Goal: Transaction & Acquisition: Purchase product/service

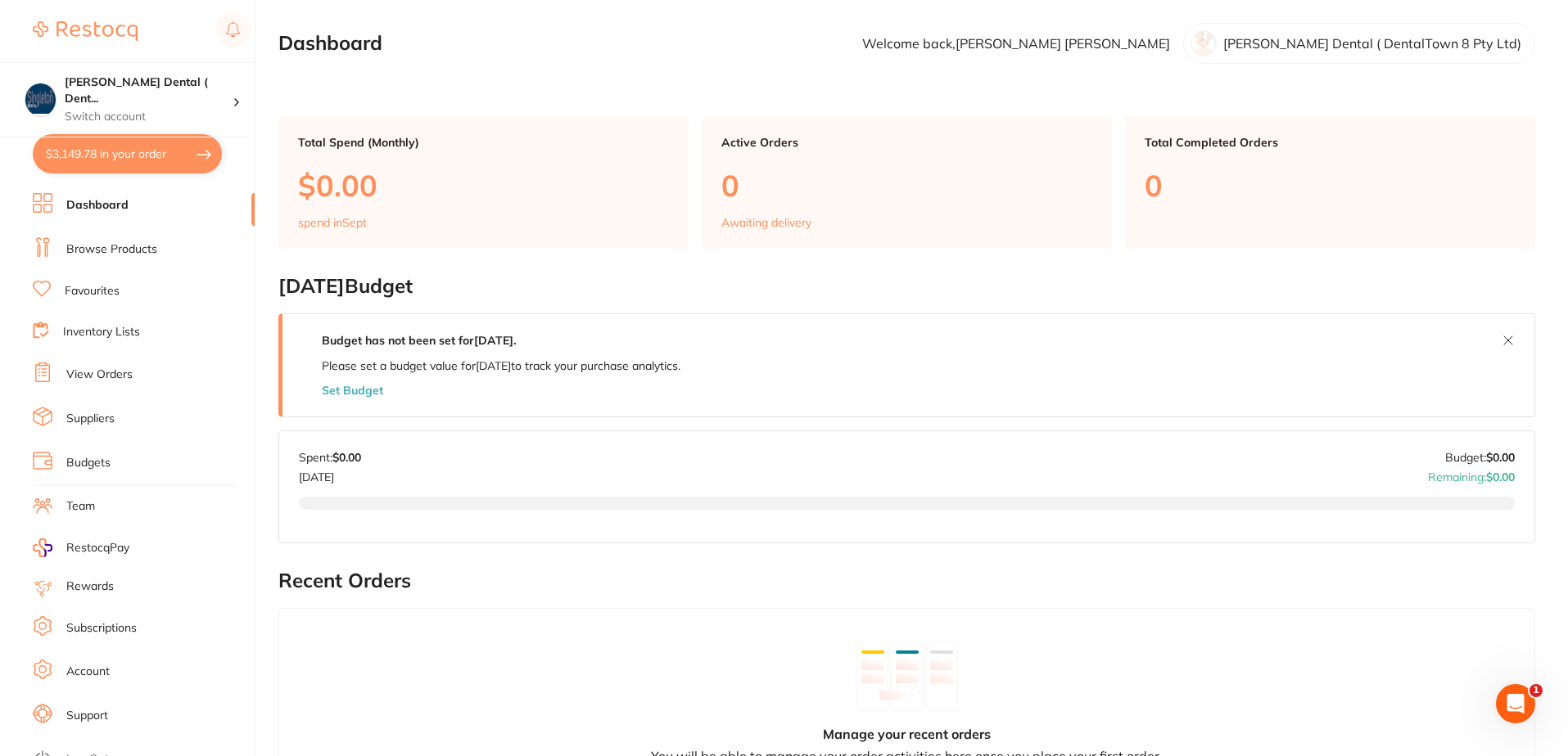
click at [114, 248] on link "Browse Products" at bounding box center [112, 249] width 91 height 16
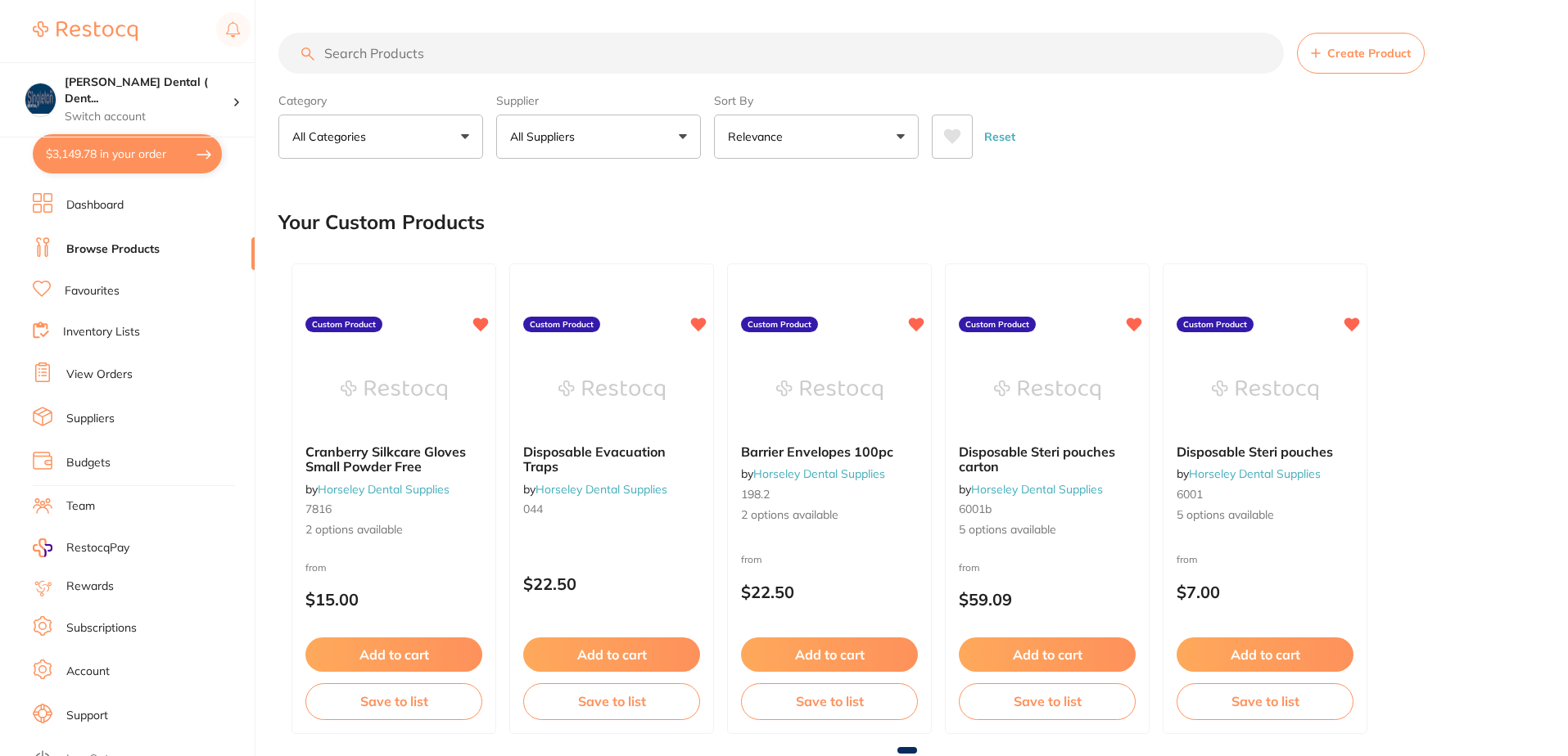
click at [679, 133] on button "All Suppliers" at bounding box center [598, 137] width 205 height 44
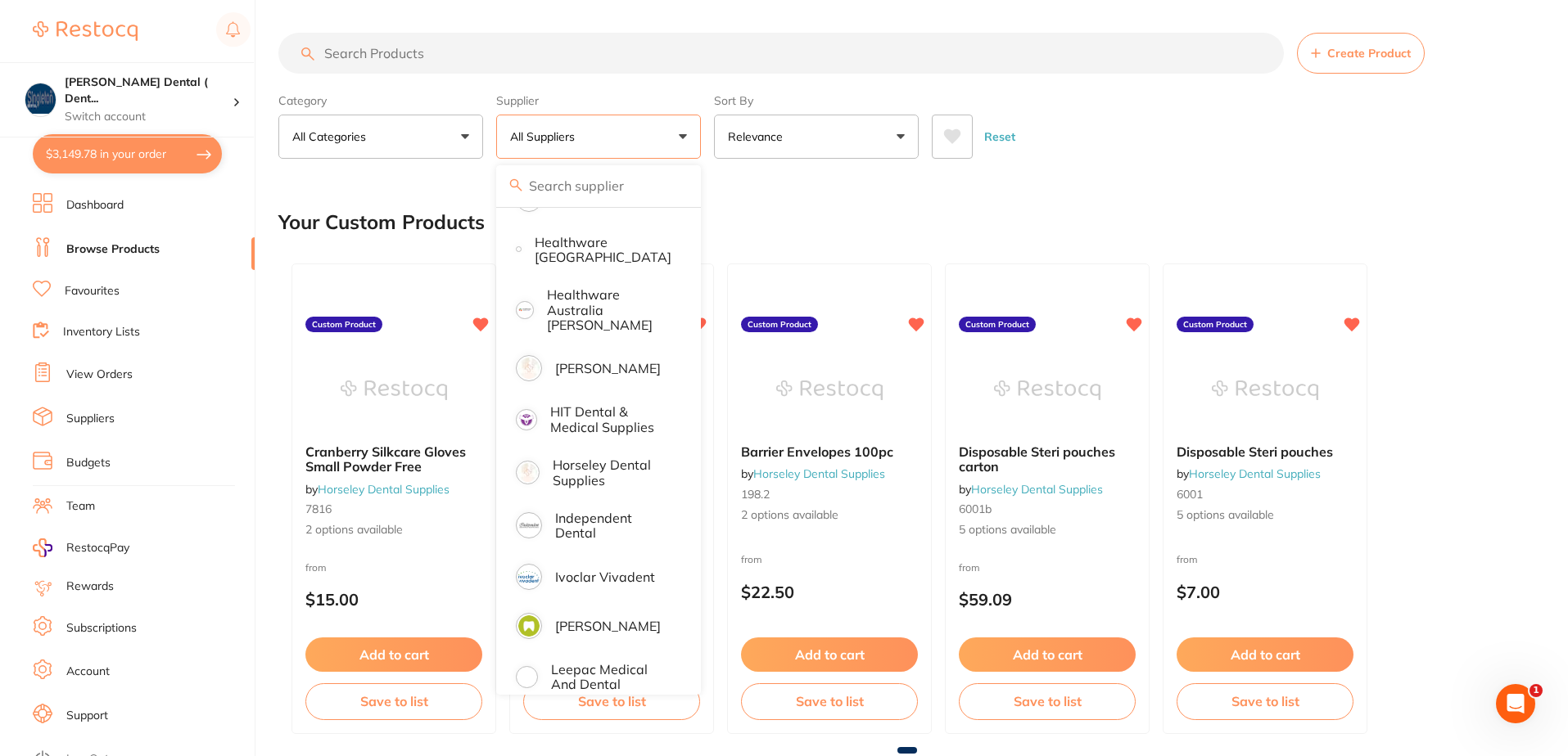
scroll to position [737, 0]
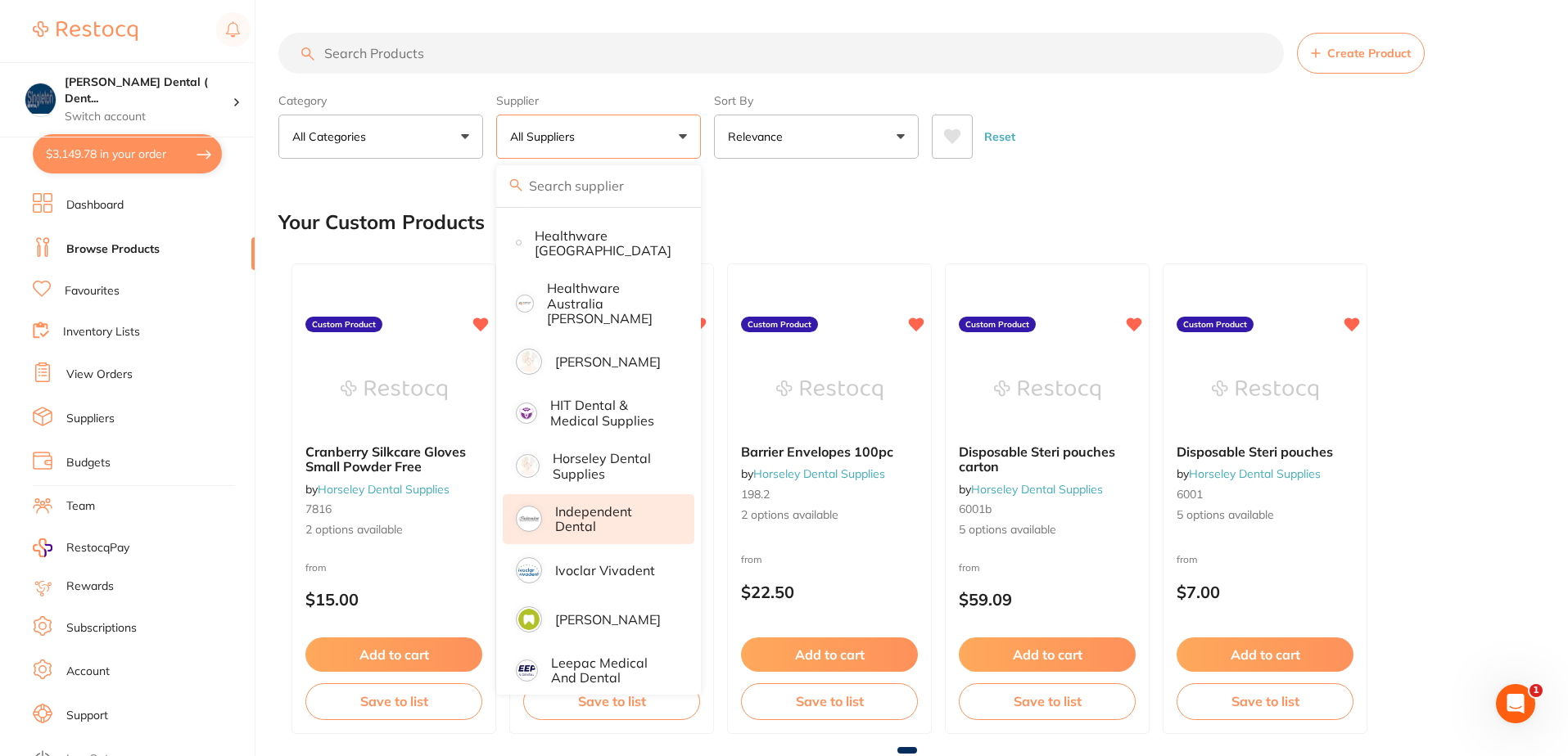
click at [597, 505] on p "Independent Dental" at bounding box center [614, 520] width 116 height 30
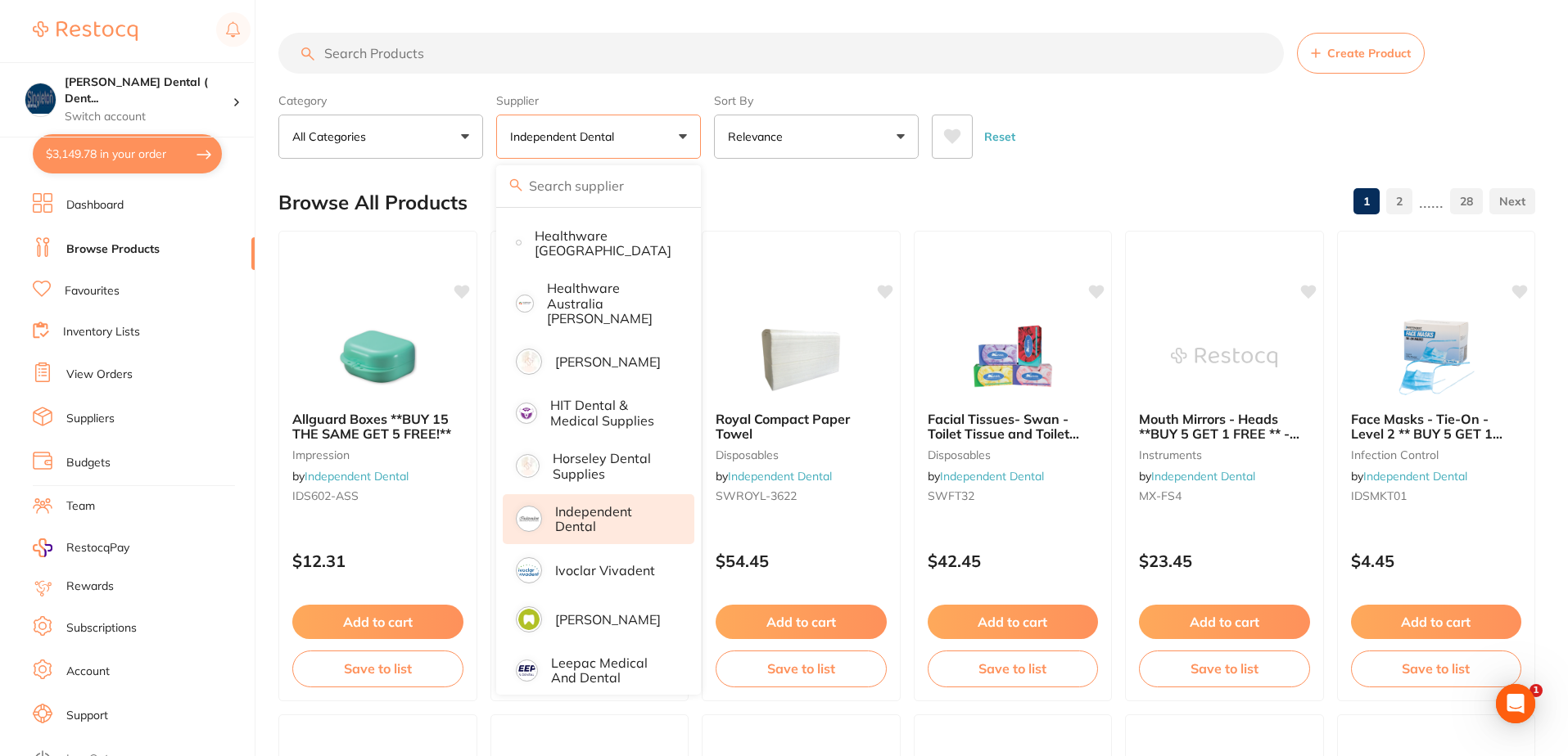
scroll to position [0, 0]
click at [424, 54] on input "search" at bounding box center [781, 53] width 1005 height 41
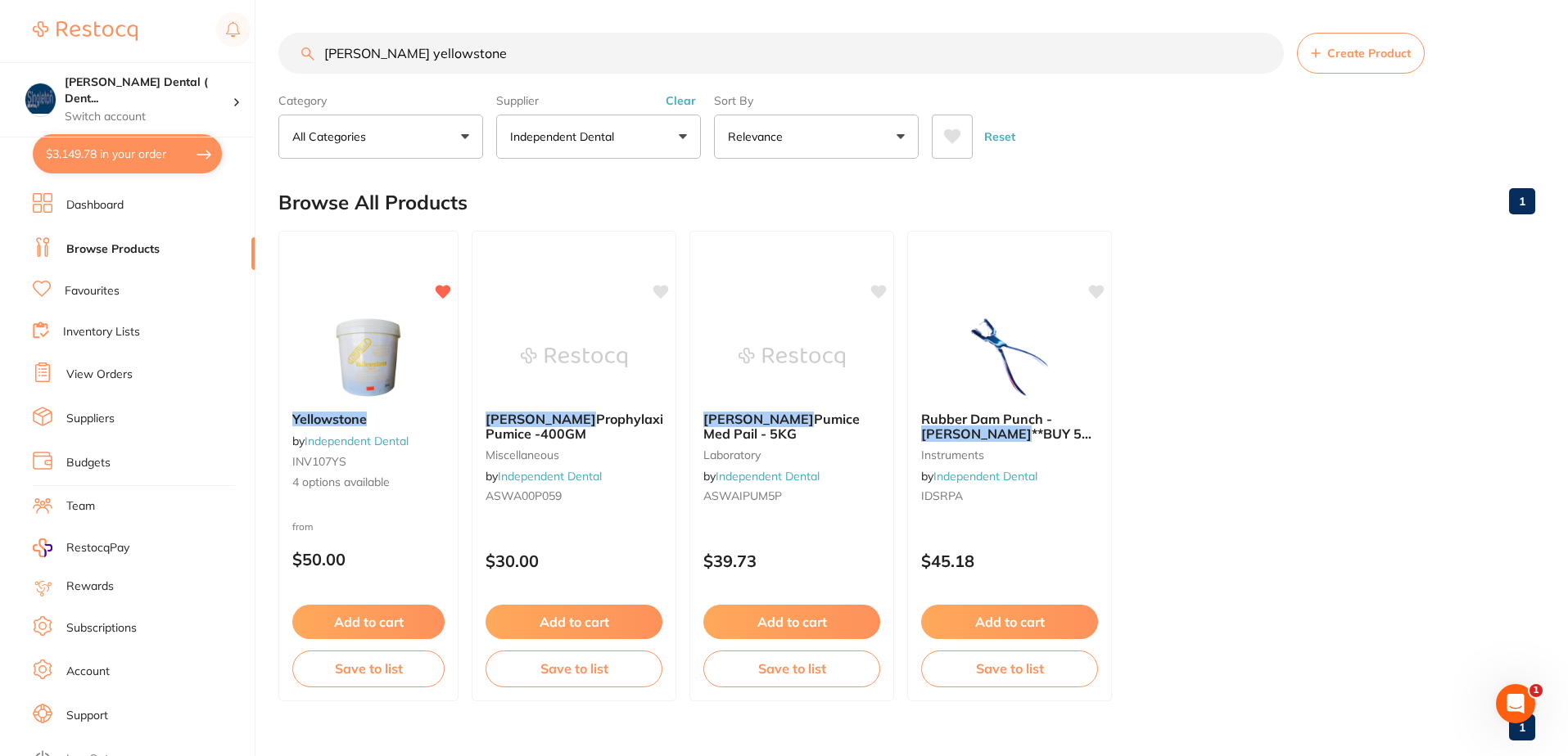
scroll to position [1, 0]
type input "ainsworth yellowstone"
click at [154, 151] on button "$3,149.78 in your order" at bounding box center [127, 154] width 189 height 40
checkbox input "true"
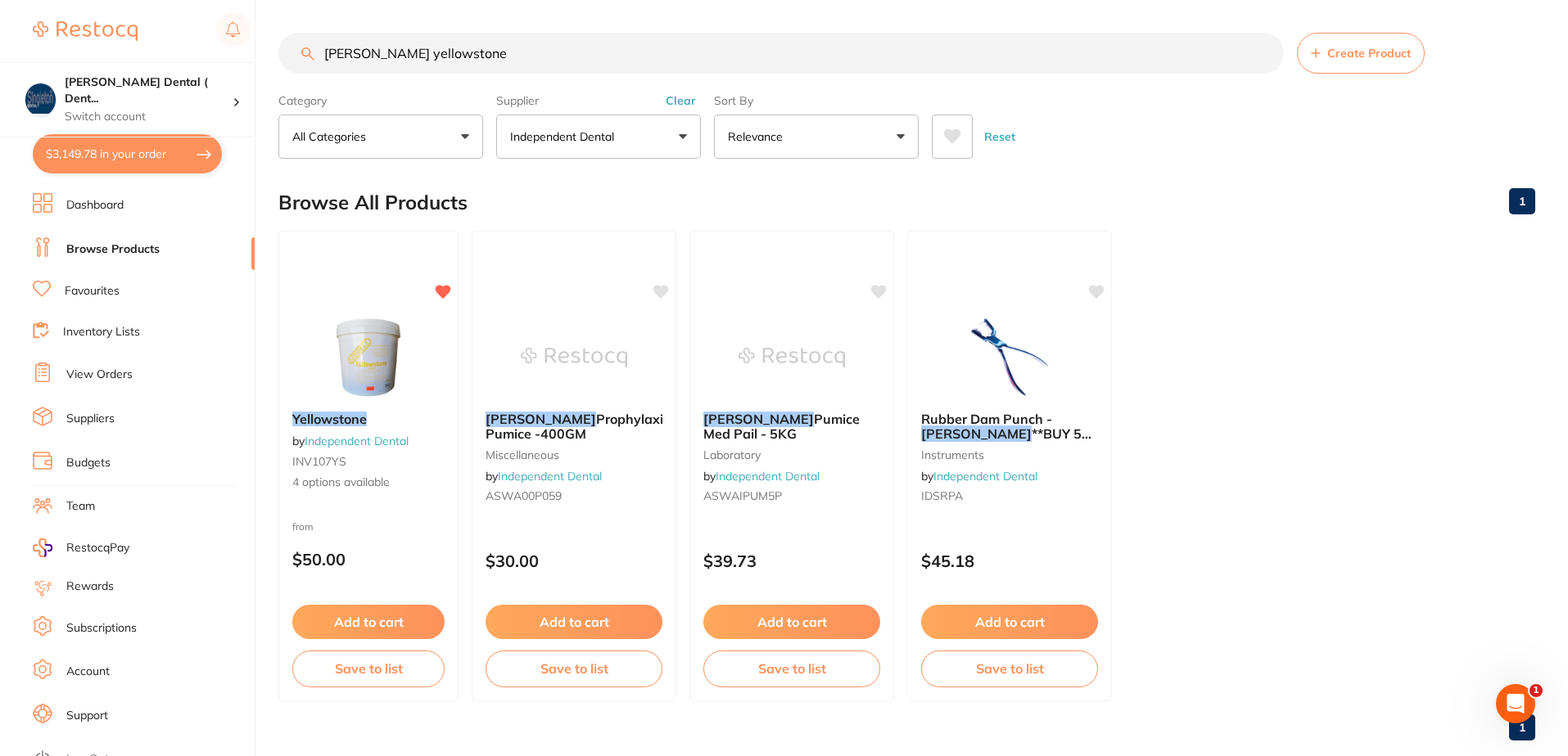
checkbox input "true"
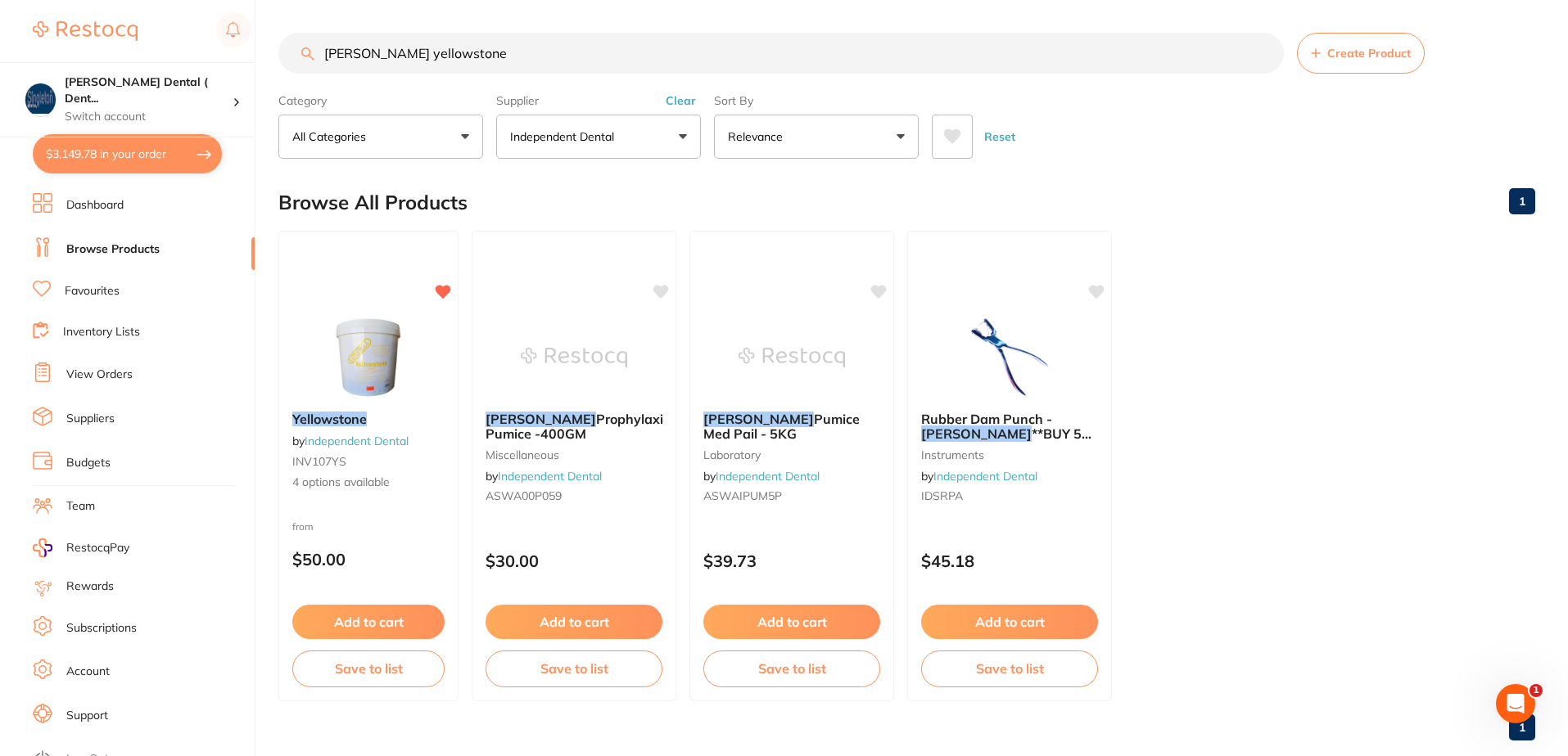
checkbox input "true"
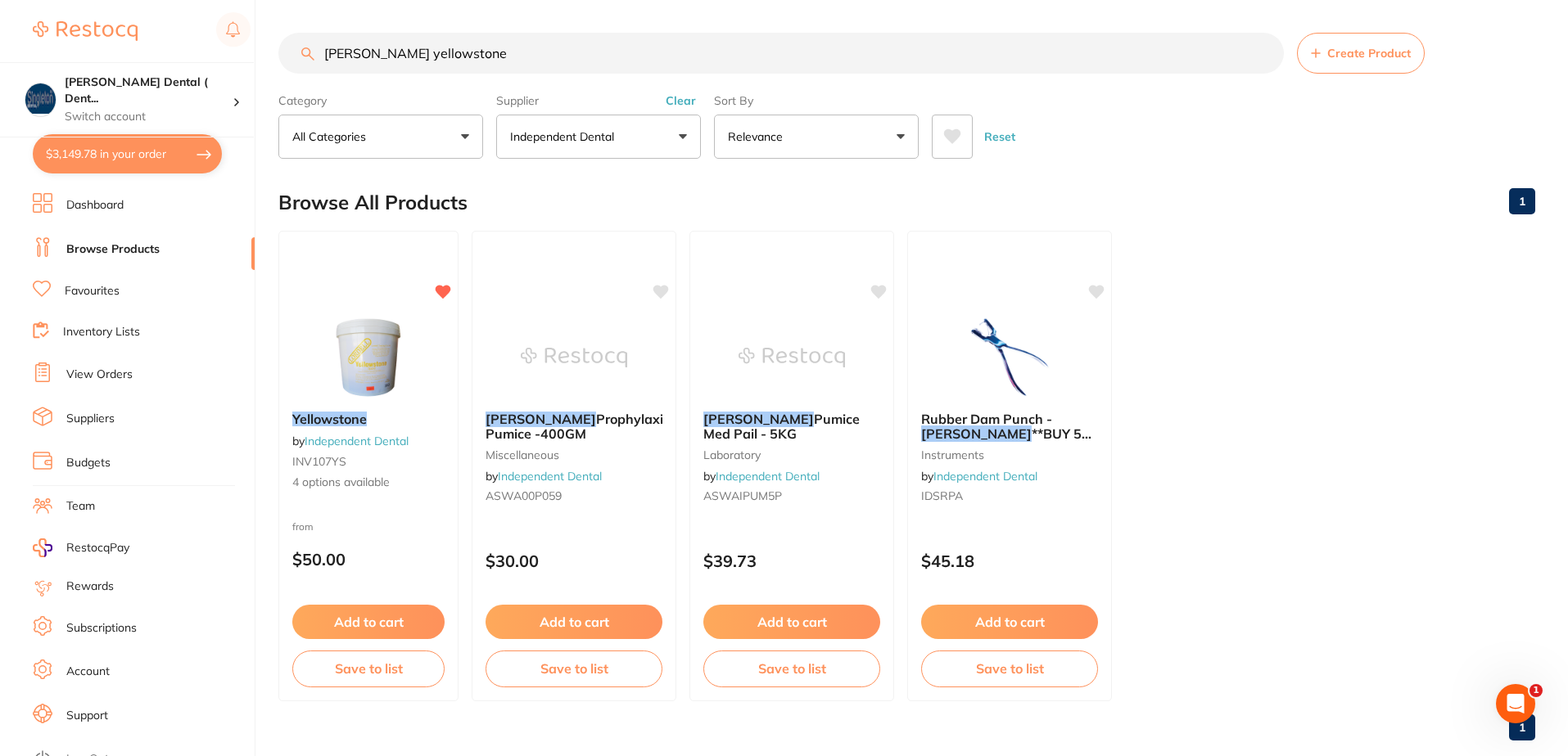
checkbox input "true"
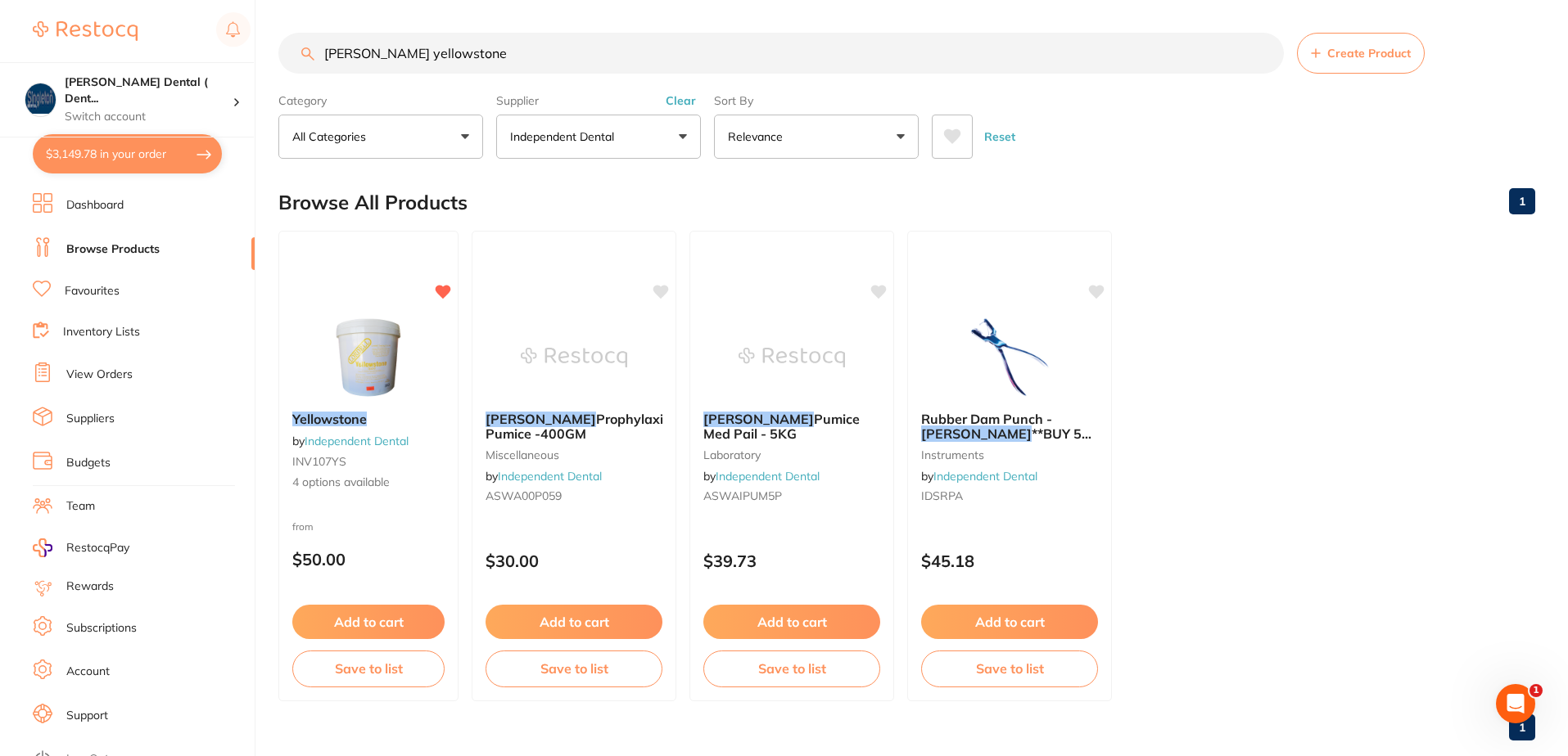
checkbox input "true"
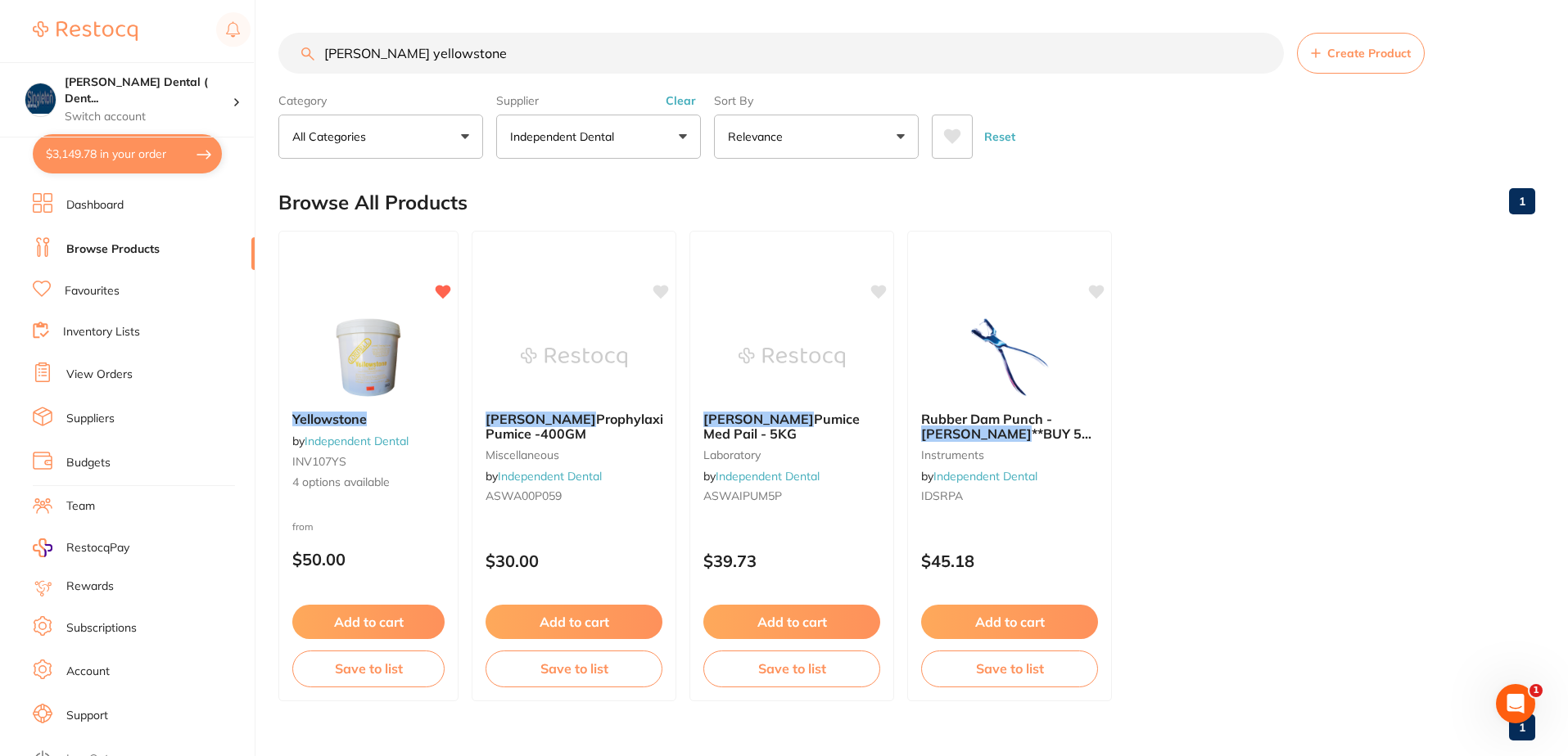
checkbox input "true"
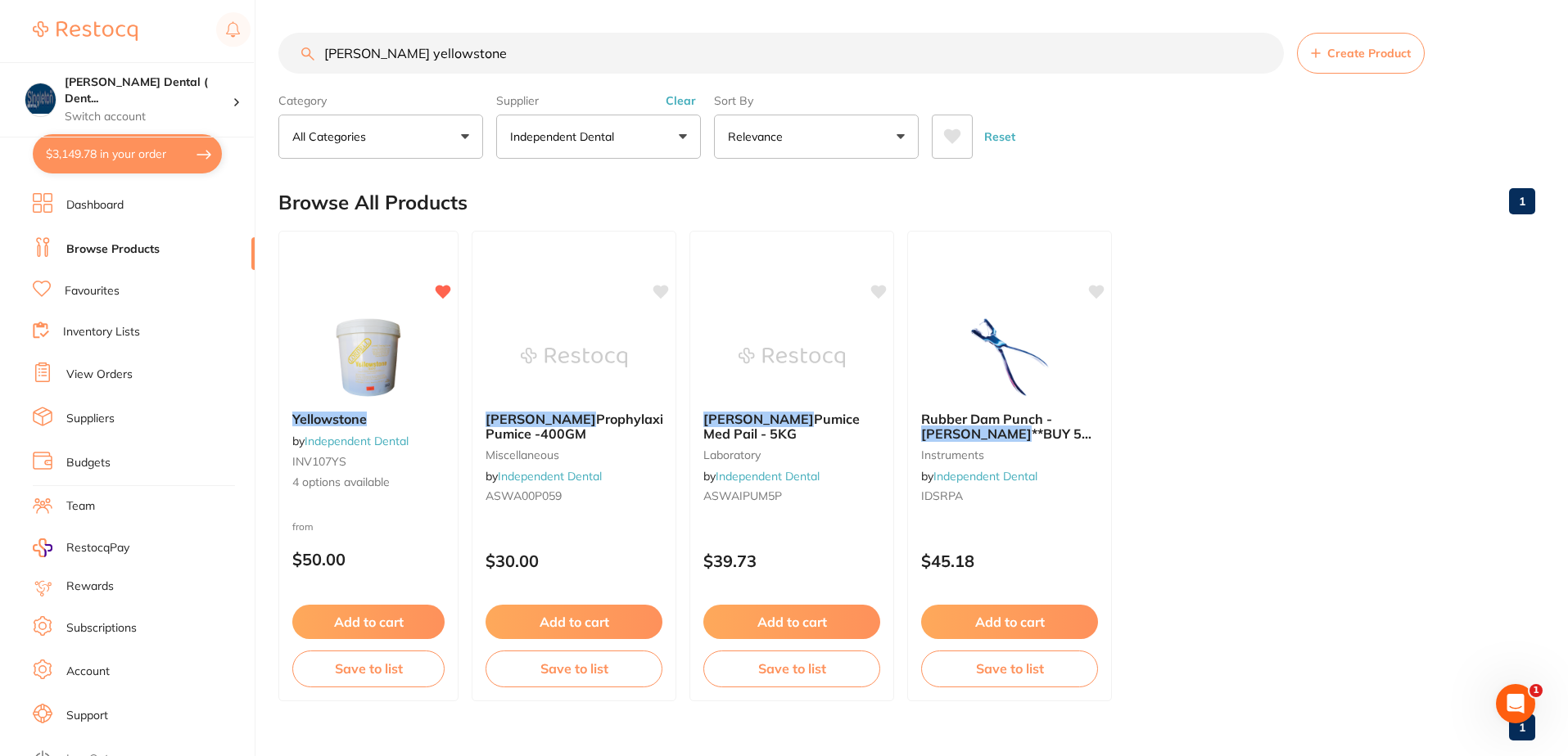
checkbox input "true"
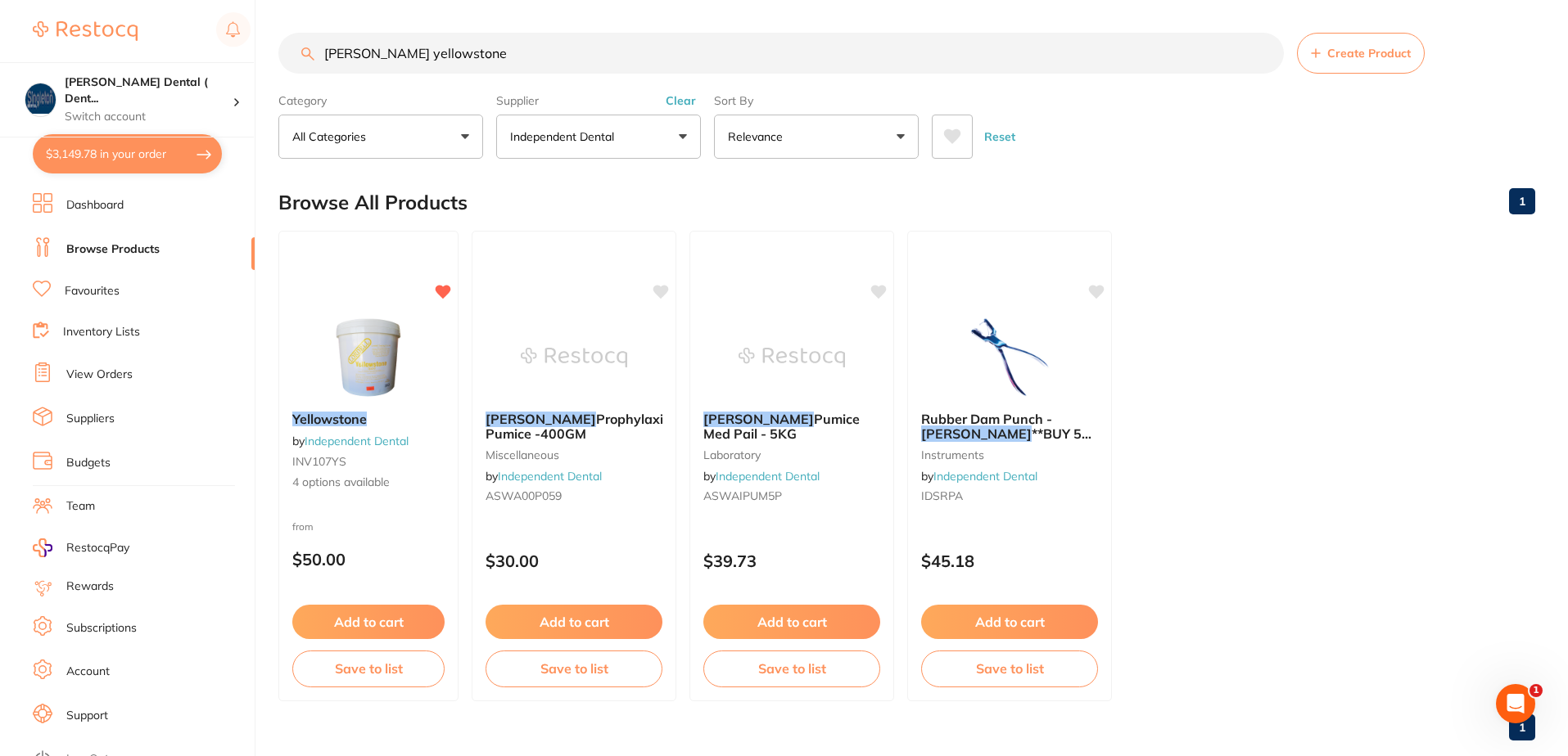
checkbox input "true"
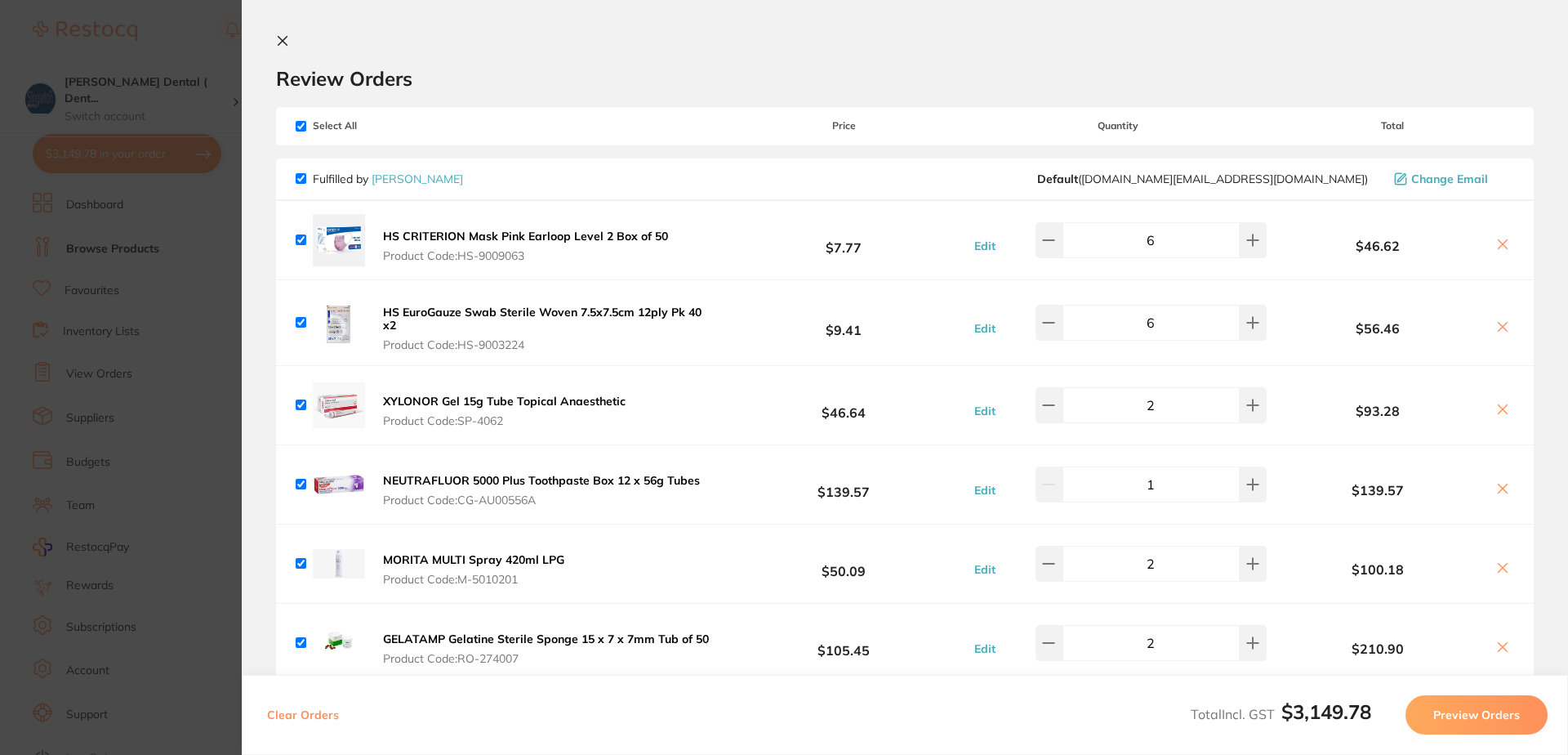
click at [280, 39] on icon at bounding box center [283, 41] width 9 height 9
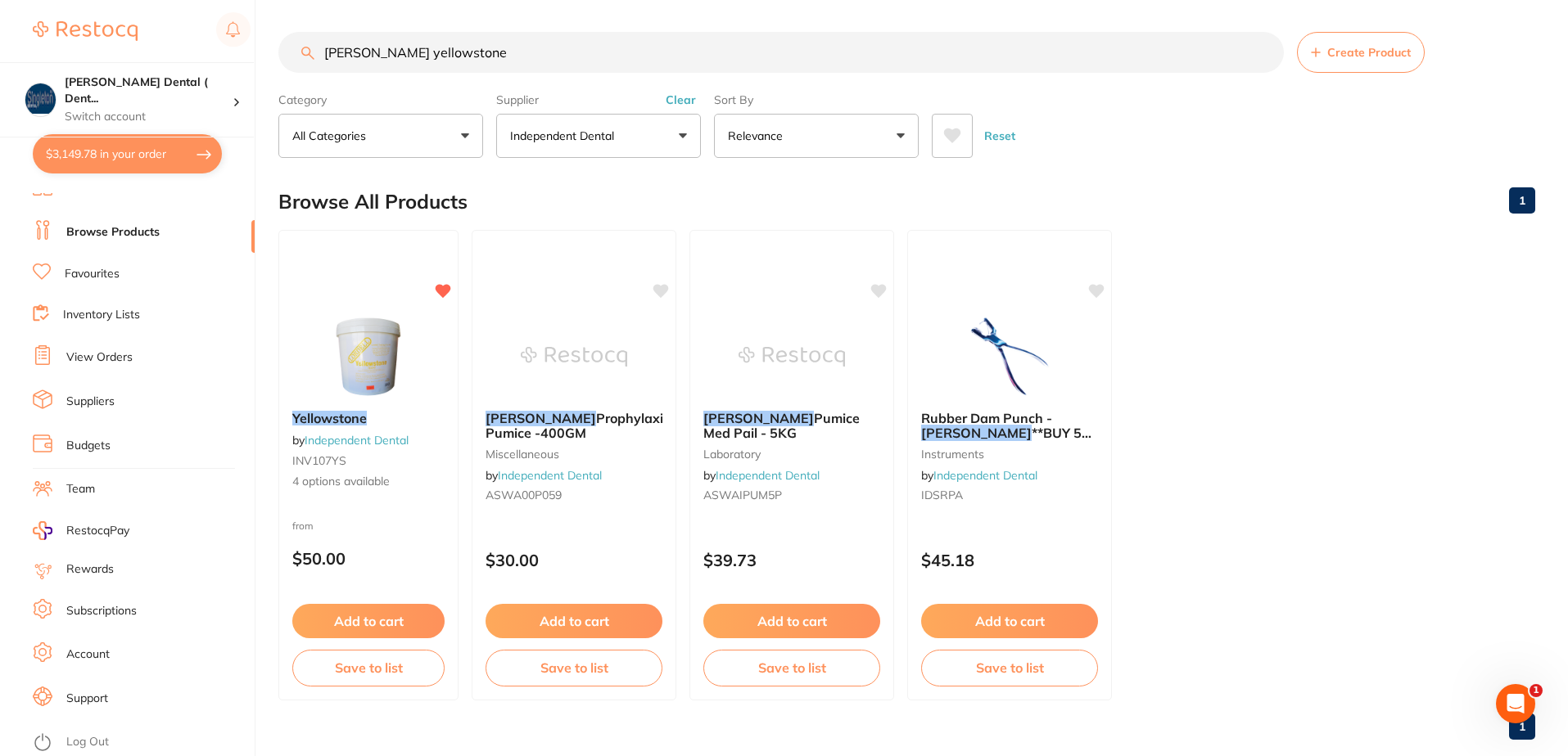
scroll to position [35, 0]
click at [82, 734] on link "Log Out" at bounding box center [88, 742] width 42 height 16
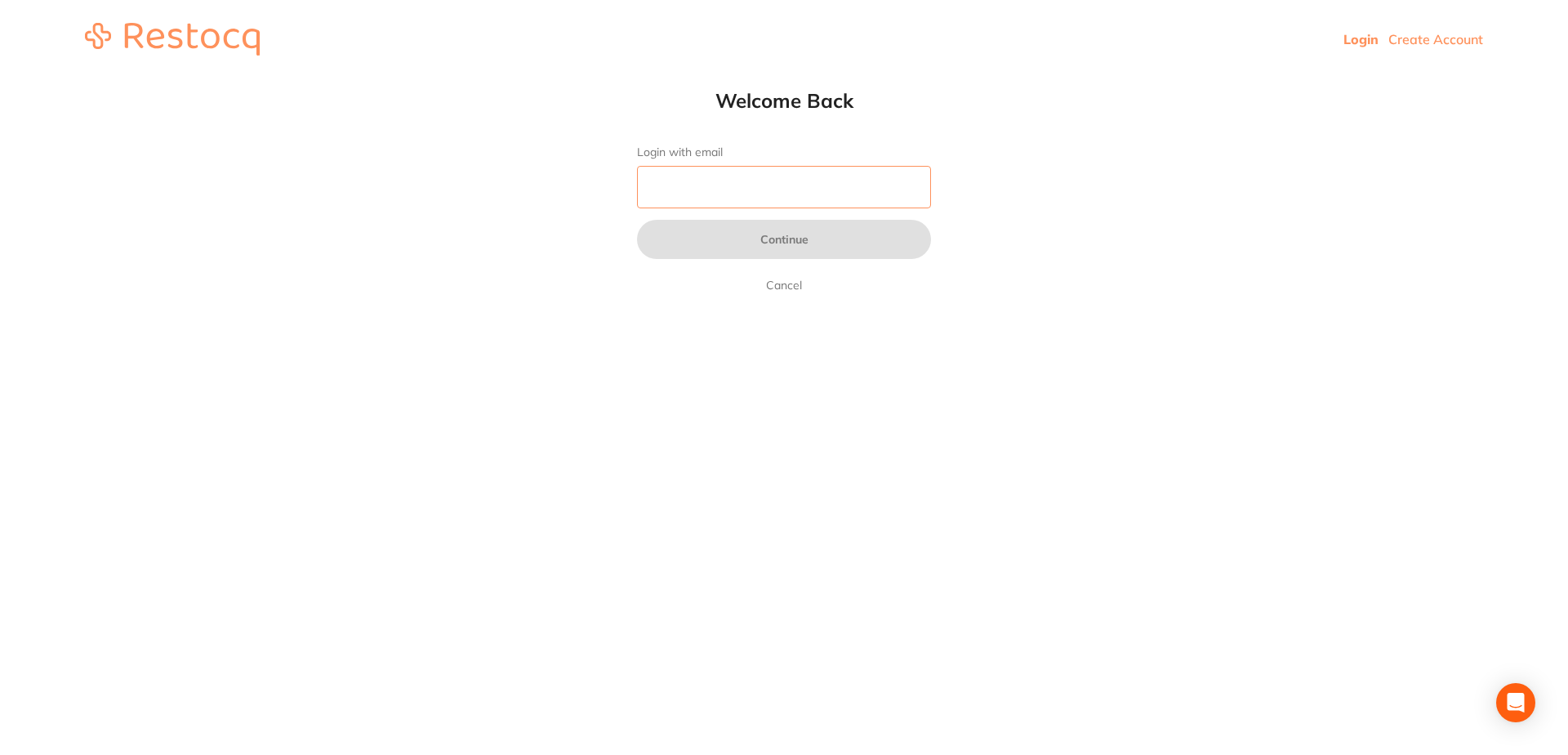
click at [693, 186] on input "Login with email" at bounding box center [784, 187] width 294 height 42
type input "[EMAIL_ADDRESS][DOMAIN_NAME]"
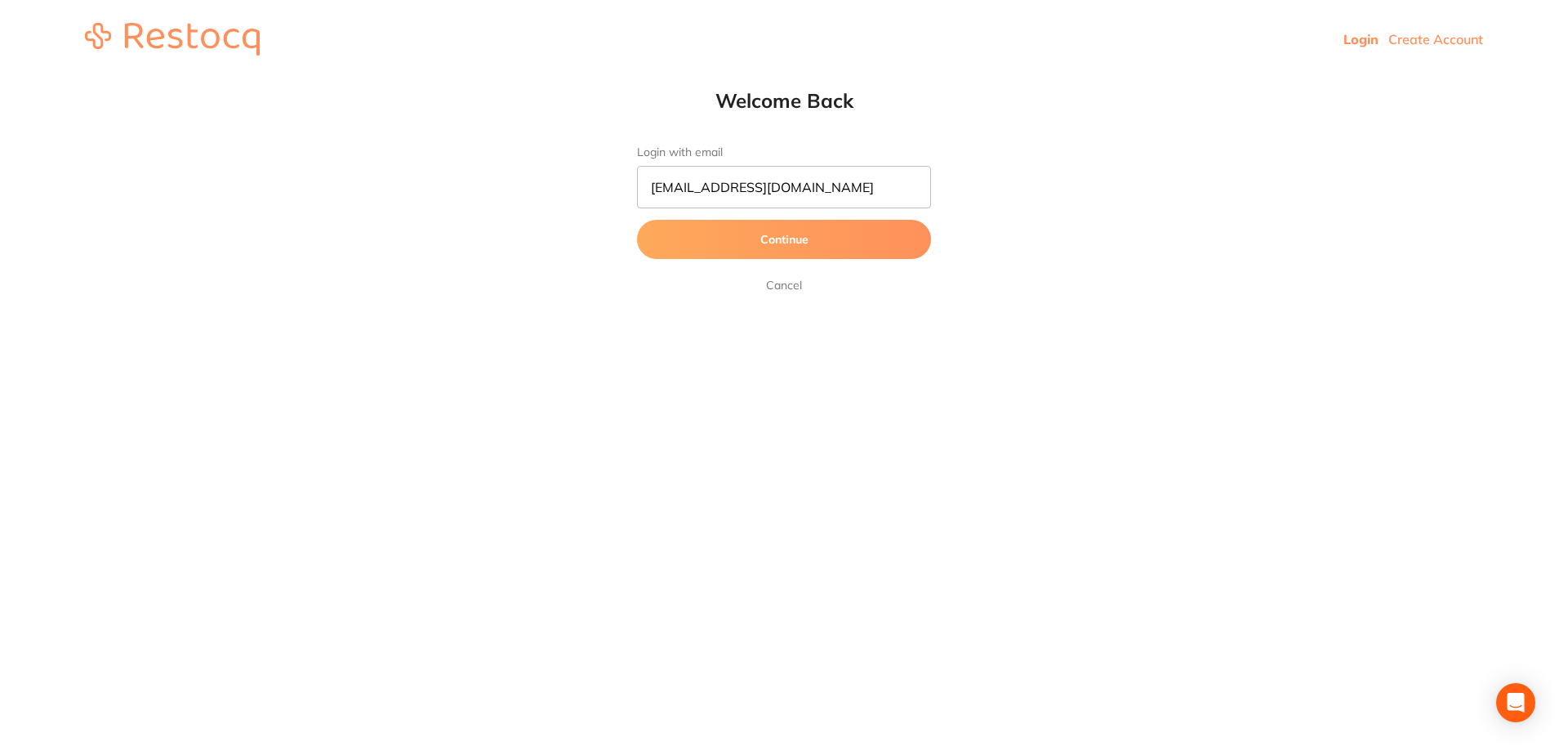
click at [745, 238] on button "Continue" at bounding box center [784, 239] width 294 height 40
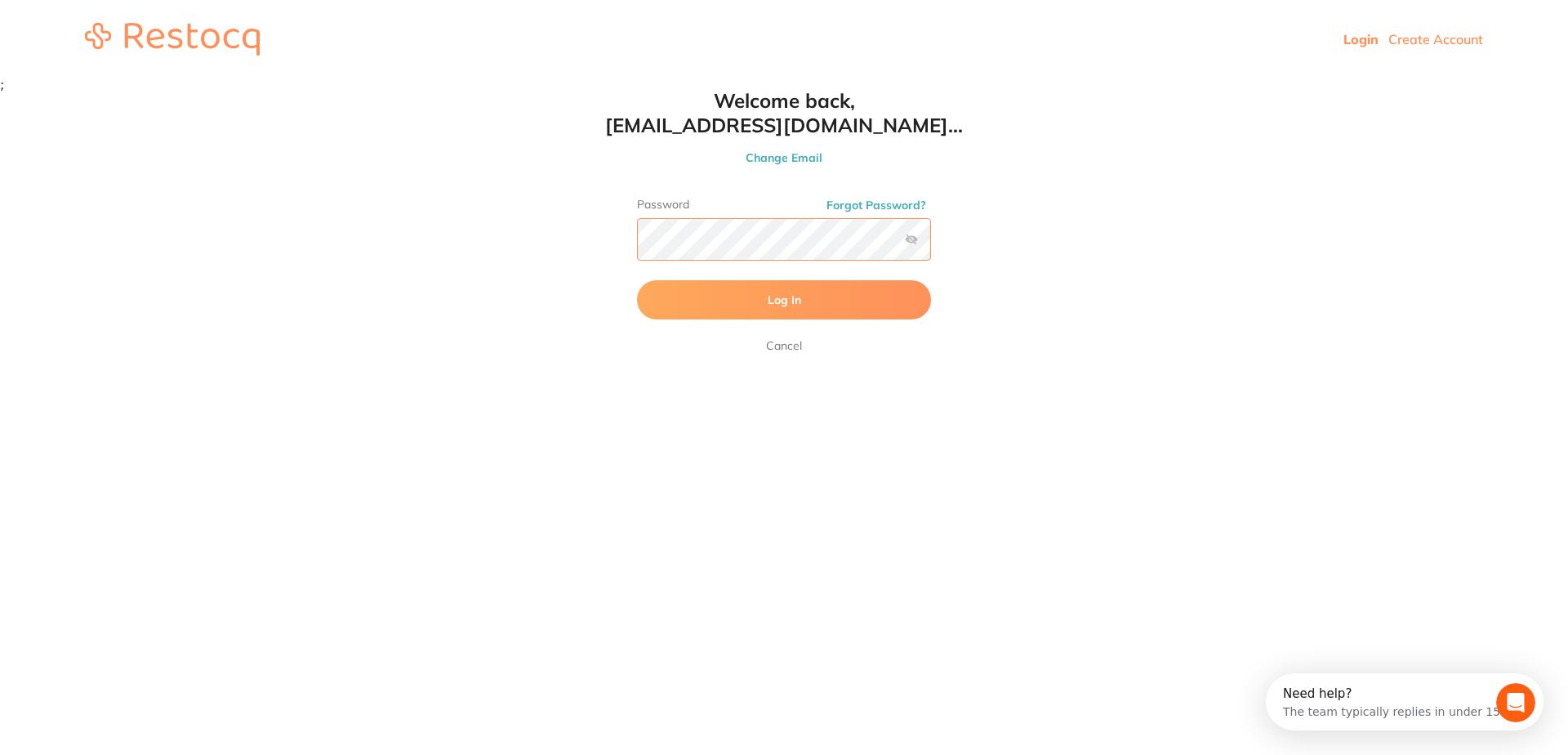
click at [637, 281] on button "Log In" at bounding box center [784, 300] width 294 height 40
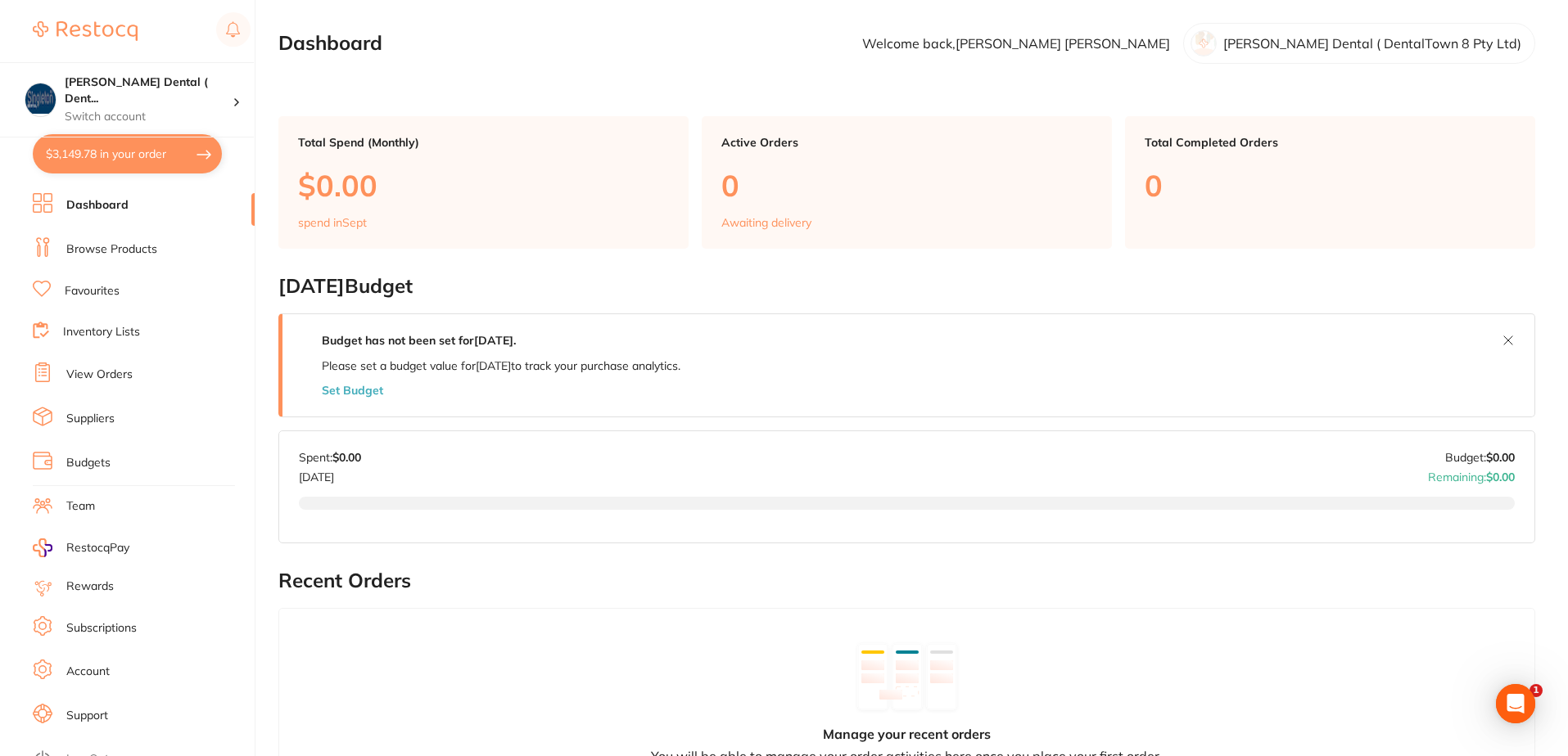
click at [109, 244] on link "Browse Products" at bounding box center [112, 249] width 91 height 16
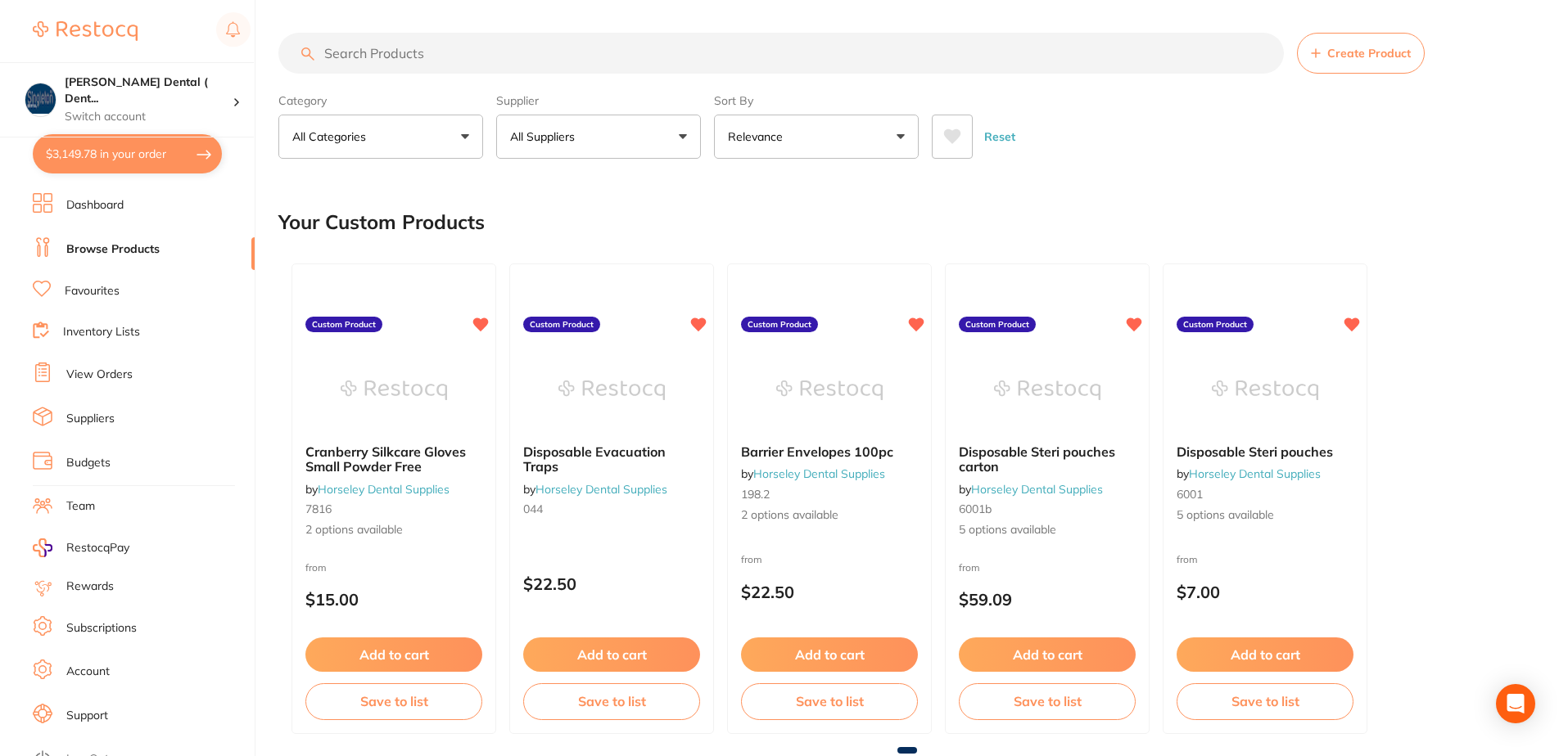
click at [683, 134] on button "All Suppliers" at bounding box center [598, 137] width 205 height 44
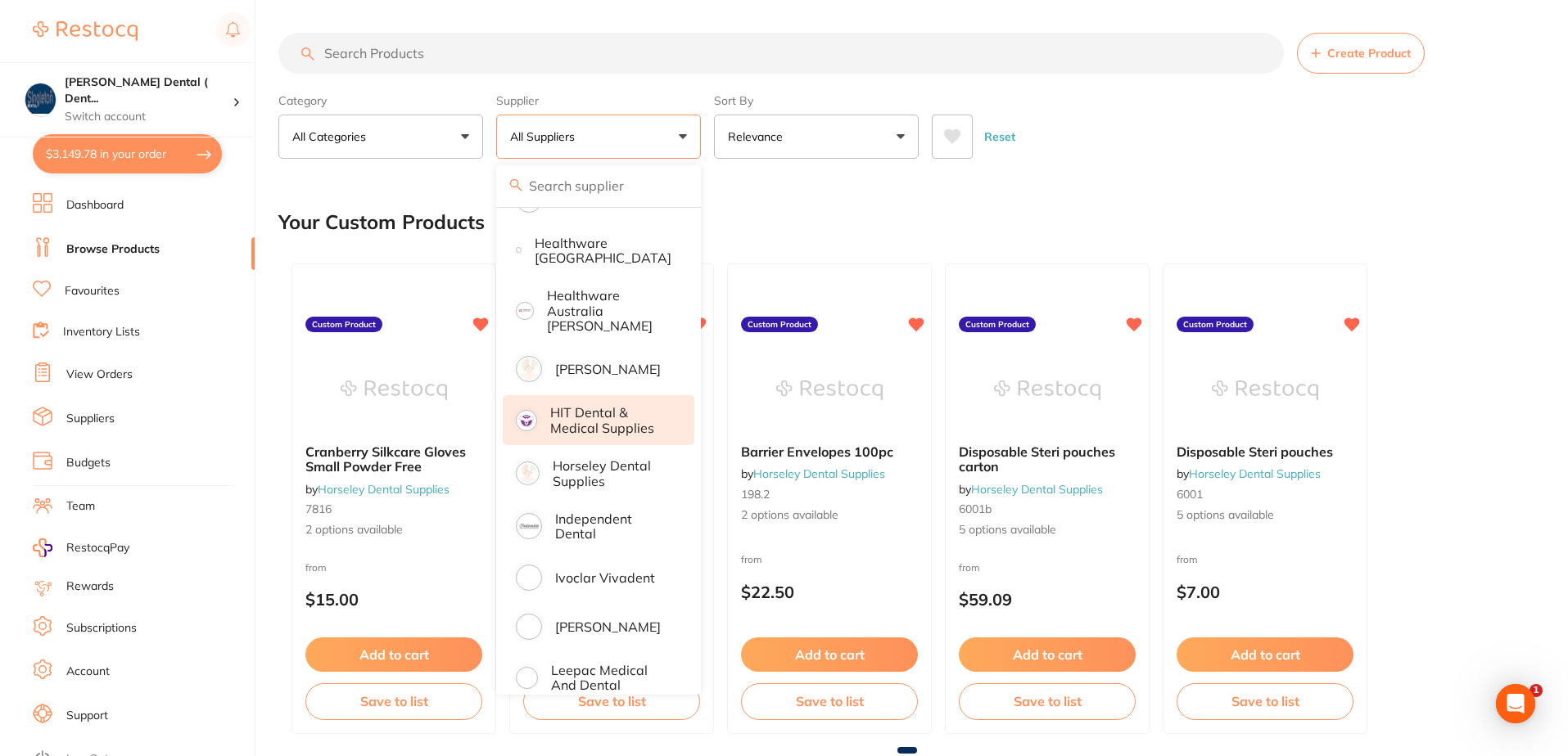
scroll to position [737, 0]
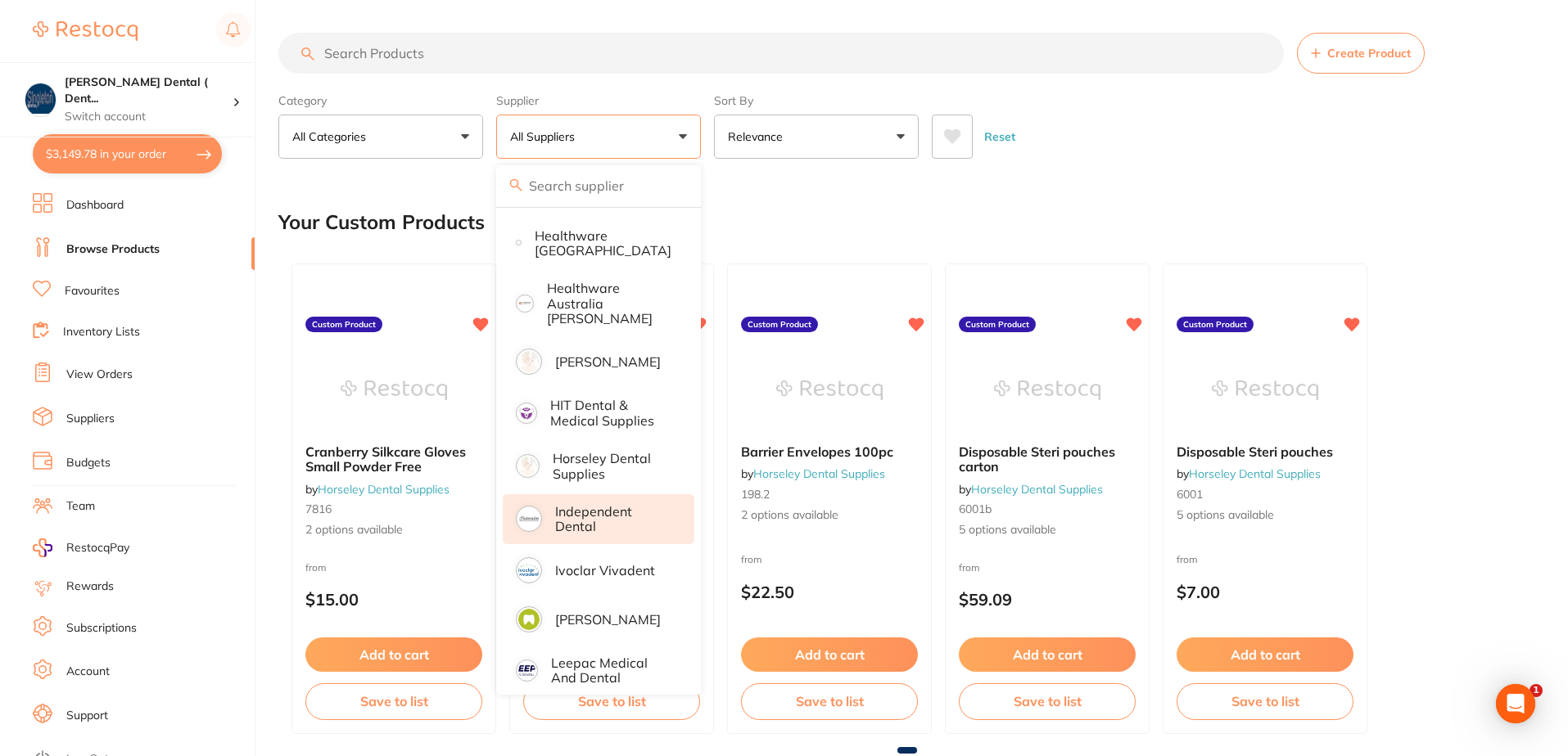
click at [587, 506] on p "Independent Dental" at bounding box center [614, 520] width 116 height 30
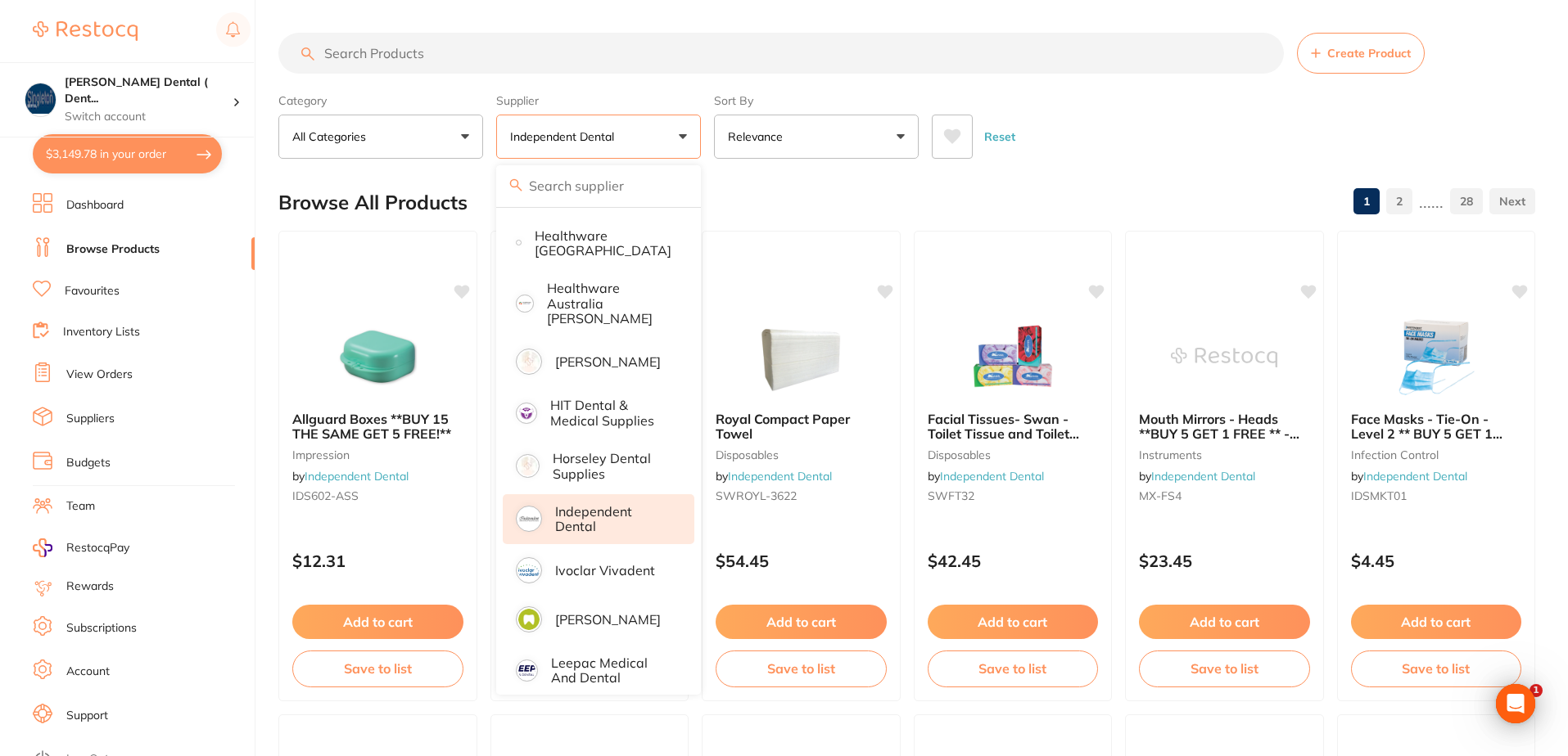
scroll to position [0, 0]
click at [427, 52] on input "search" at bounding box center [781, 53] width 1005 height 41
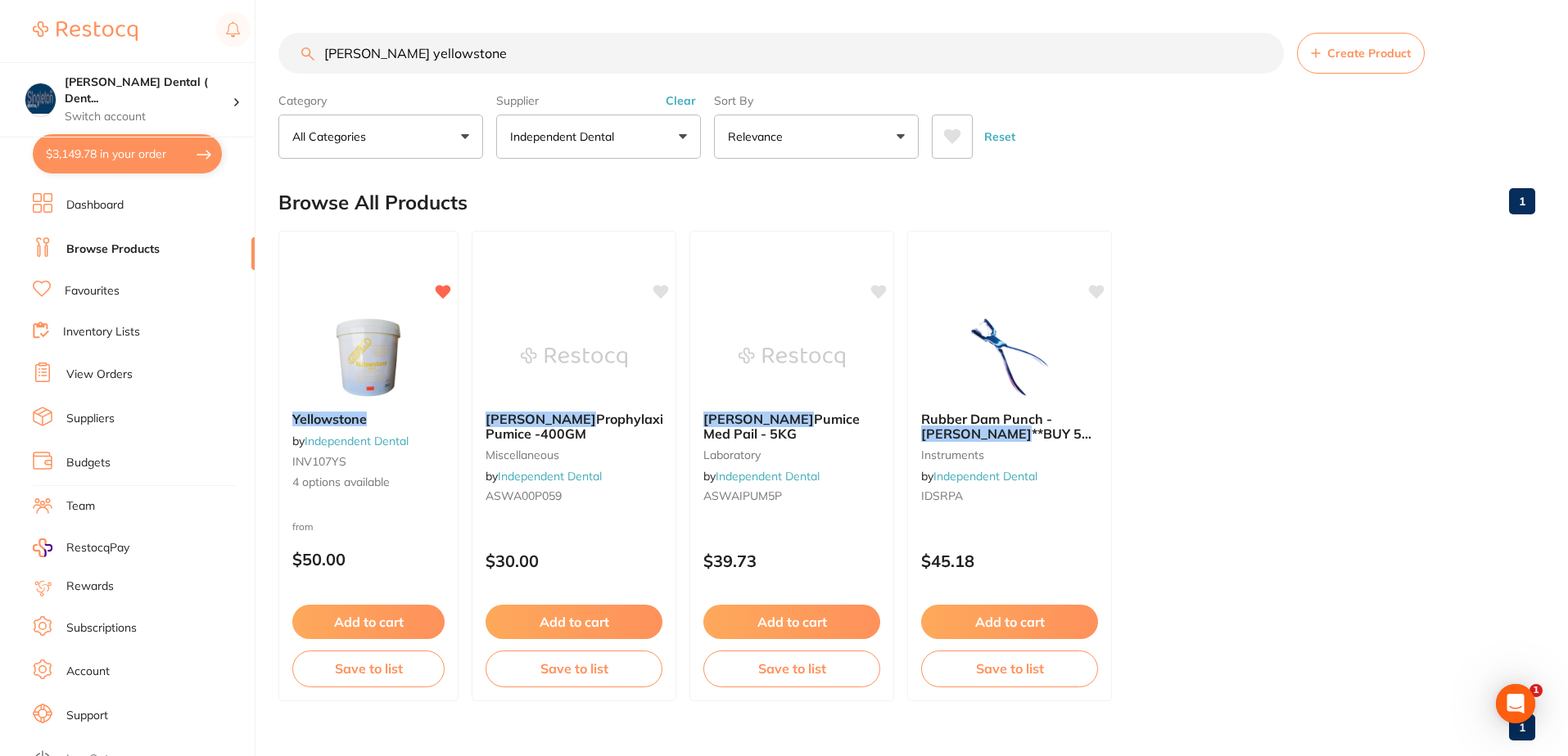
drag, startPoint x: 468, startPoint y: 52, endPoint x: 317, endPoint y: 57, distance: 151.1
click at [317, 57] on input "ainsworth yellowstone" at bounding box center [781, 53] width 1005 height 41
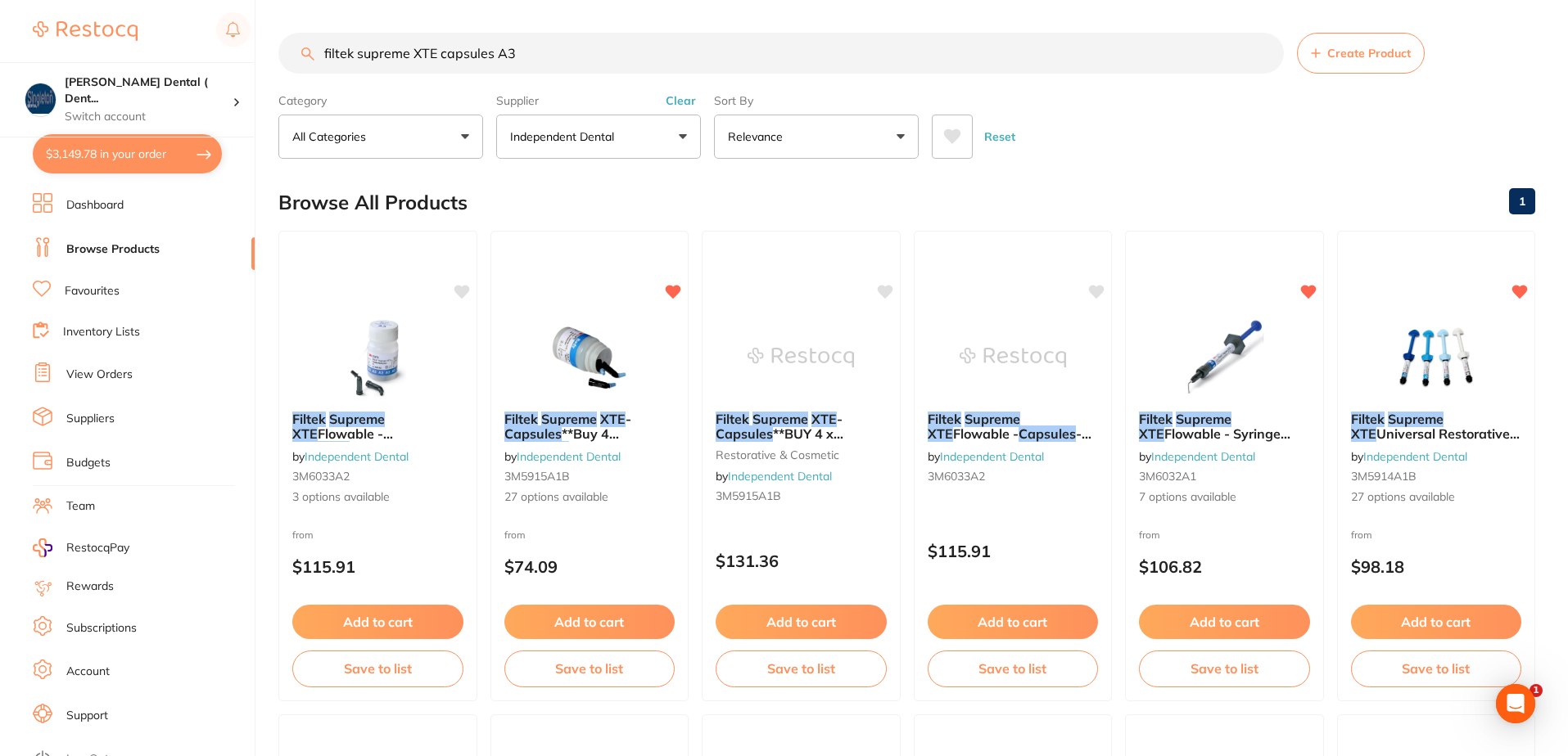
type input "filtek supreme XTE capsules A3"
click at [99, 292] on link "Favourites" at bounding box center [92, 291] width 55 height 16
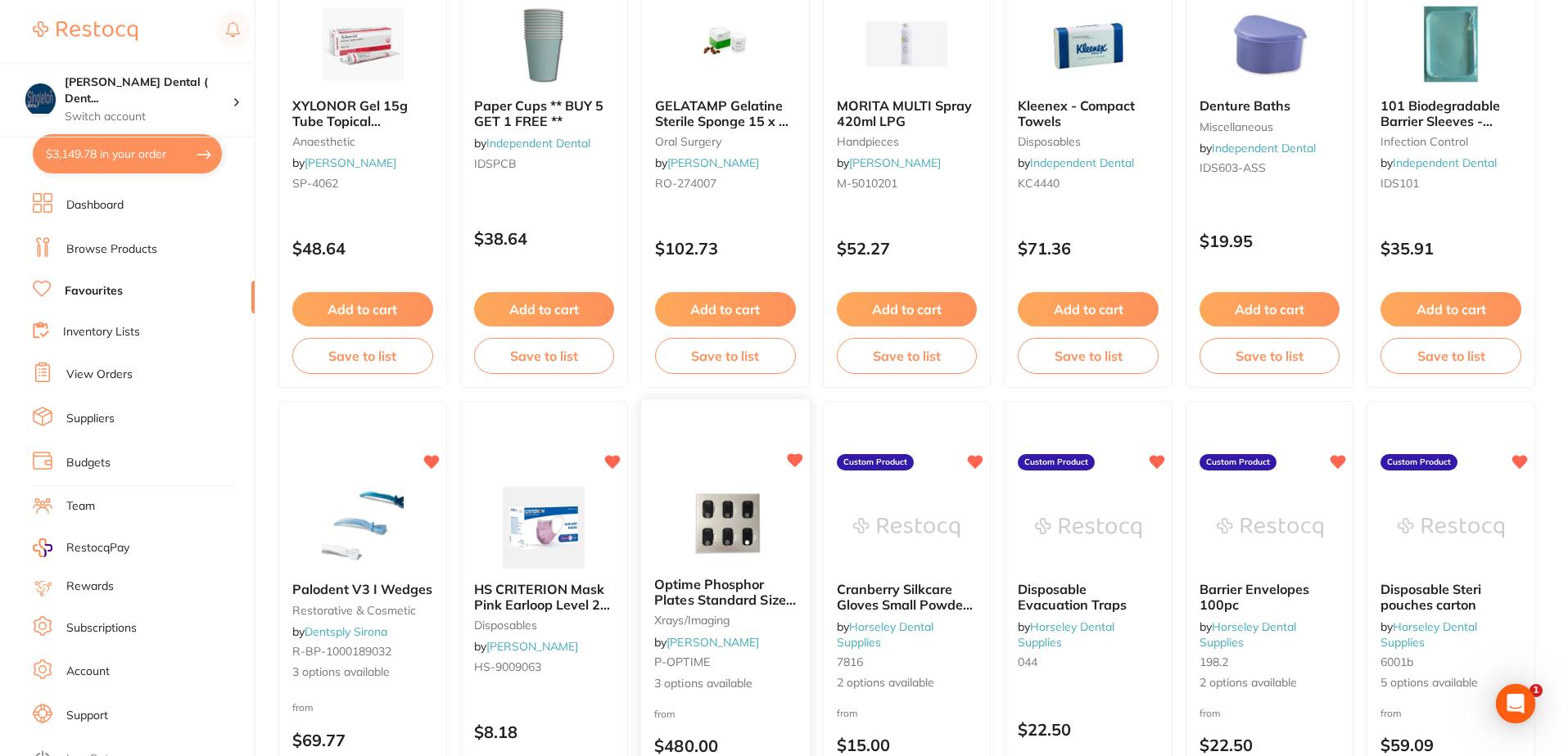
scroll to position [246, 0]
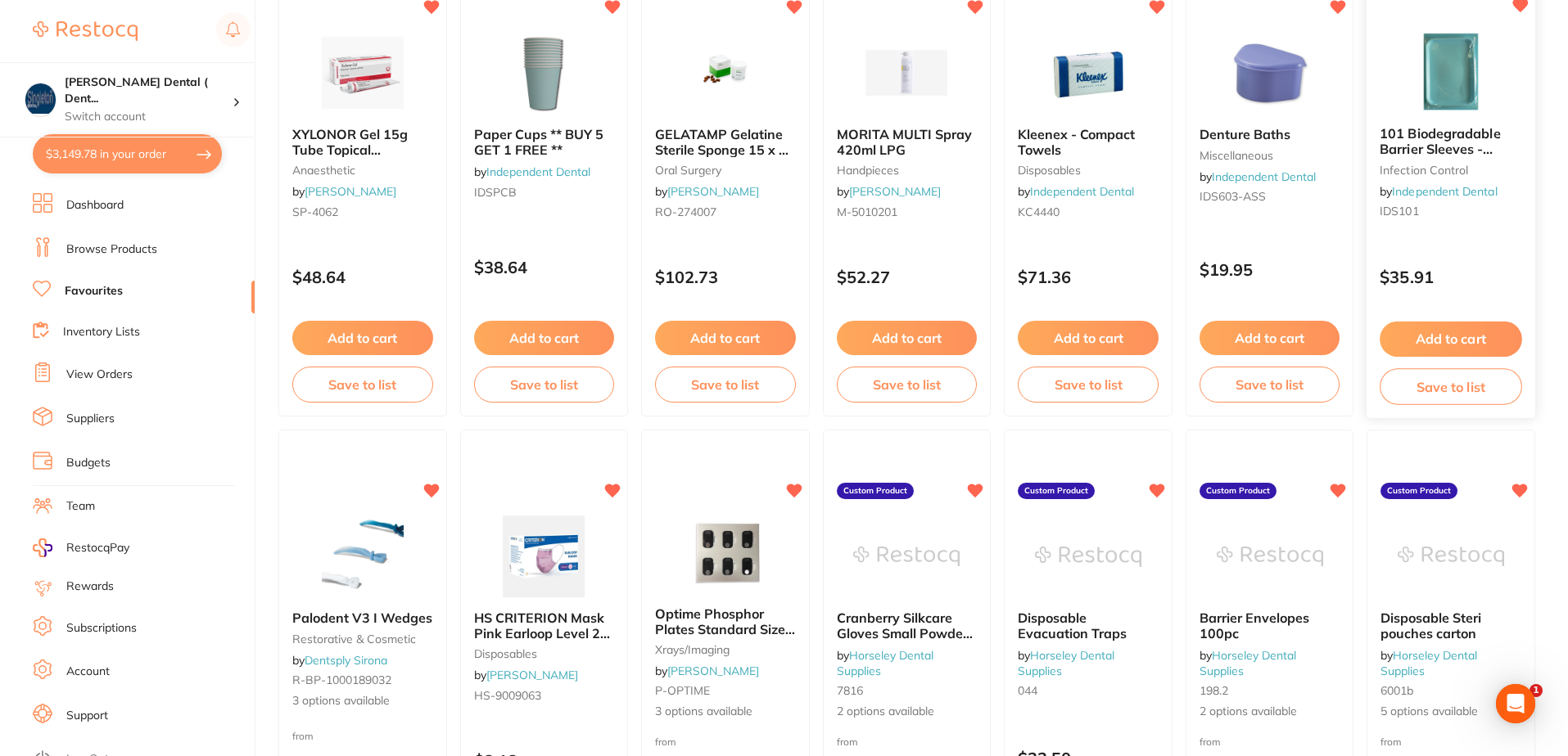
click at [1446, 89] on img at bounding box center [1451, 73] width 107 height 83
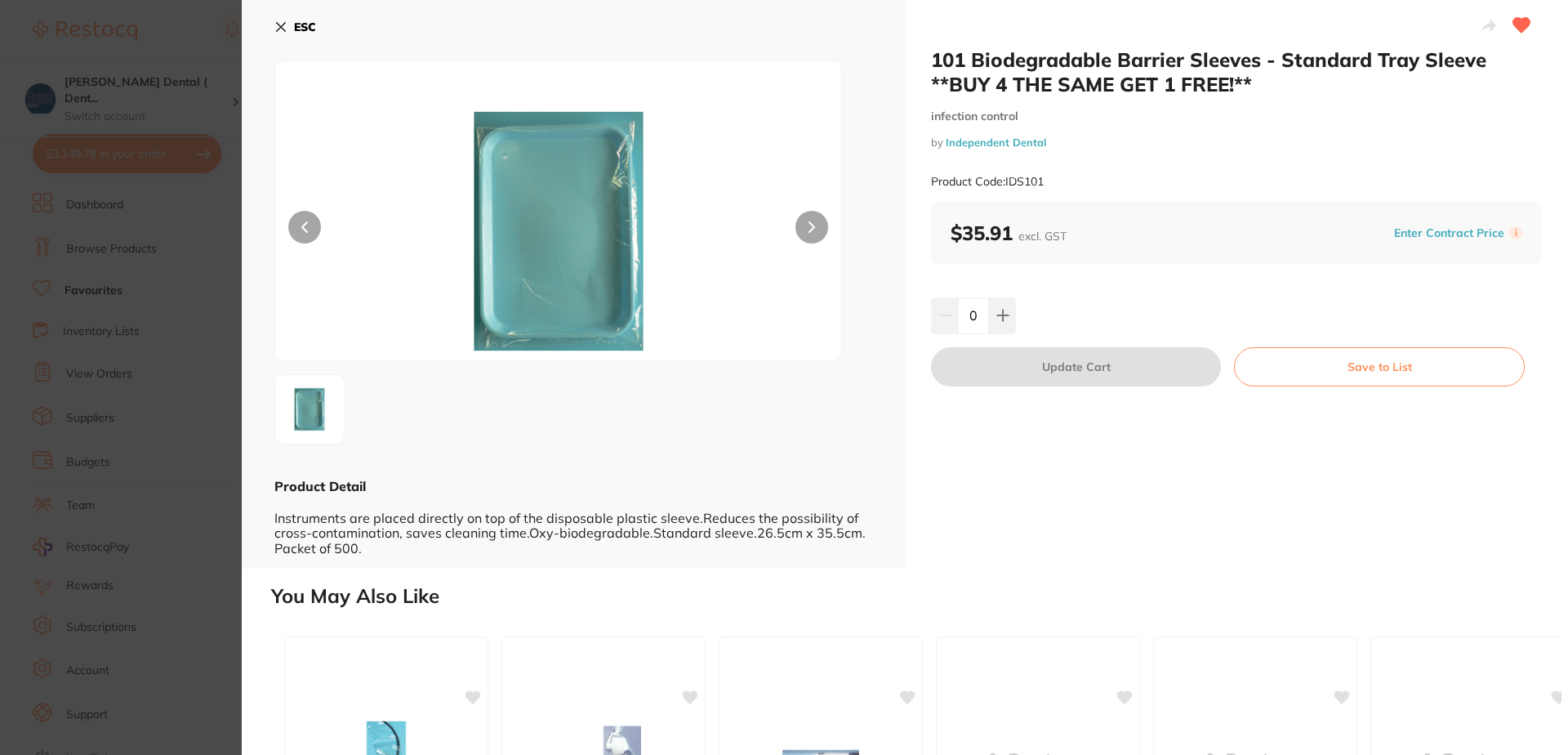
scroll to position [82, 0]
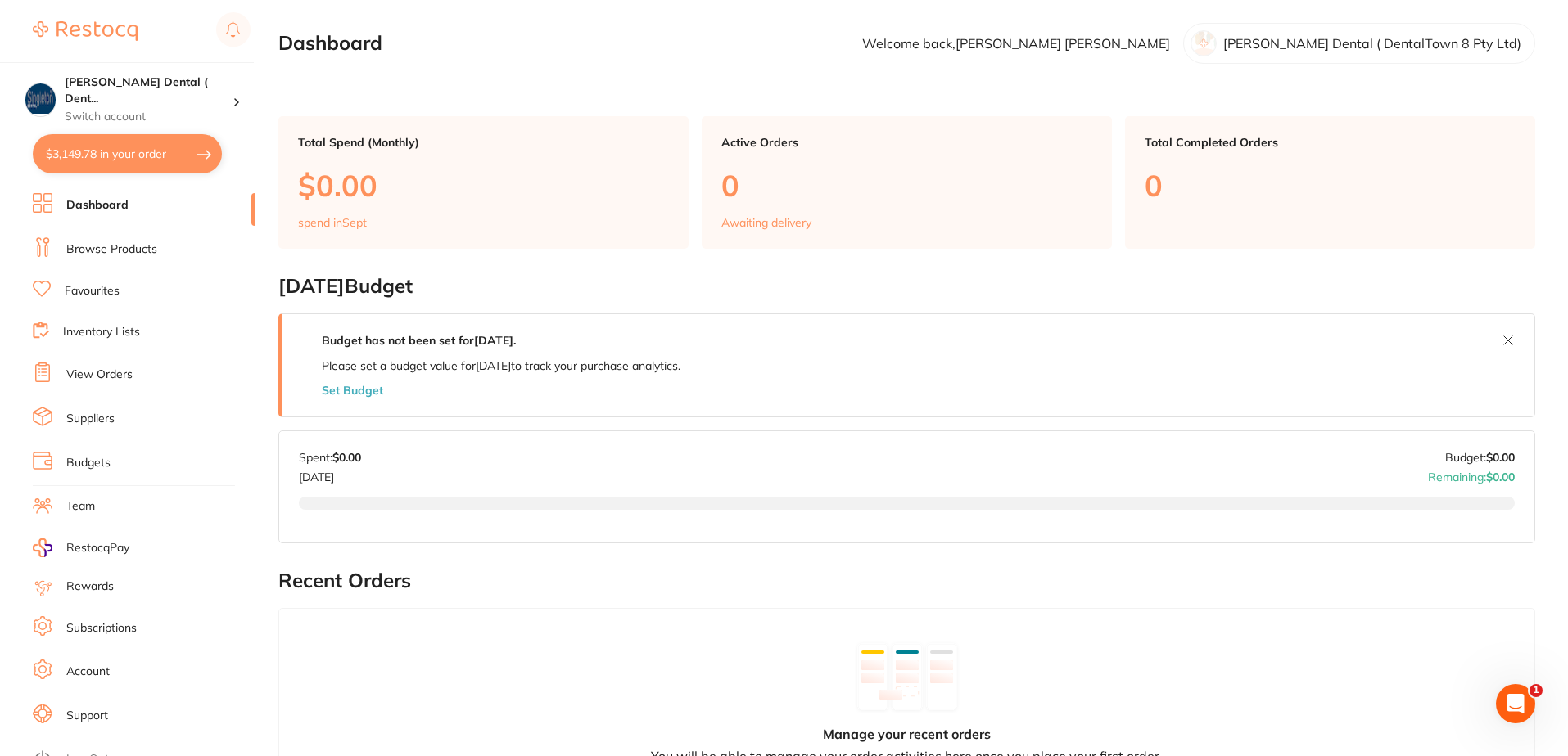
click at [66, 289] on link "Favourites" at bounding box center [92, 291] width 55 height 16
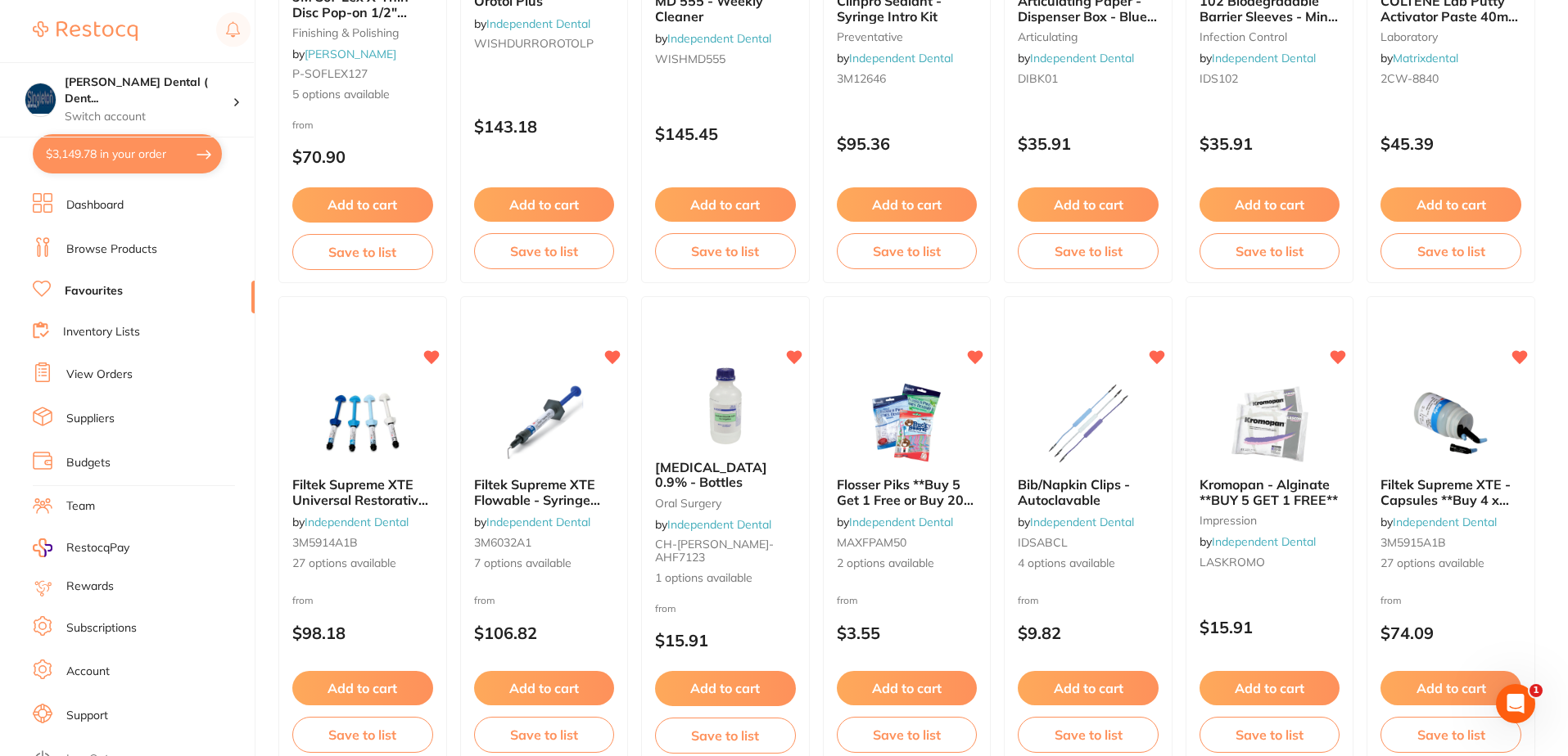
scroll to position [1882, 0]
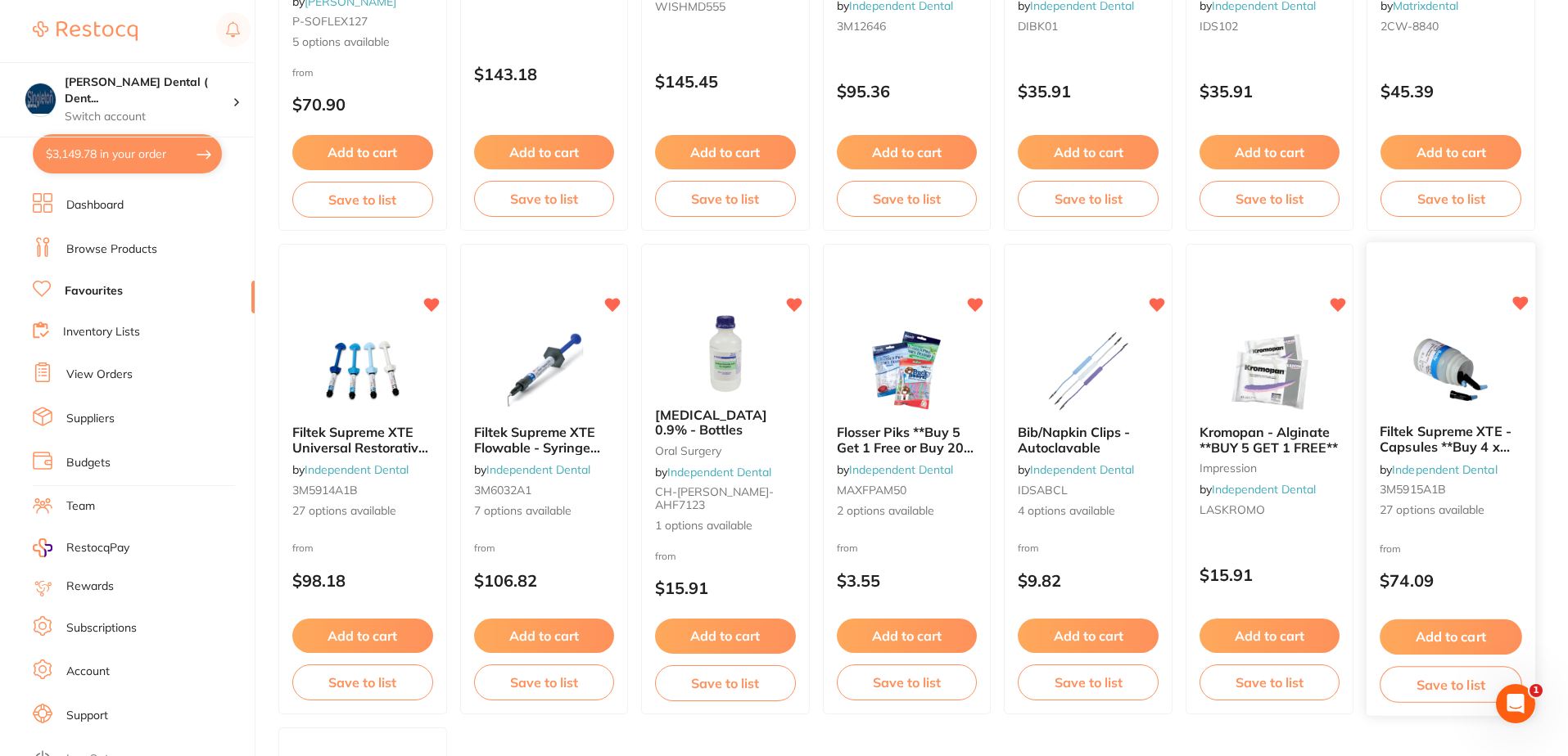
click at [1445, 484] on span "3M5915A1B" at bounding box center [1413, 489] width 67 height 14
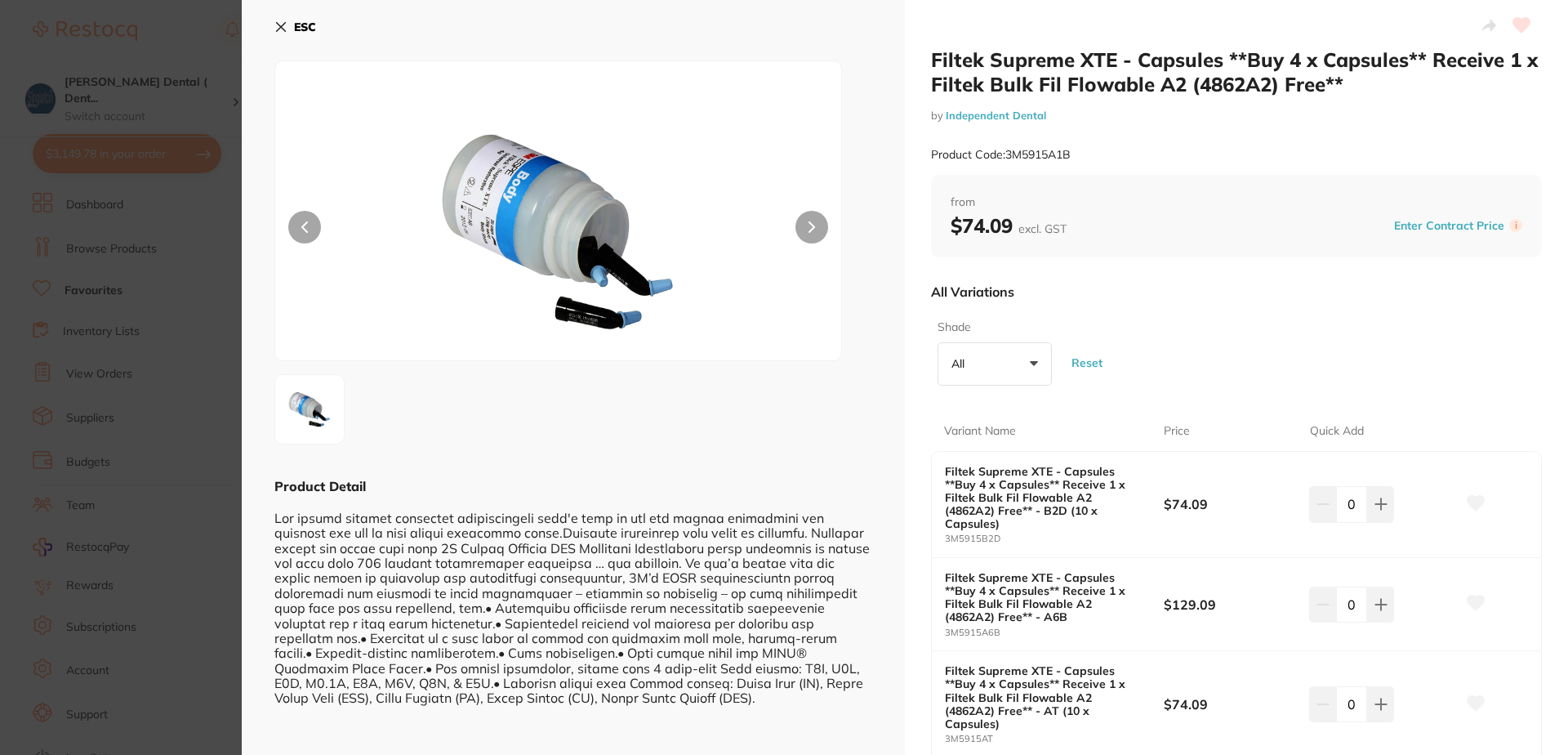
click at [279, 24] on icon at bounding box center [281, 27] width 9 height 9
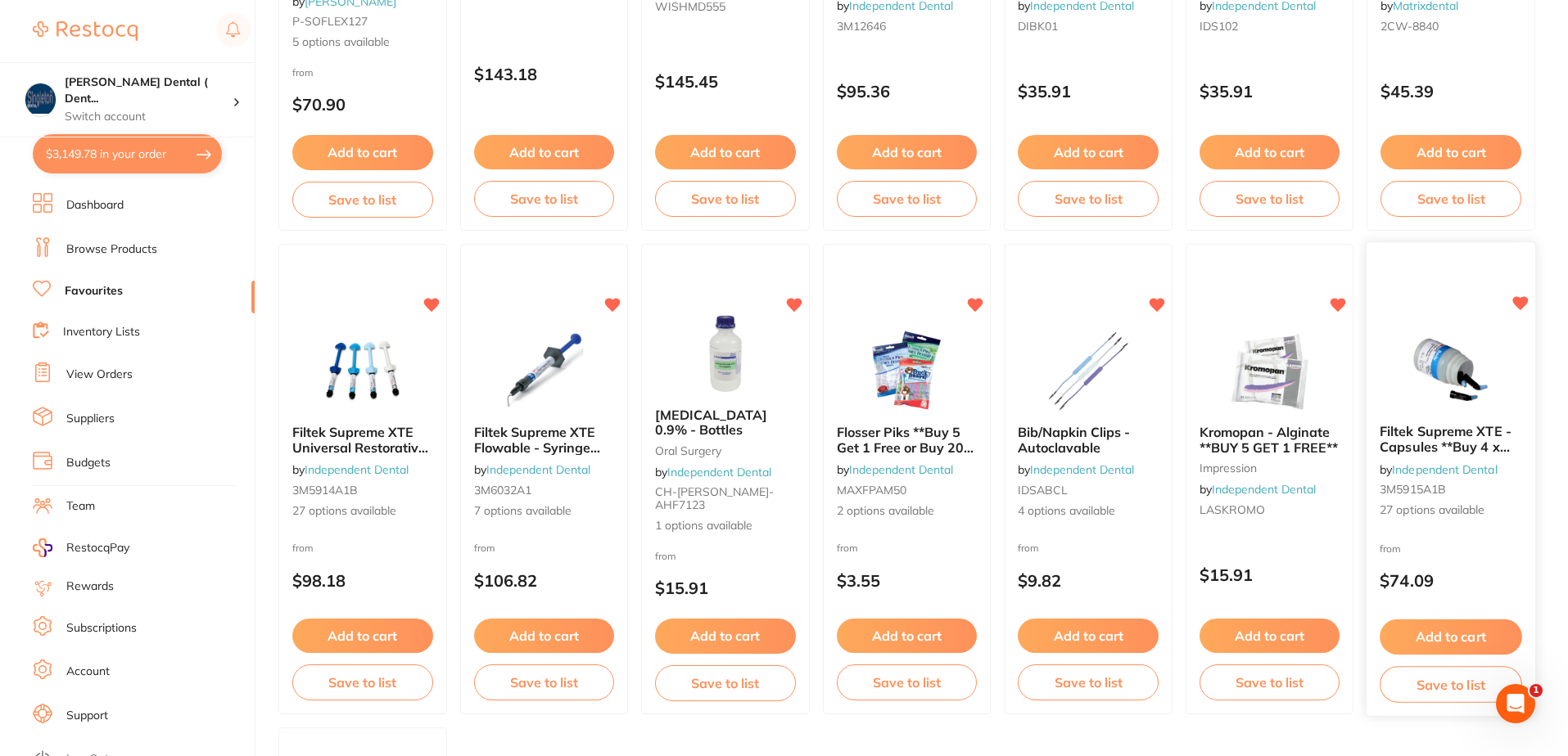
click at [1452, 483] on small "3M5915A1B" at bounding box center [1451, 490] width 142 height 14
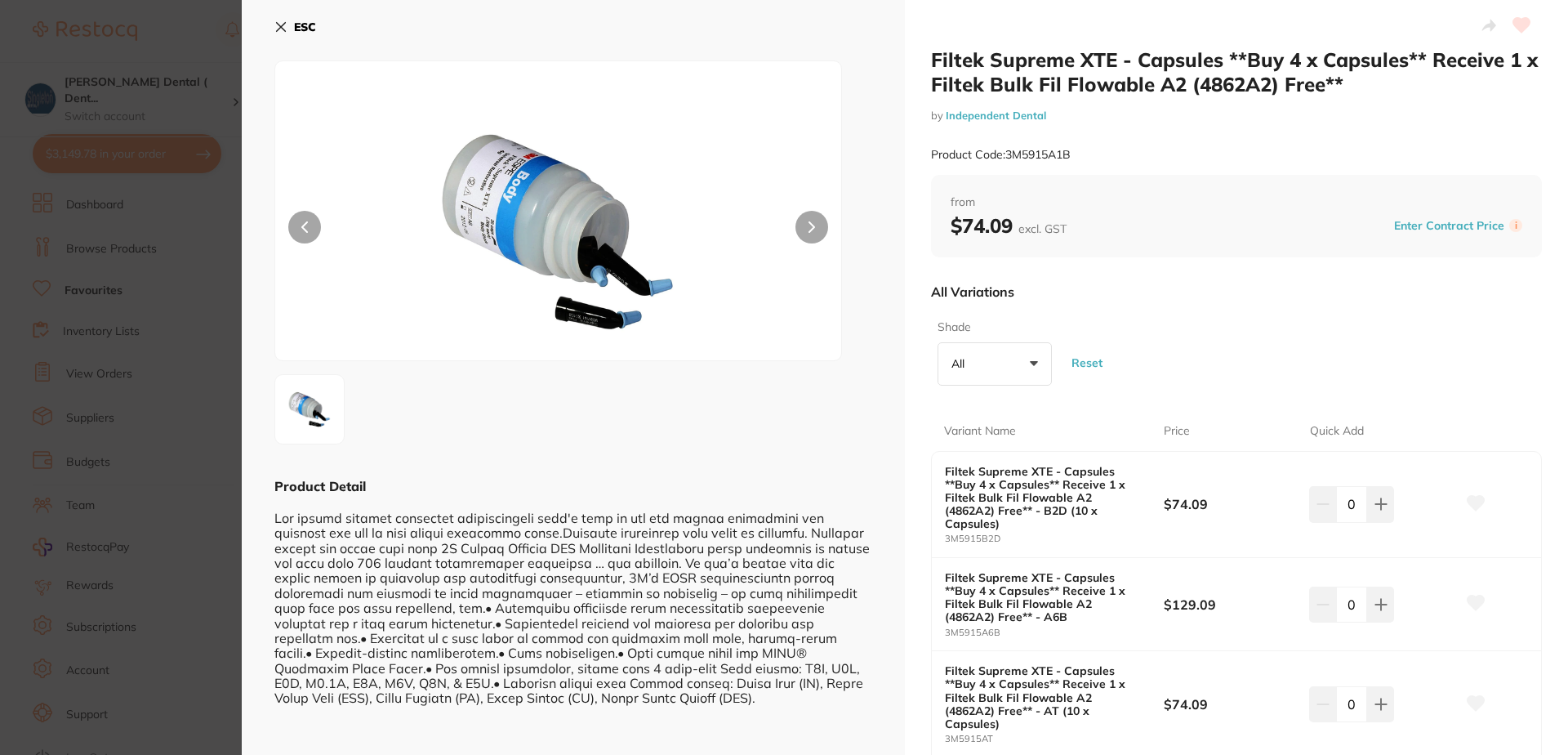
click at [281, 23] on icon at bounding box center [281, 27] width 13 height 13
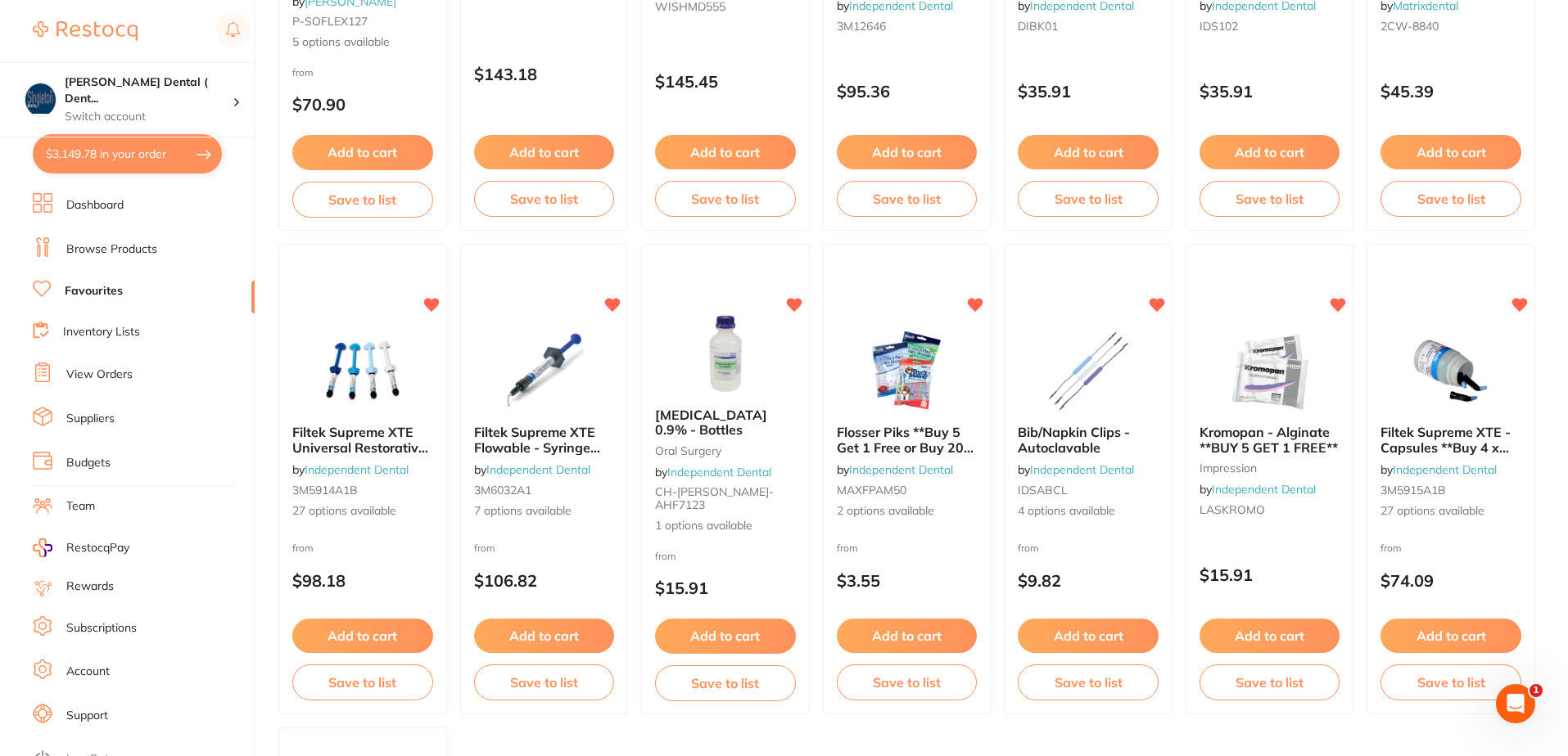
click at [95, 287] on link "Favourites" at bounding box center [94, 291] width 58 height 16
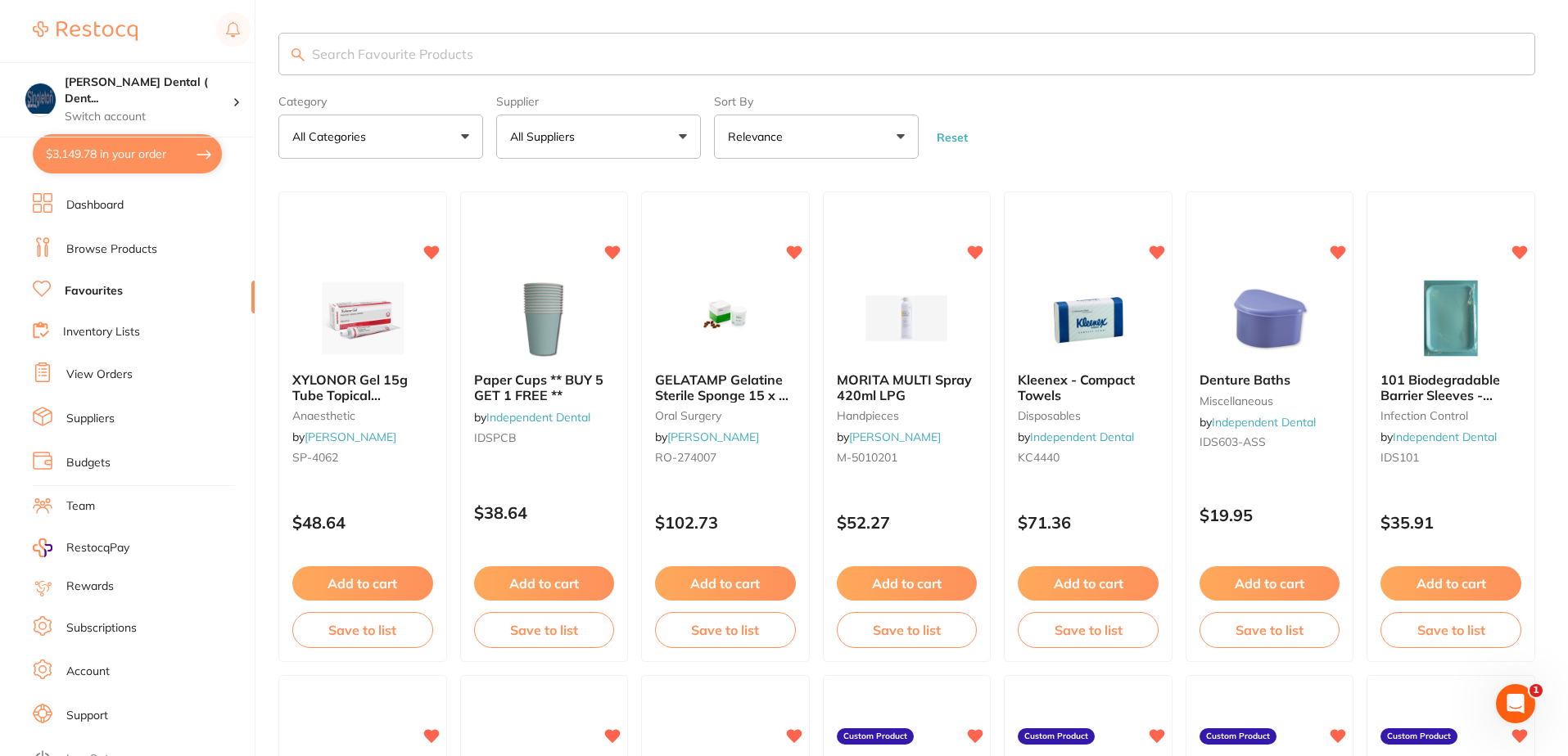
click at [684, 140] on button "All Suppliers" at bounding box center [598, 137] width 205 height 44
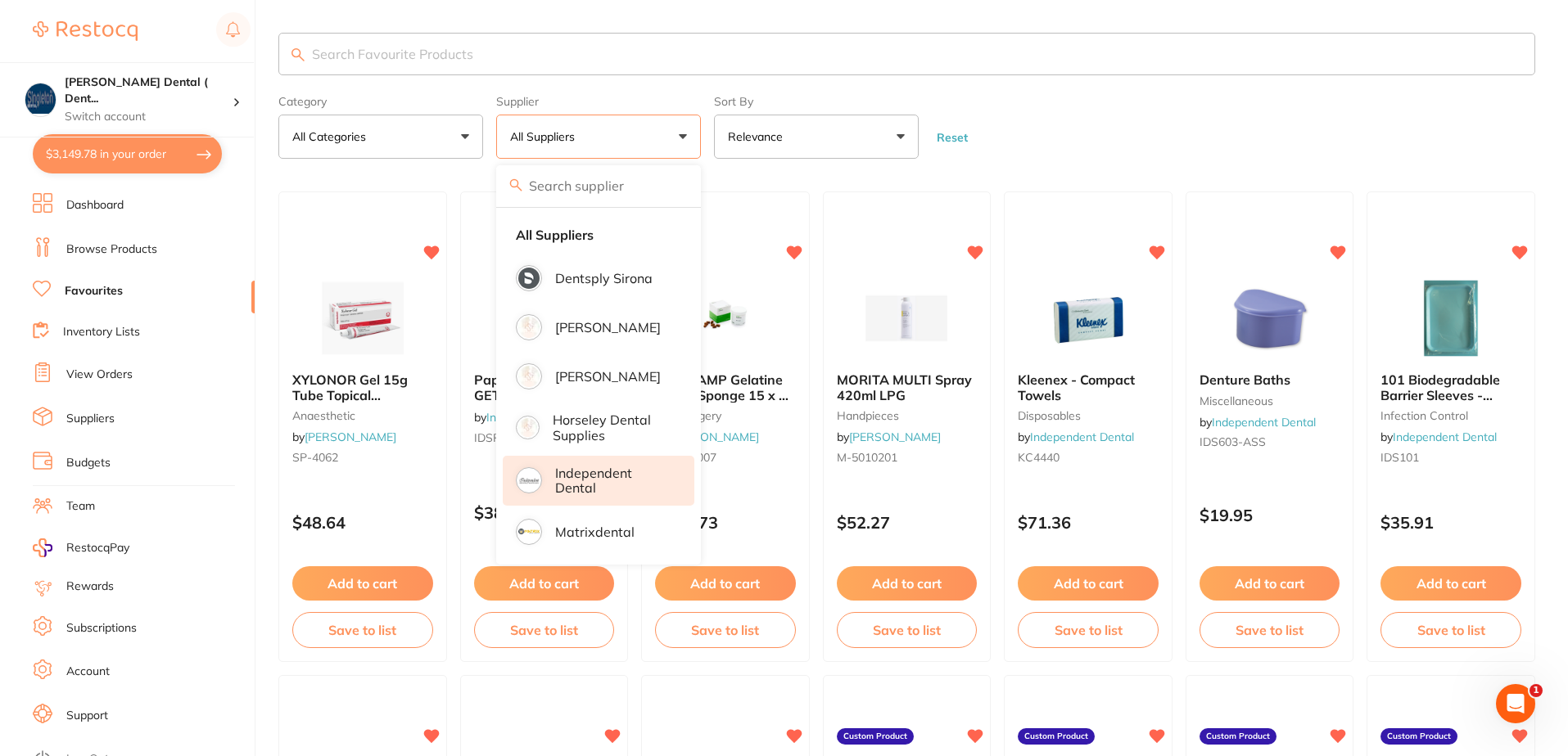
click at [596, 479] on p "Independent Dental" at bounding box center [614, 481] width 116 height 30
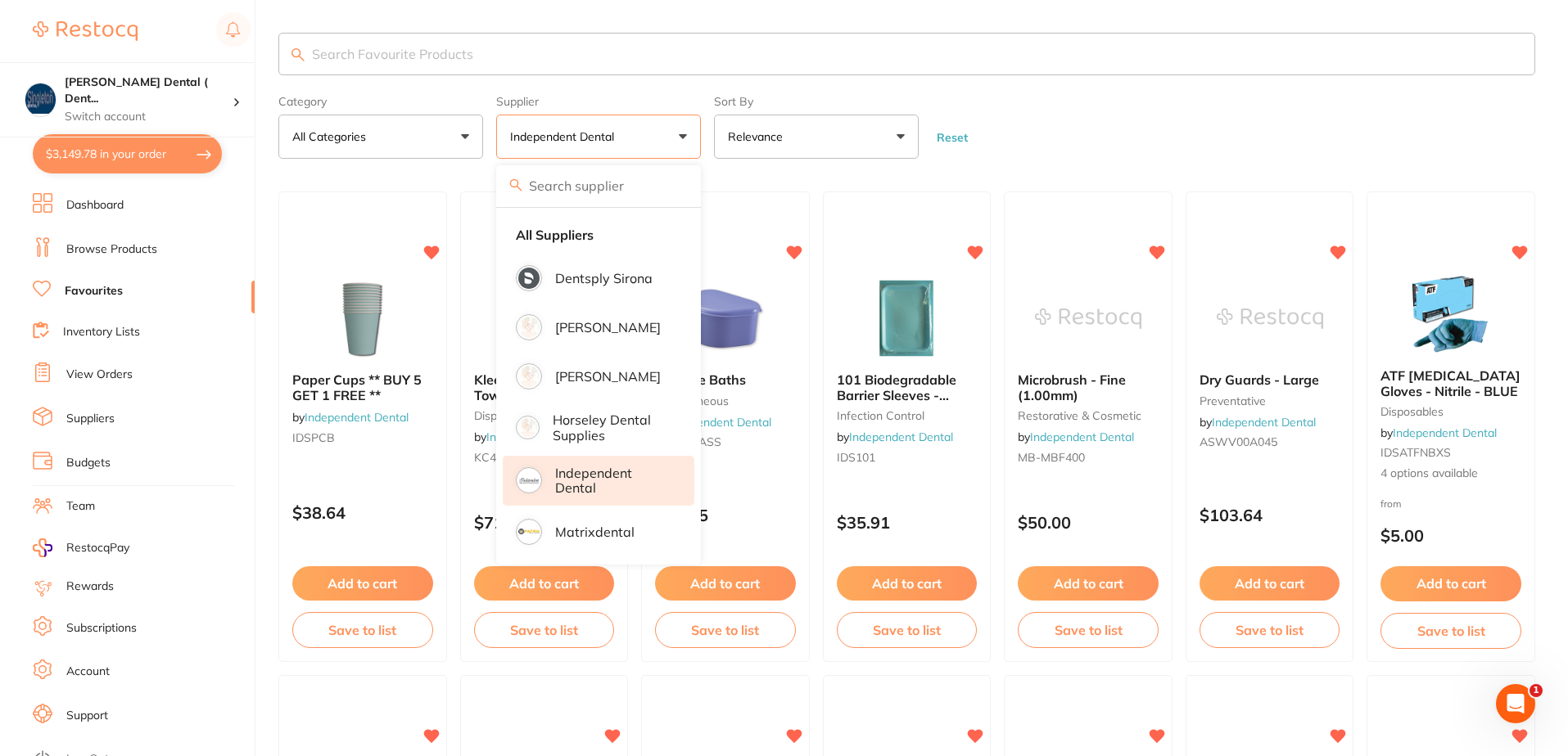
click at [79, 246] on link "Browse Products" at bounding box center [112, 249] width 91 height 16
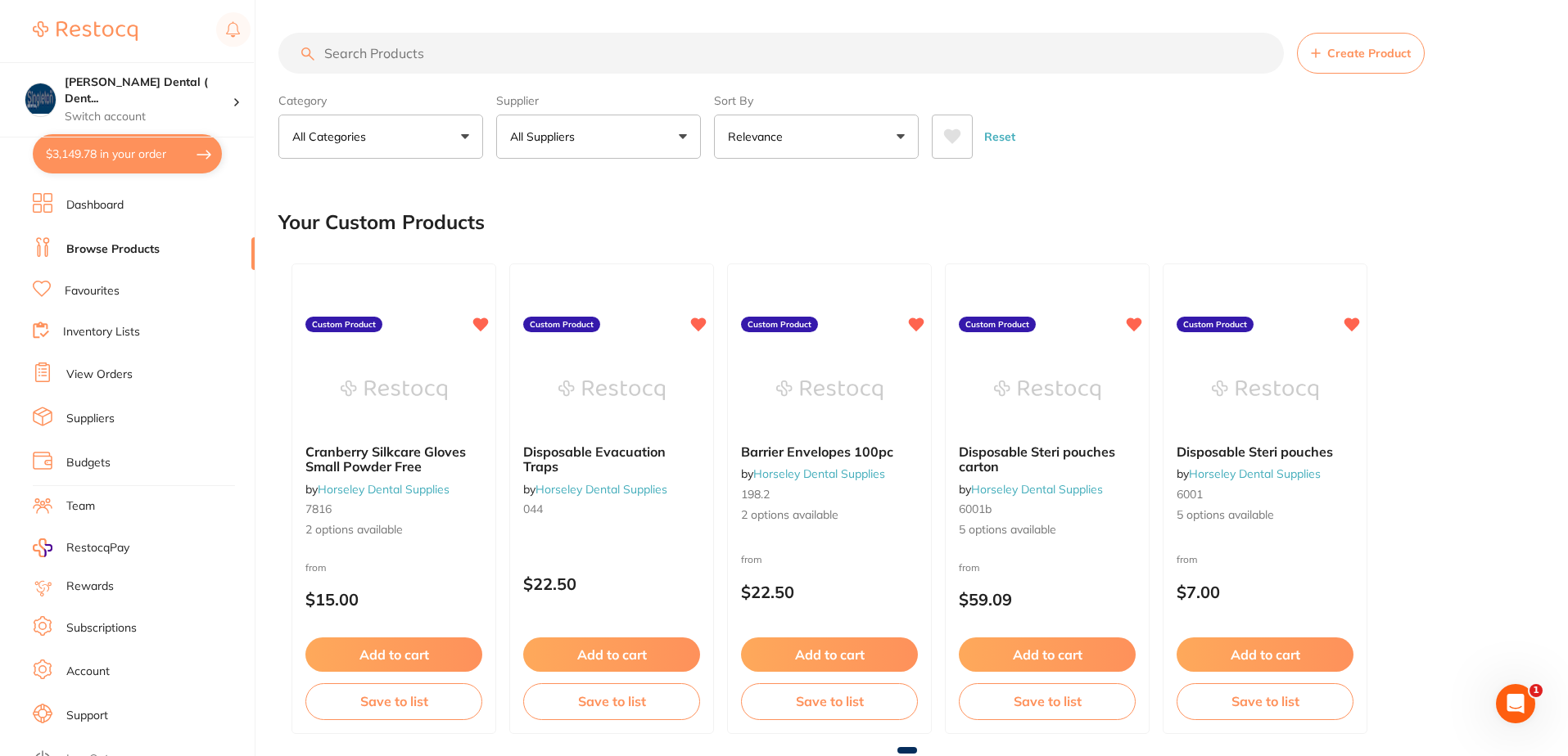
click at [685, 139] on button "All Suppliers" at bounding box center [598, 137] width 205 height 44
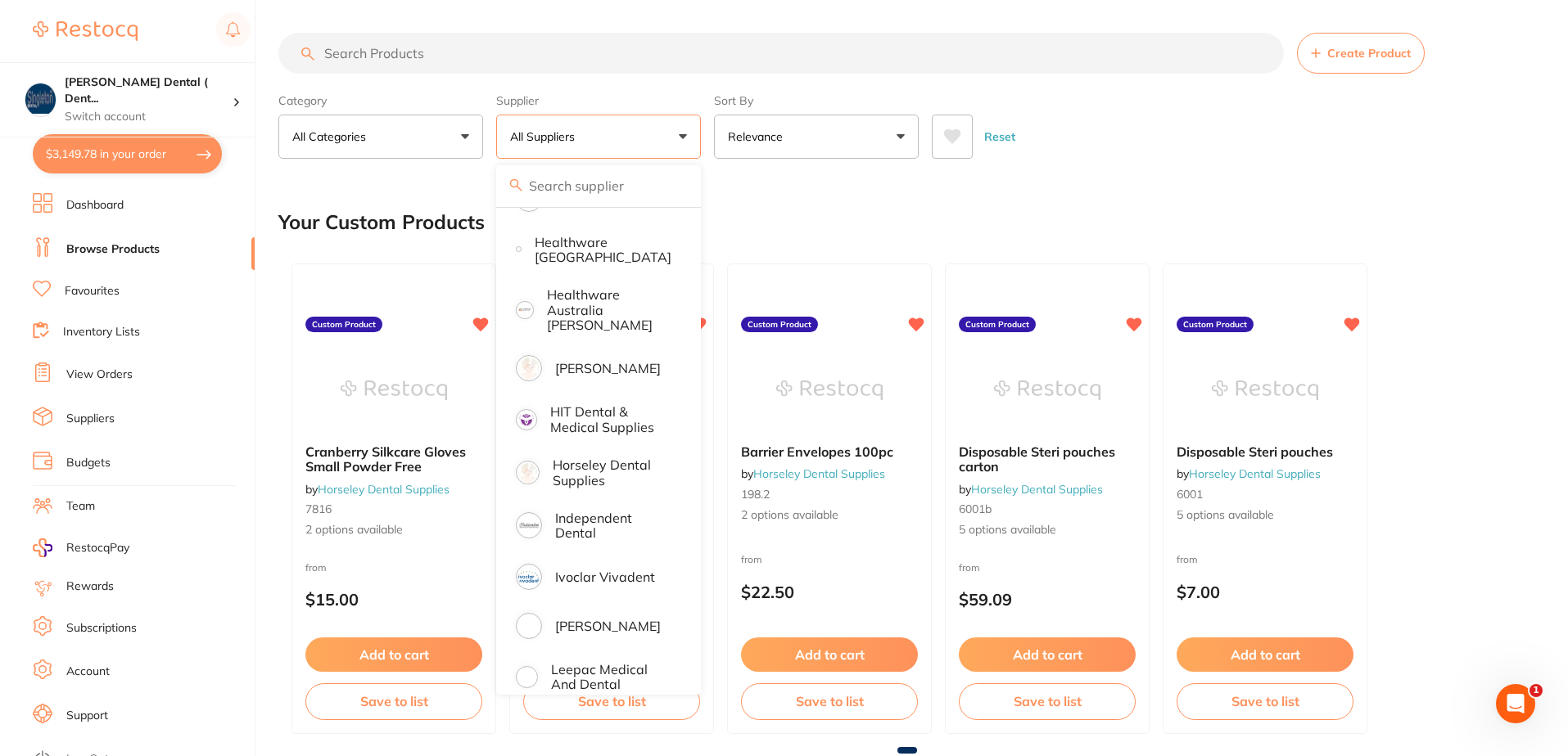
scroll to position [900, 0]
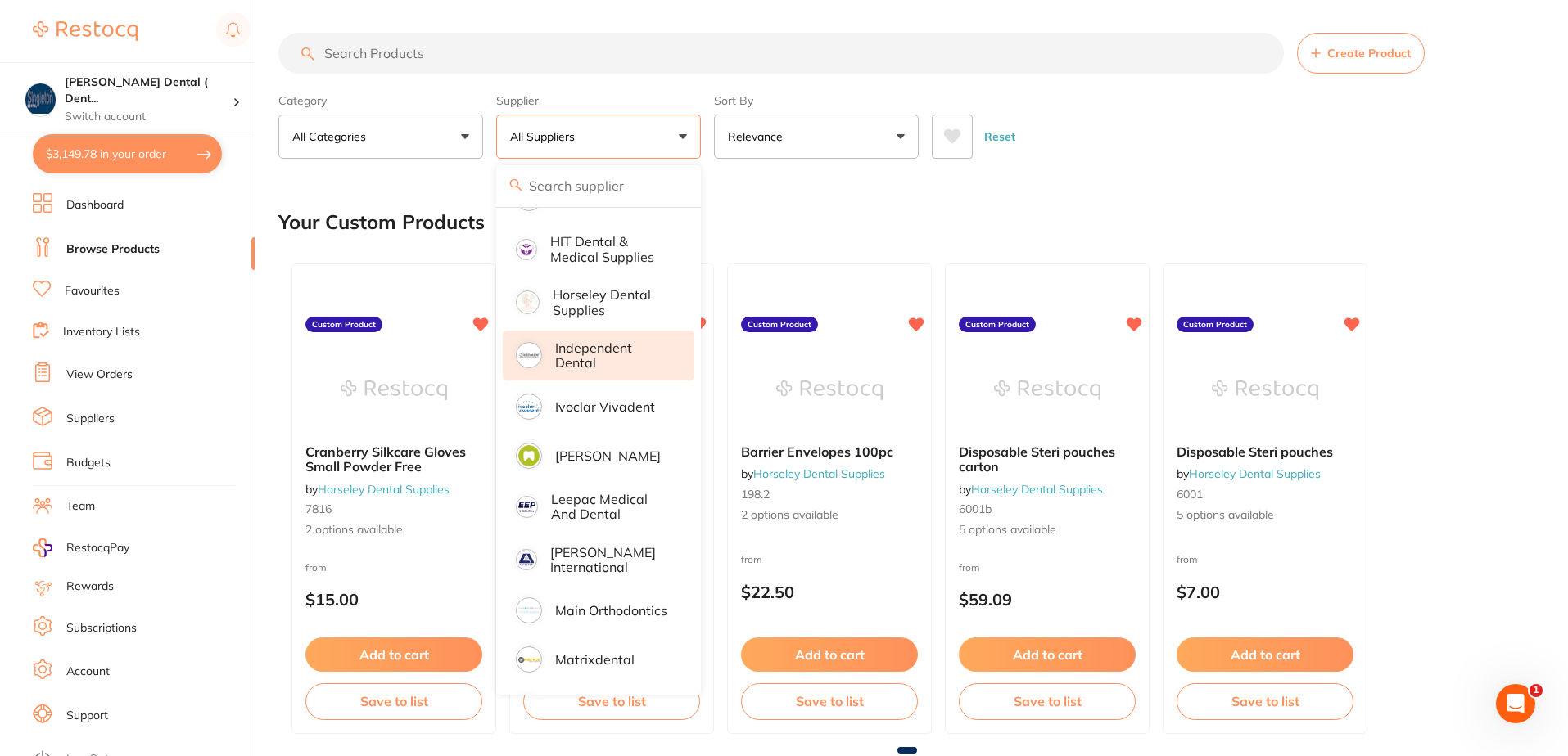
click at [585, 343] on p "Independent Dental" at bounding box center [614, 356] width 116 height 30
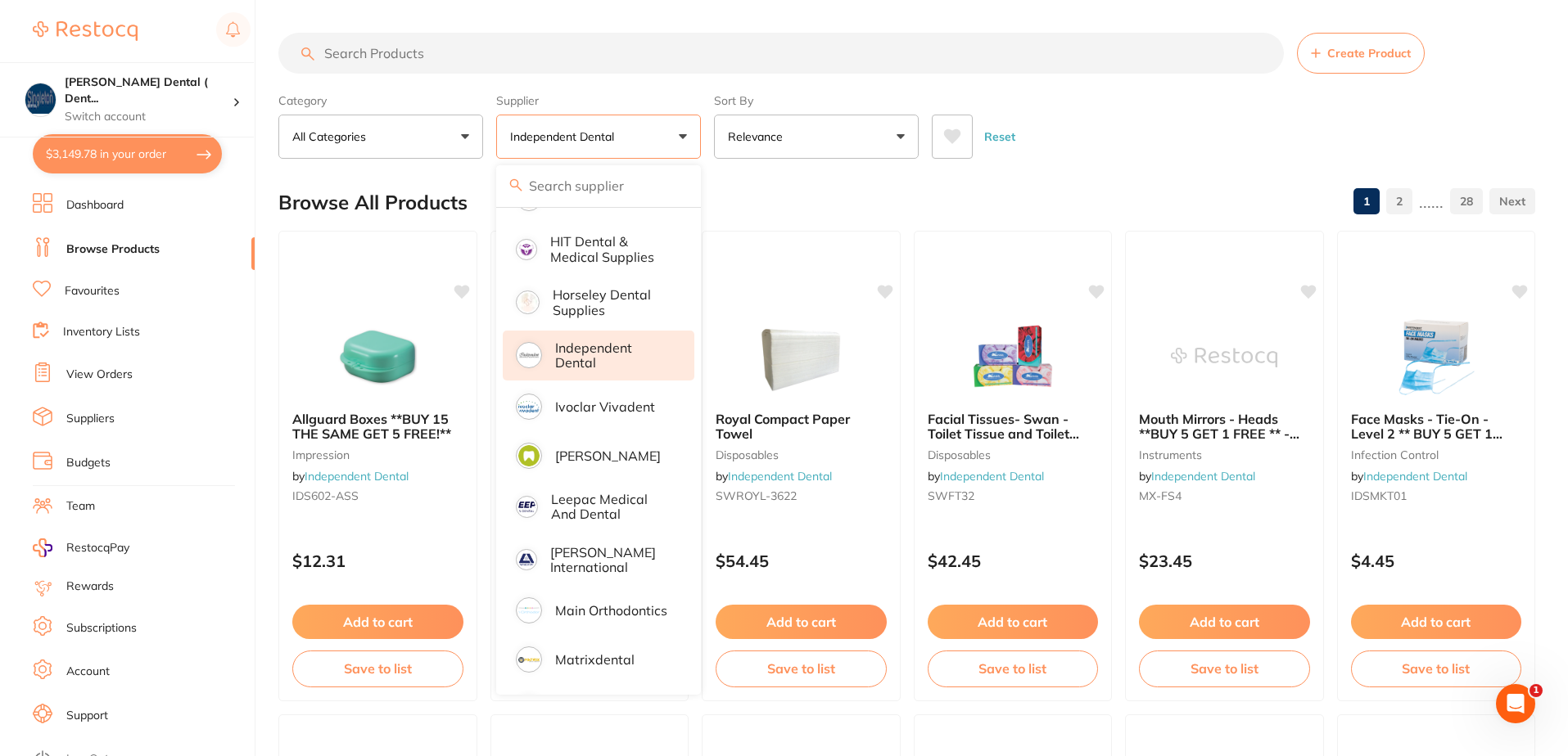
scroll to position [0, 0]
click at [432, 53] on input "search" at bounding box center [781, 53] width 1005 height 41
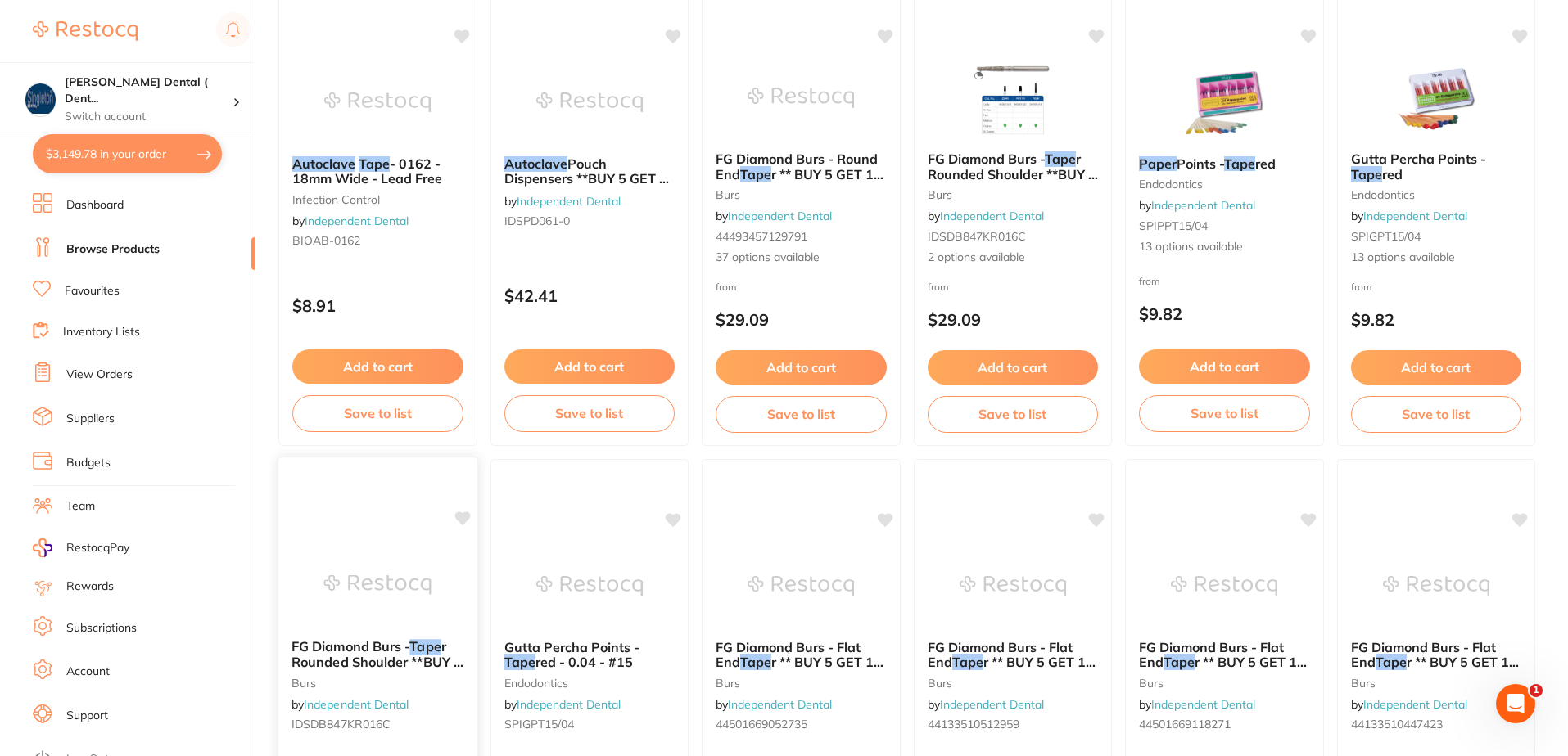
scroll to position [246, 0]
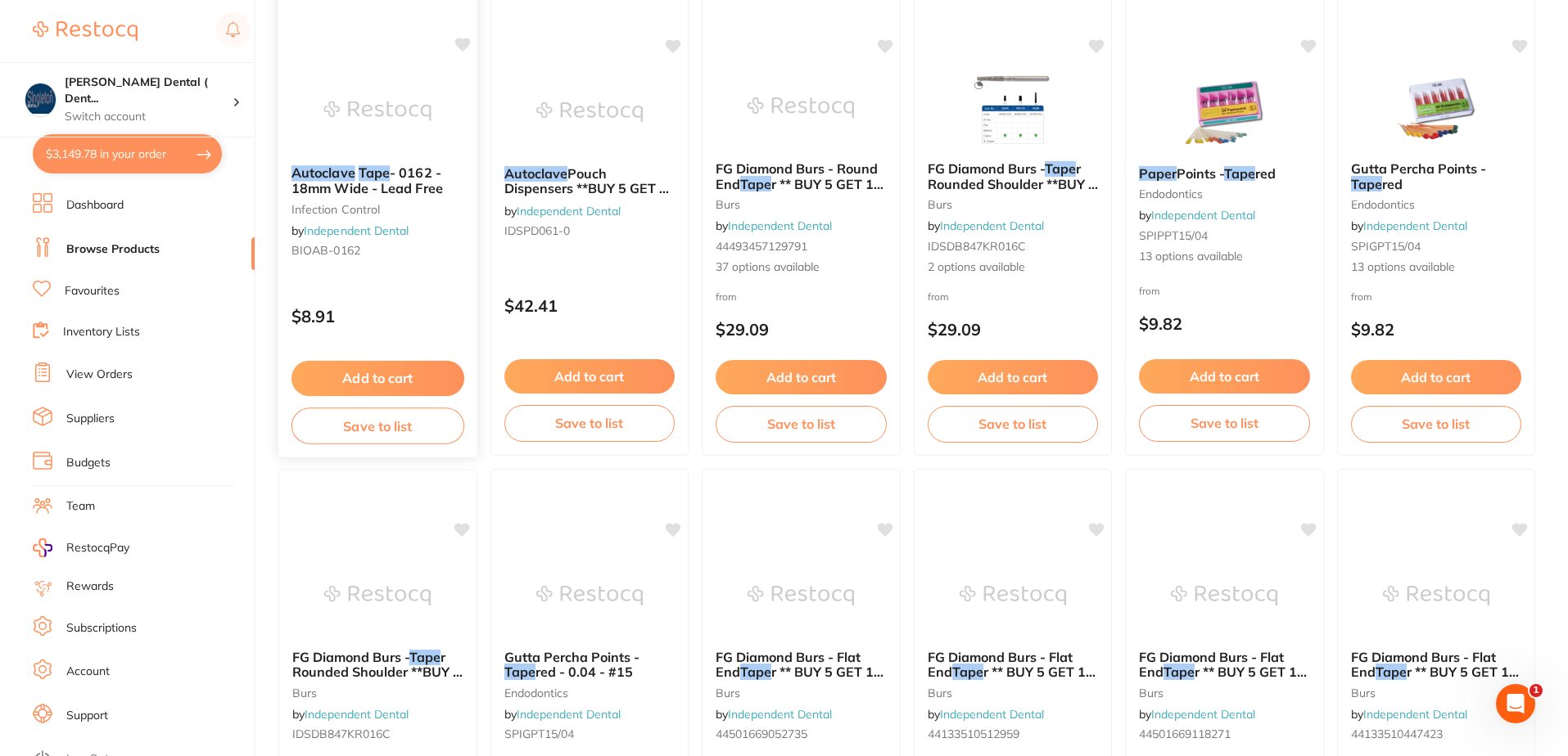
type input "autoclave tape"
click at [457, 42] on icon at bounding box center [462, 45] width 15 height 14
click at [392, 376] on button "Add to cart" at bounding box center [377, 379] width 173 height 35
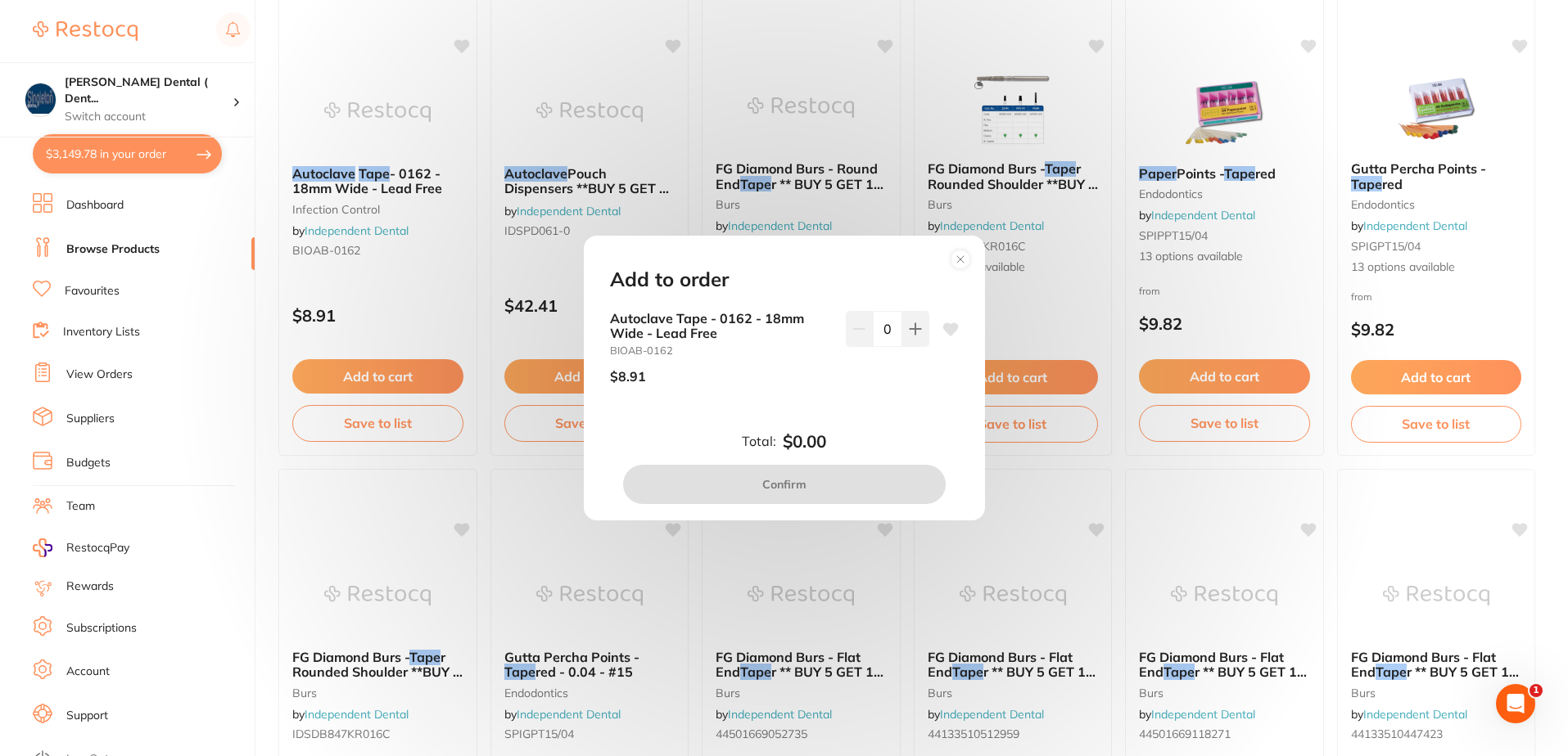
click at [959, 260] on circle at bounding box center [960, 260] width 19 height 19
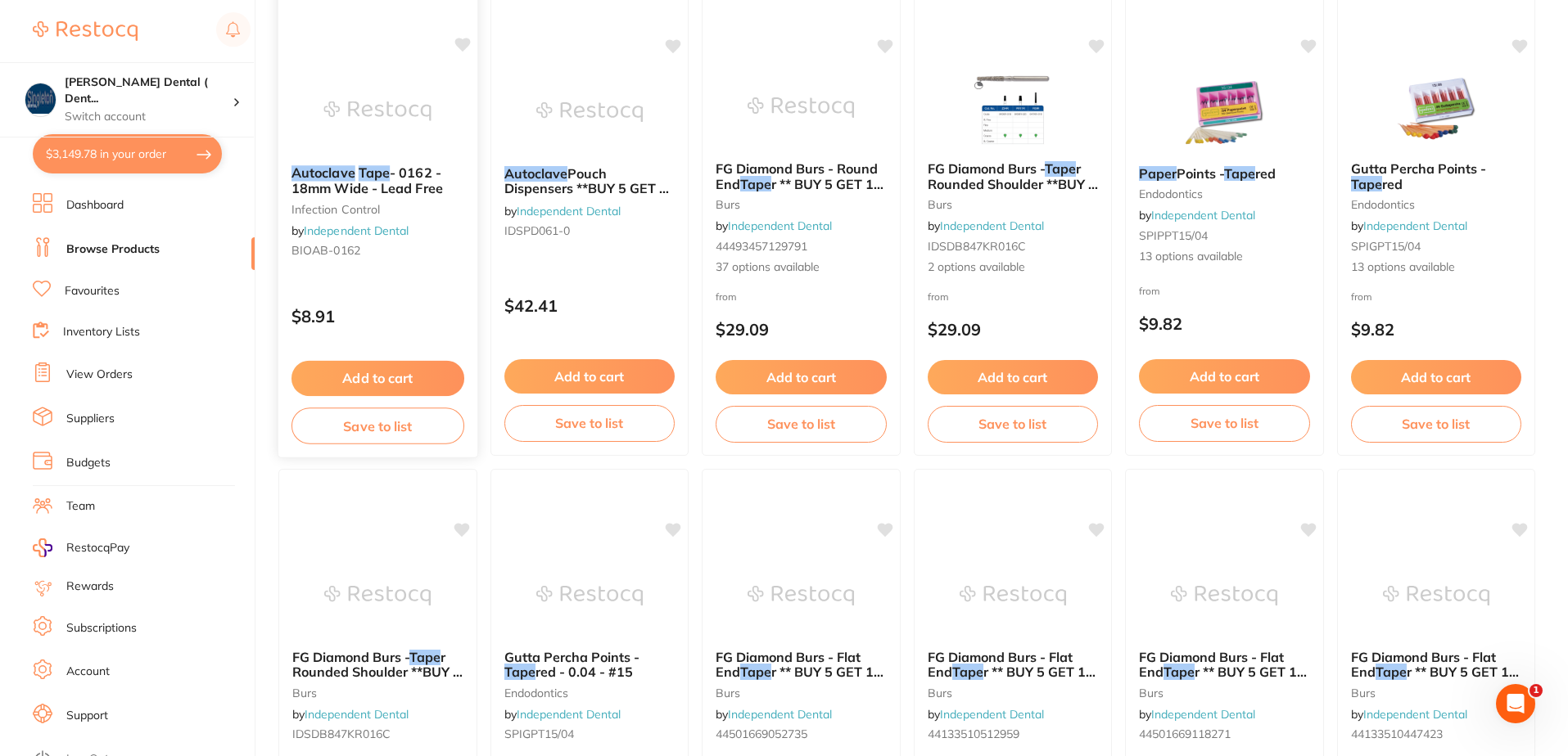
click at [376, 381] on button "Add to cart" at bounding box center [377, 379] width 173 height 35
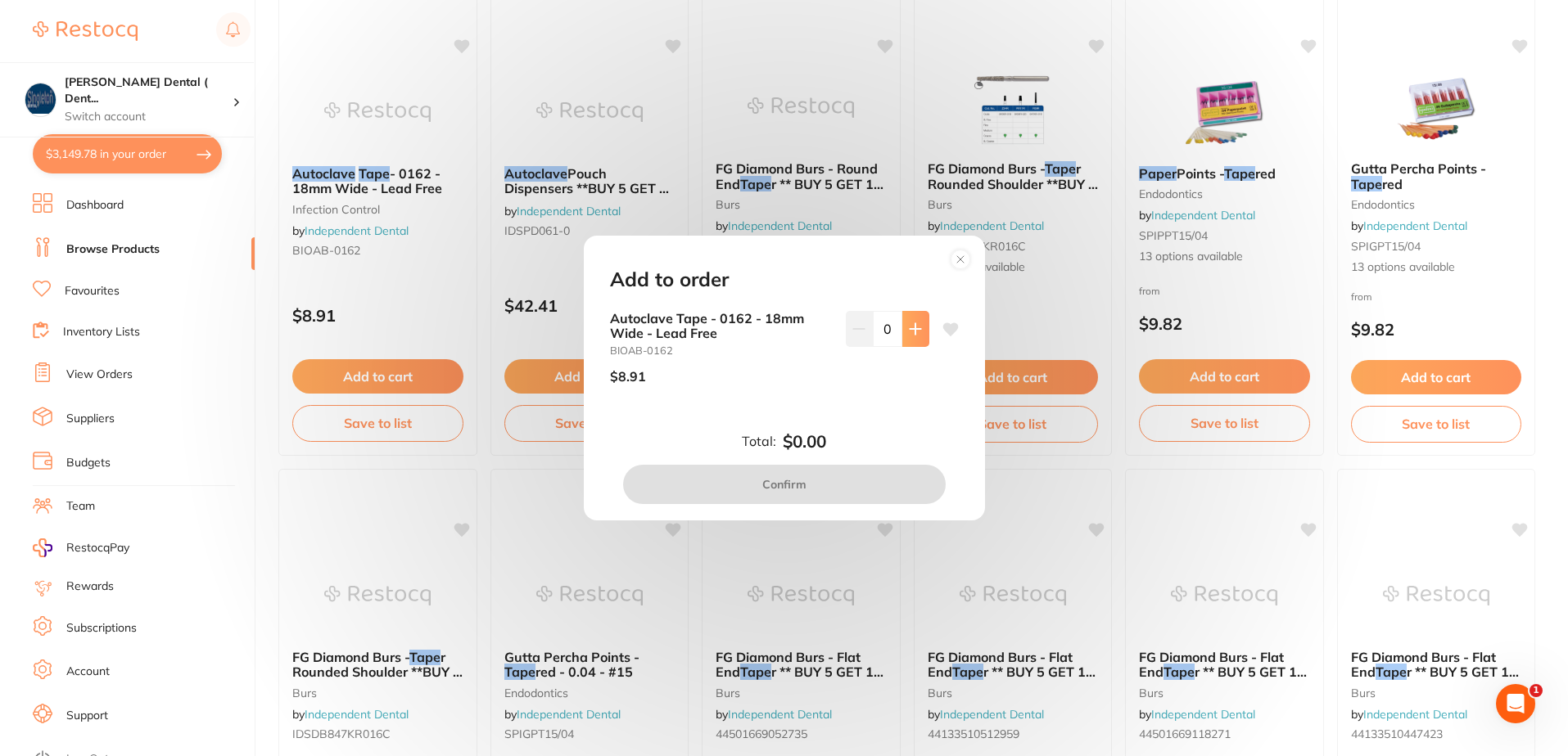
click at [909, 332] on icon at bounding box center [916, 329] width 14 height 14
type input "1"
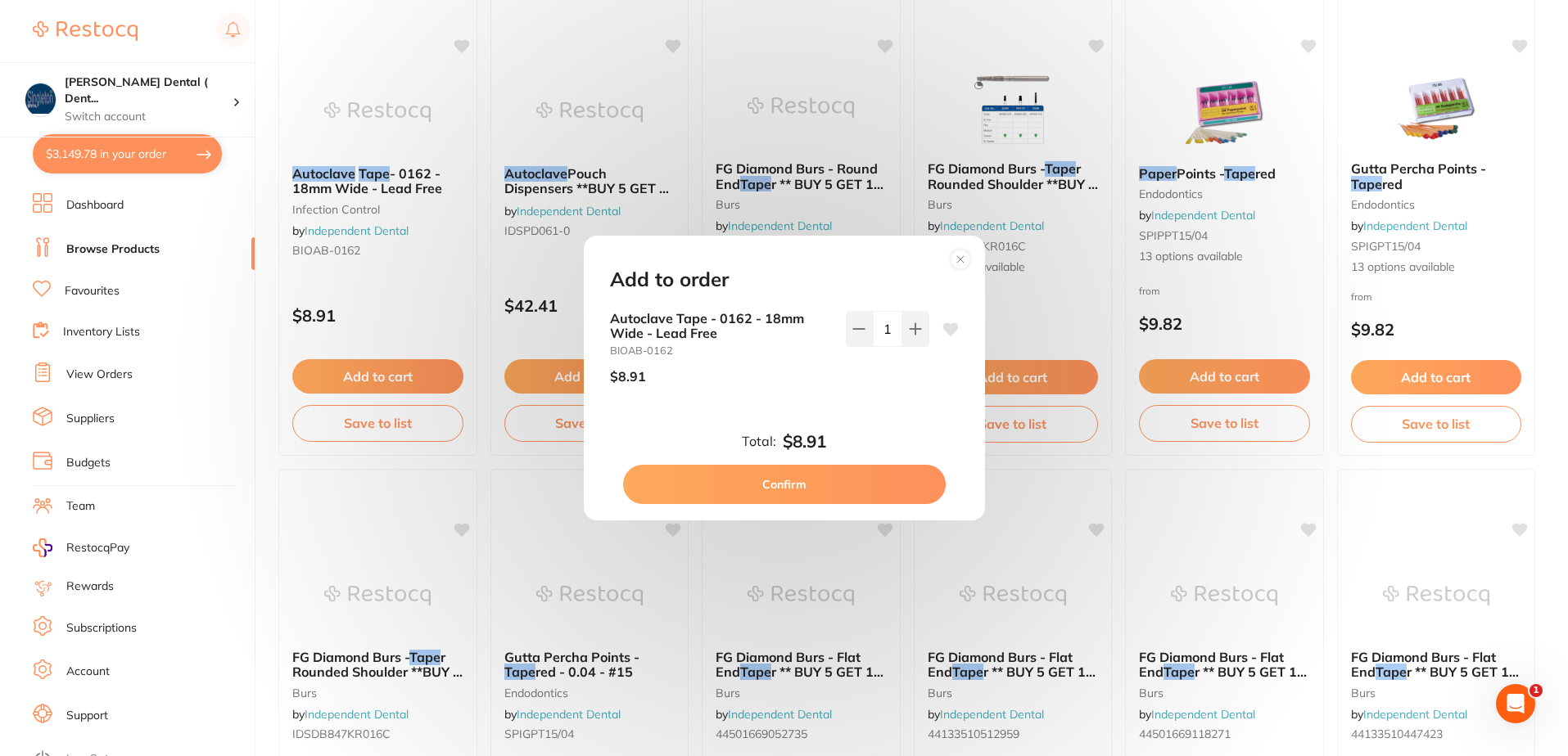
click at [945, 329] on icon at bounding box center [950, 329] width 15 height 14
click at [946, 329] on icon at bounding box center [950, 329] width 15 height 14
click at [807, 487] on button "Confirm" at bounding box center [784, 484] width 322 height 40
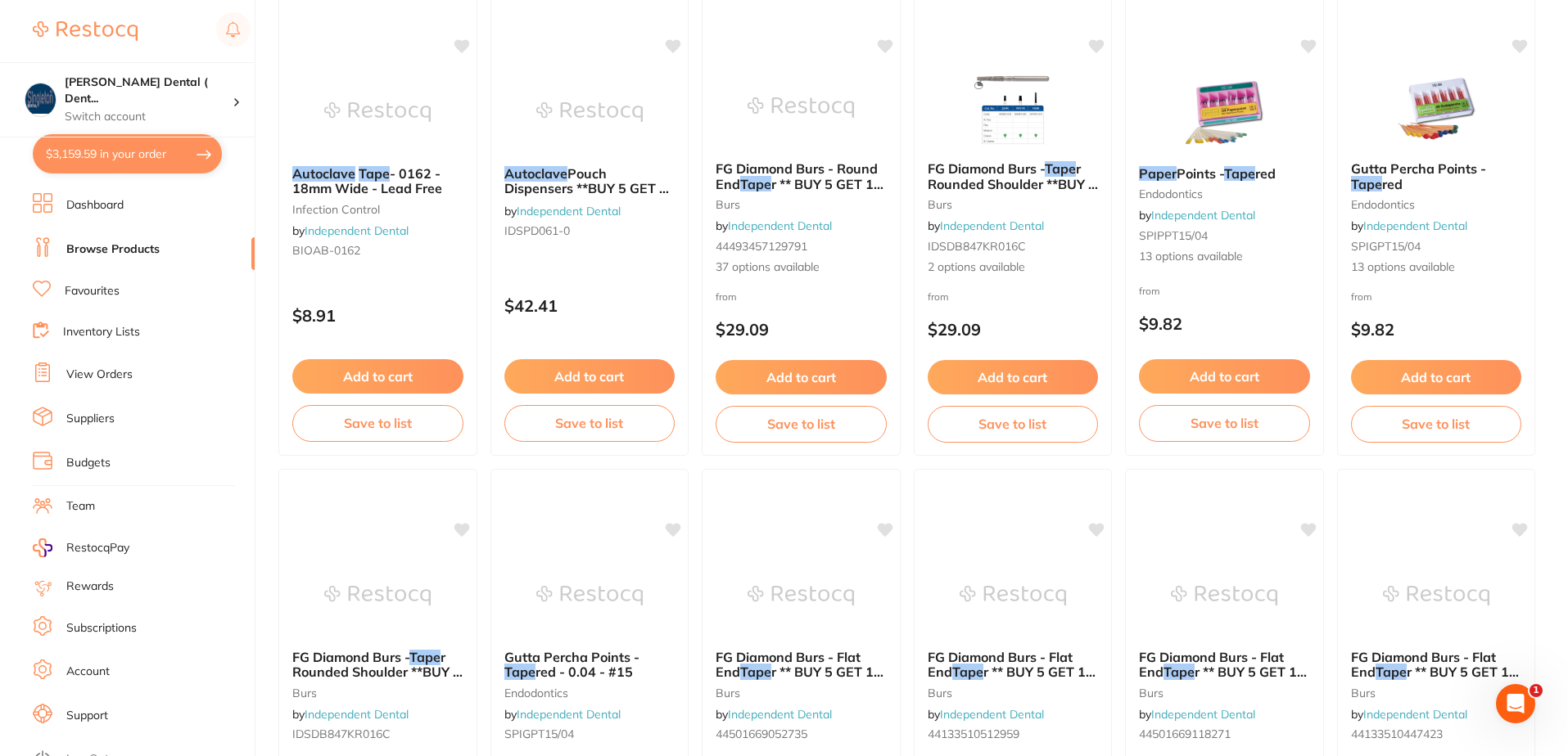
click at [171, 150] on button "$3,159.59 in your order" at bounding box center [127, 154] width 189 height 40
checkbox input "true"
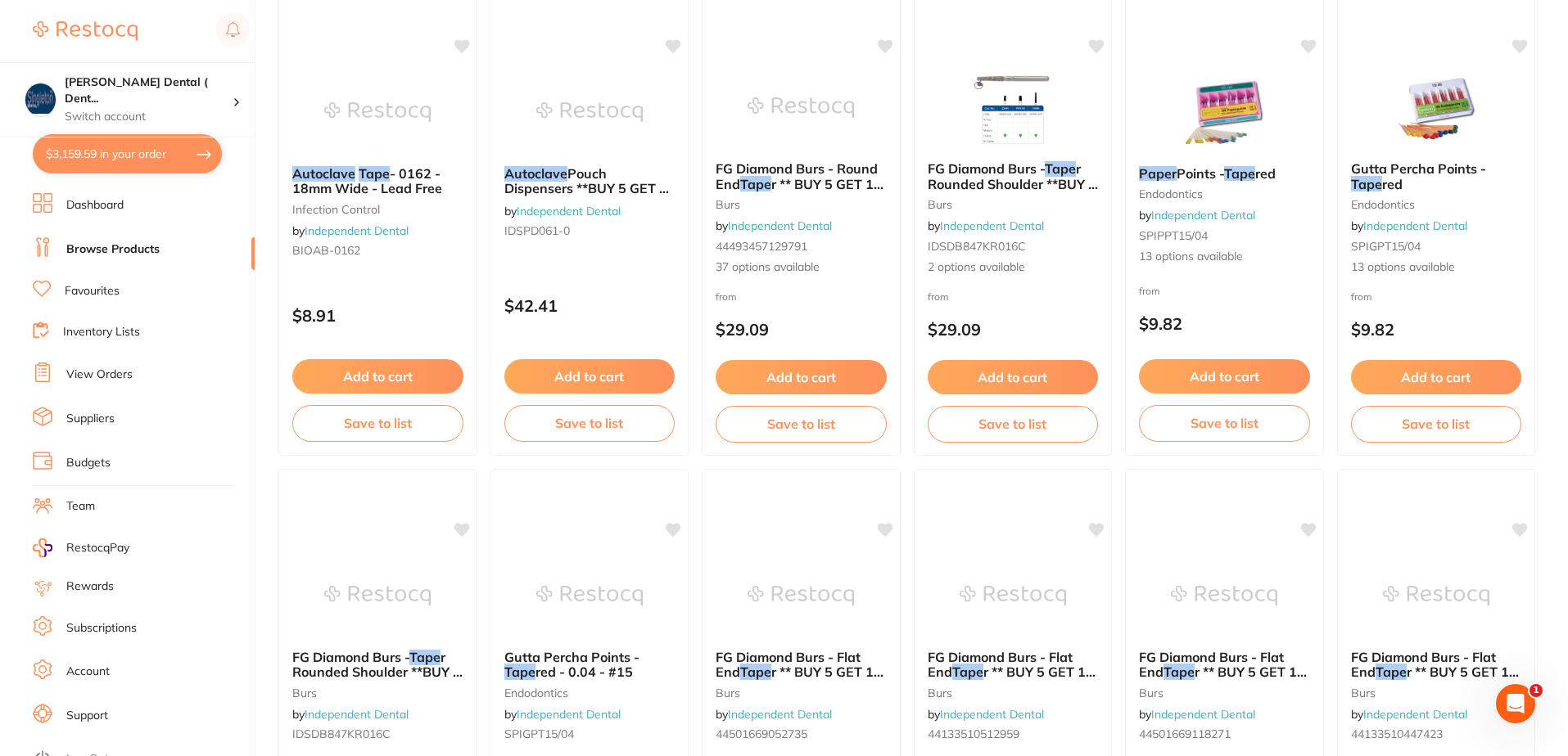
checkbox input "true"
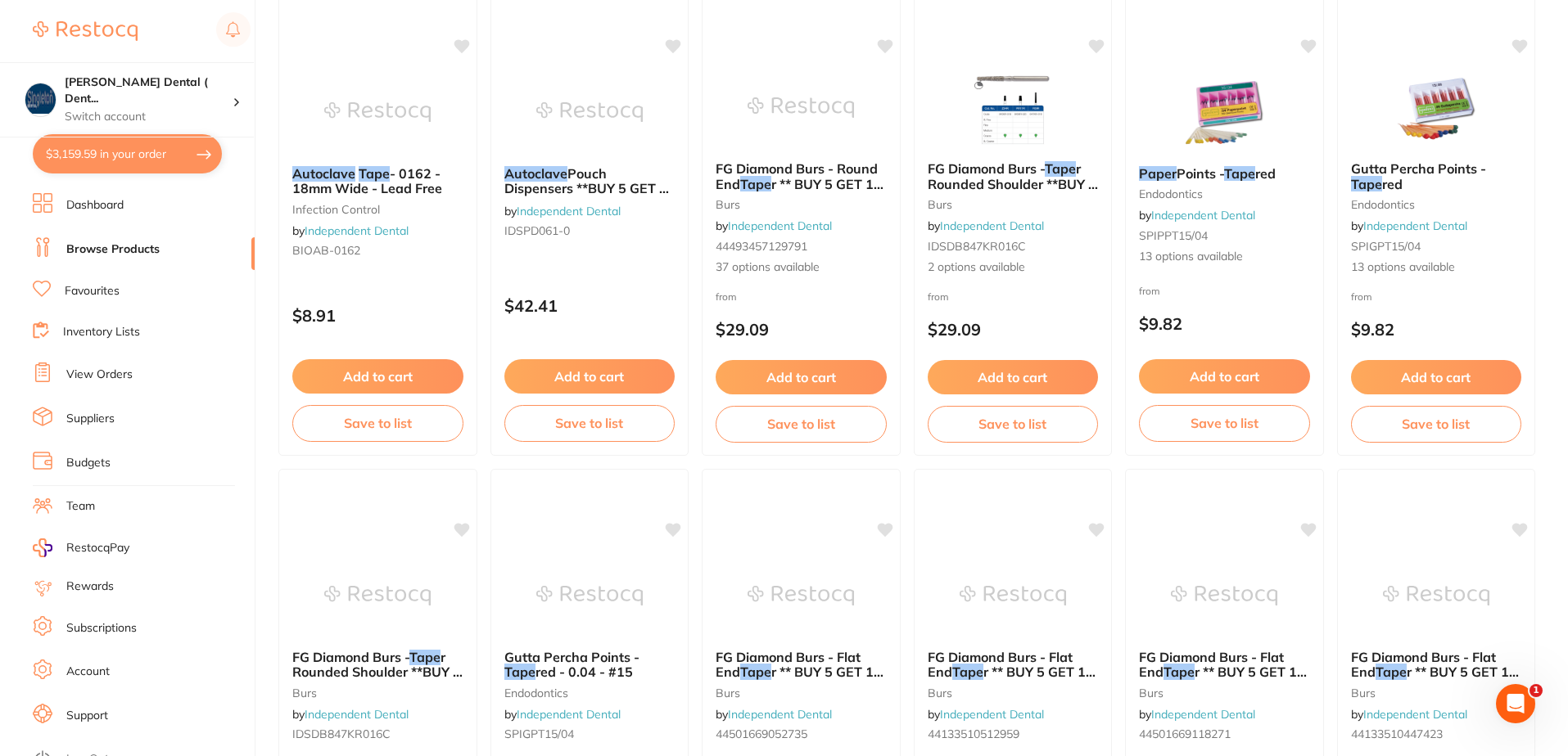
checkbox input "true"
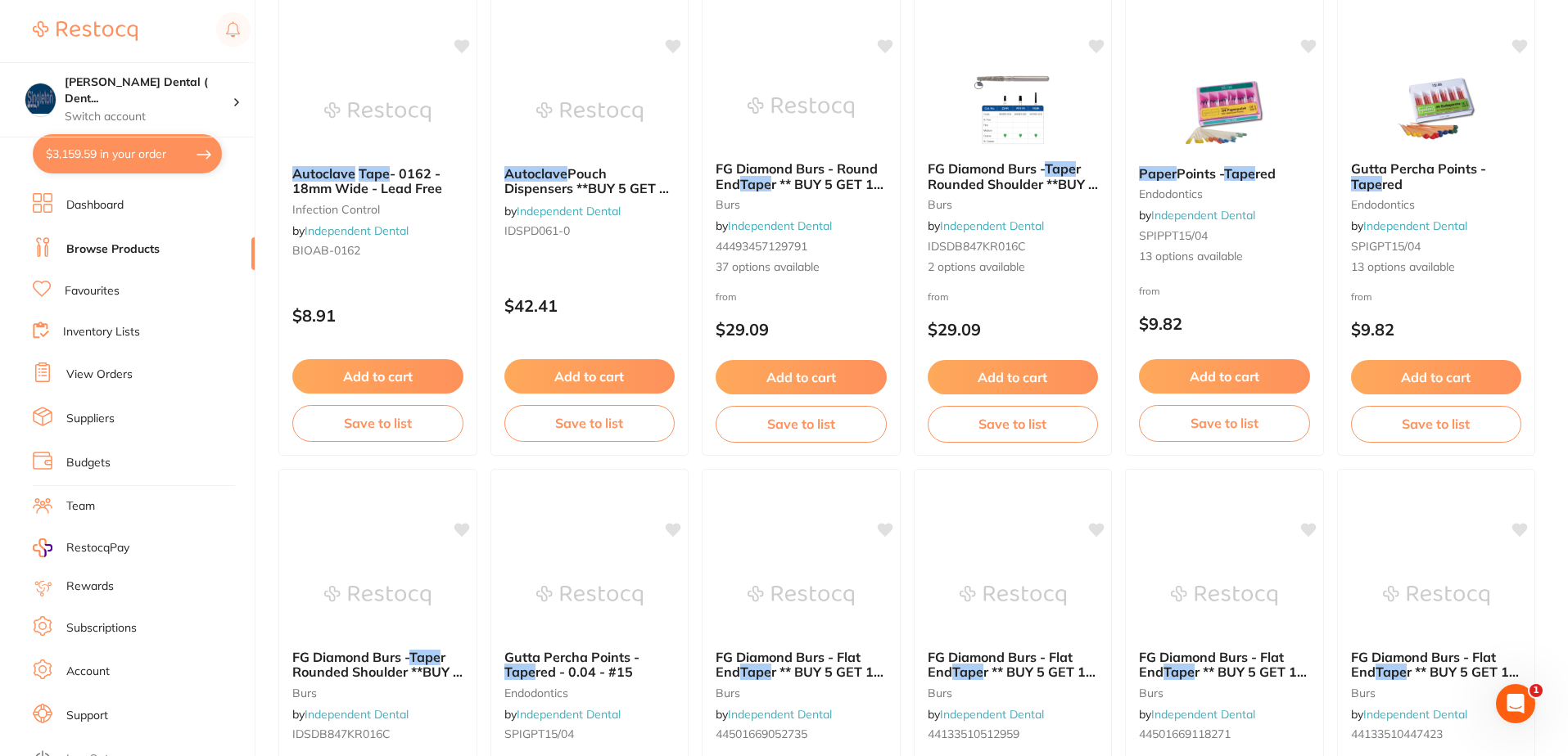
checkbox input "true"
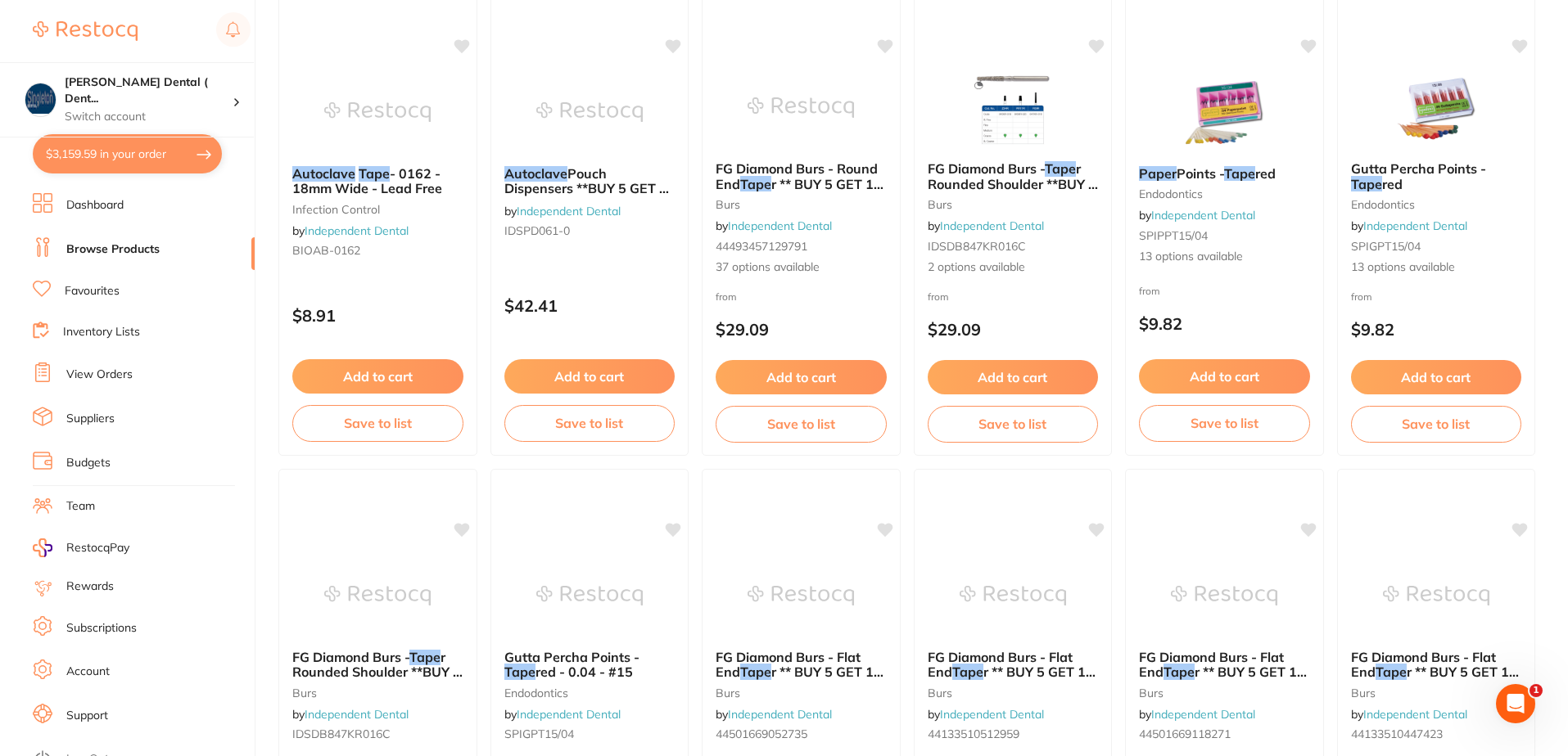
checkbox input "true"
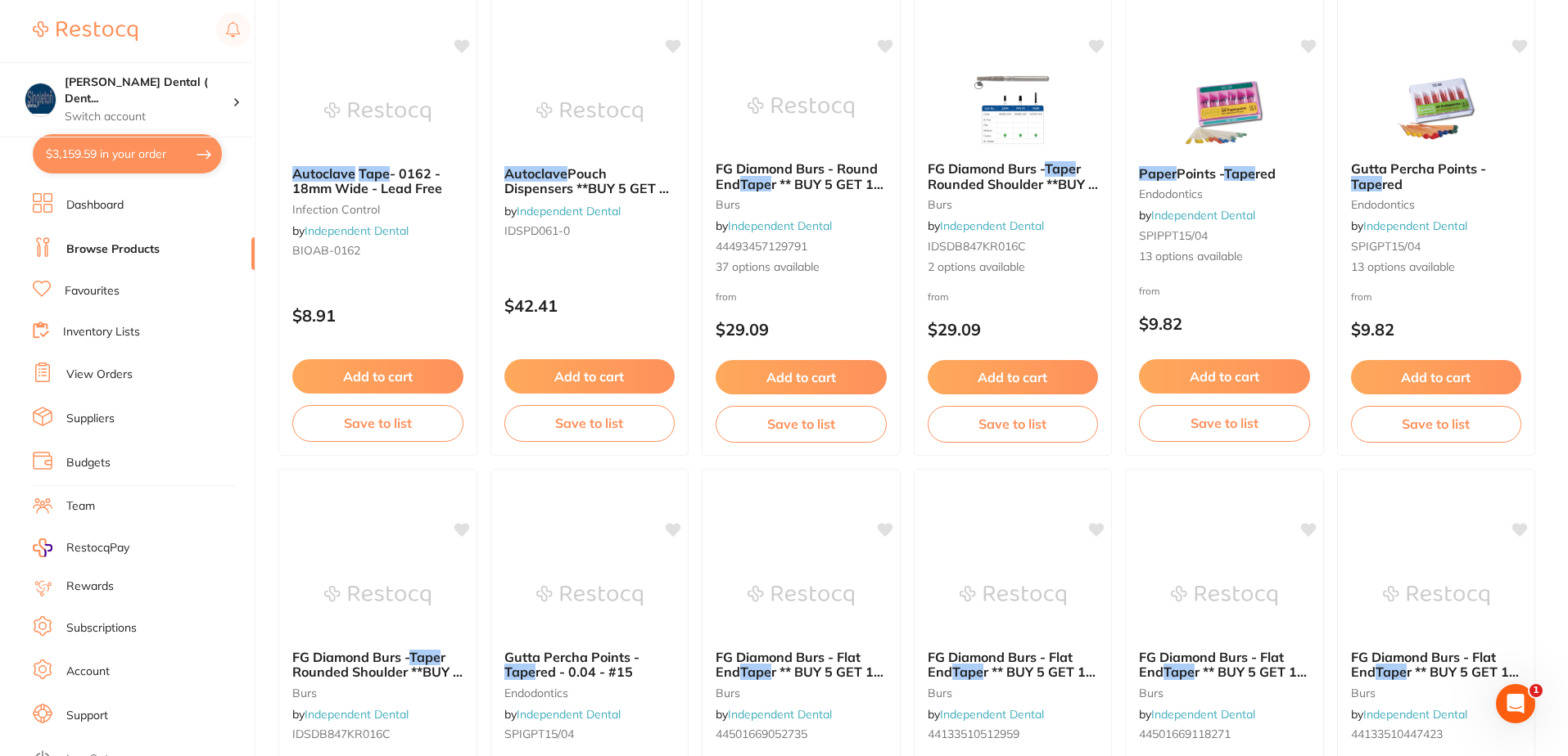
checkbox input "true"
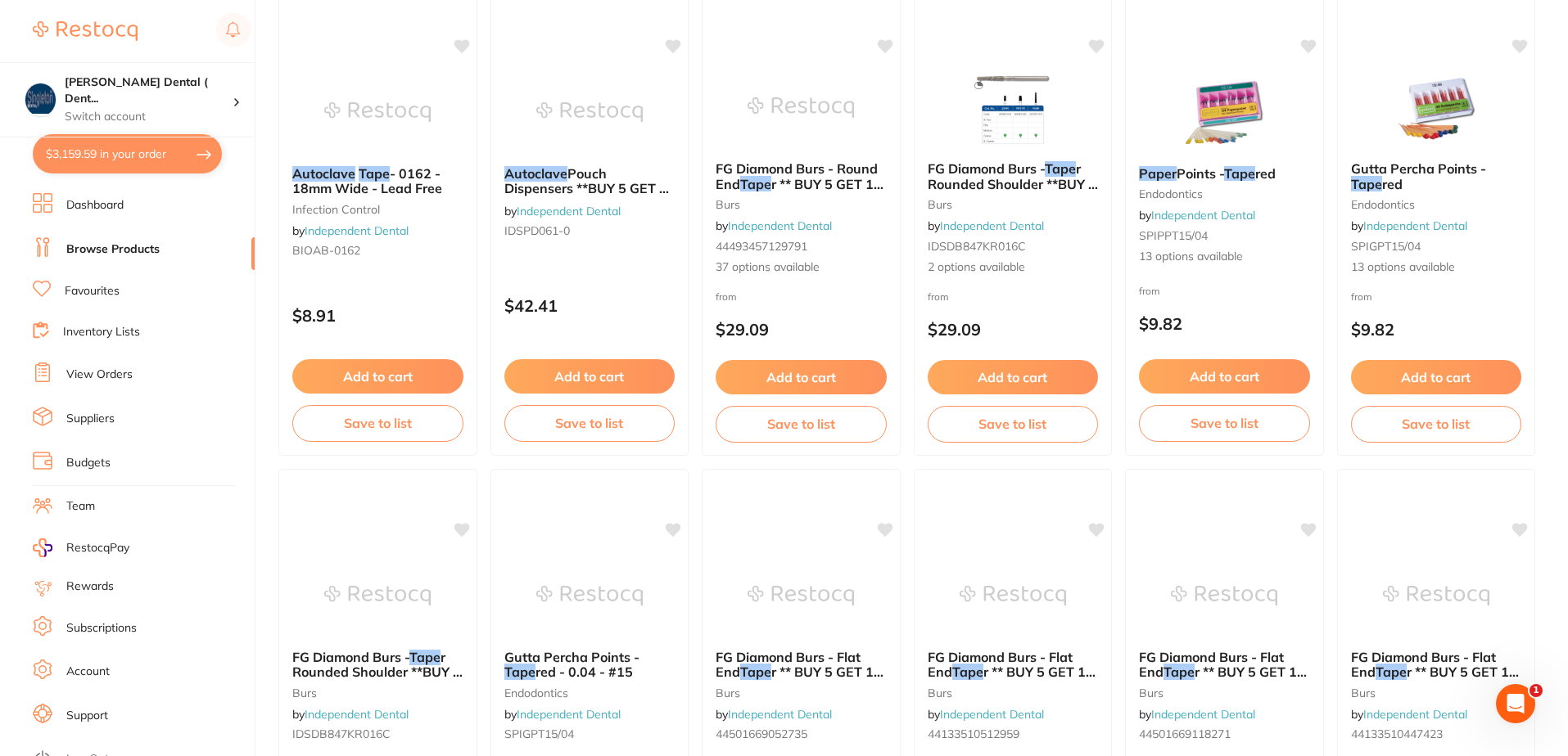
checkbox input "true"
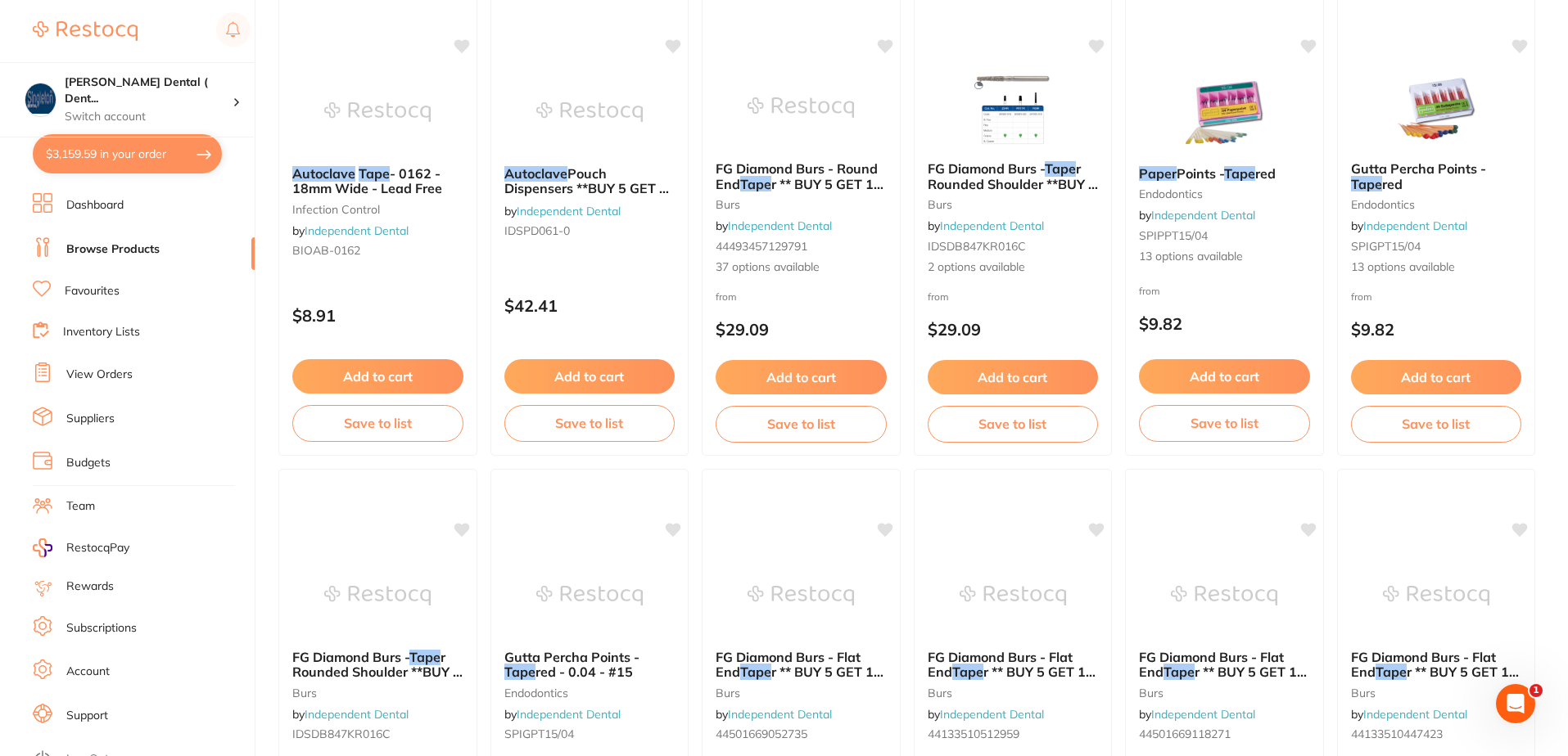
checkbox input "true"
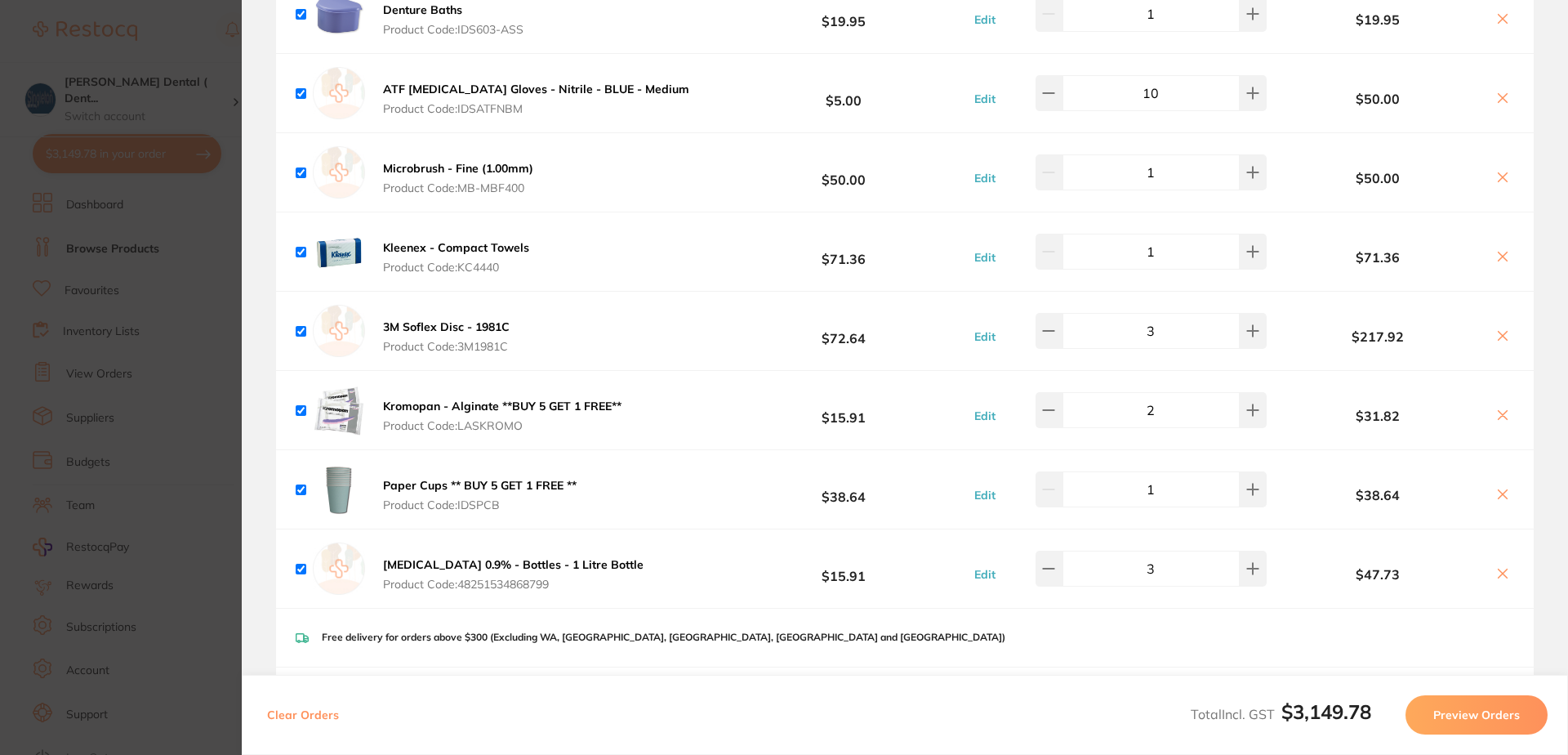
scroll to position [2207, 0]
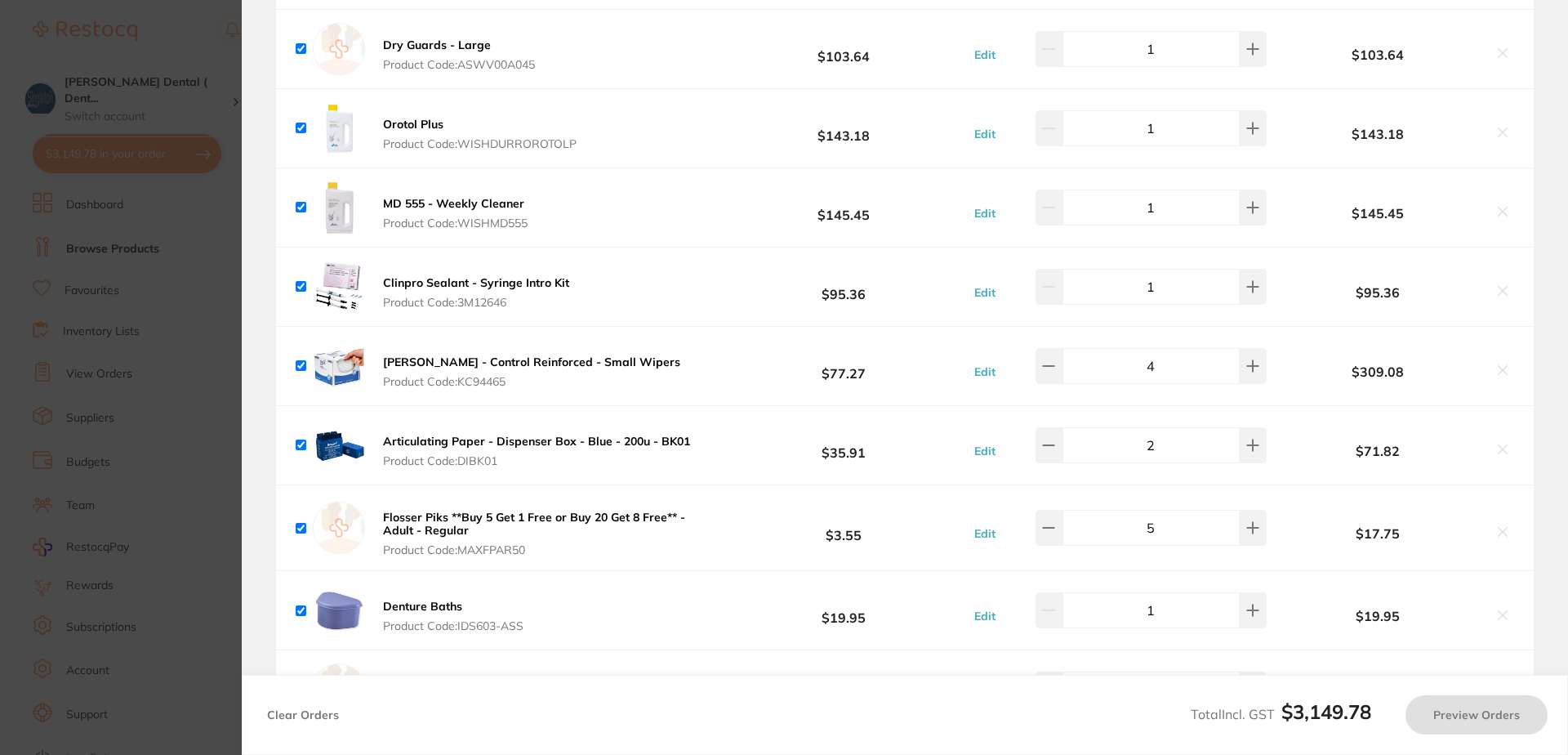
checkbox input "false"
checkbox input "true"
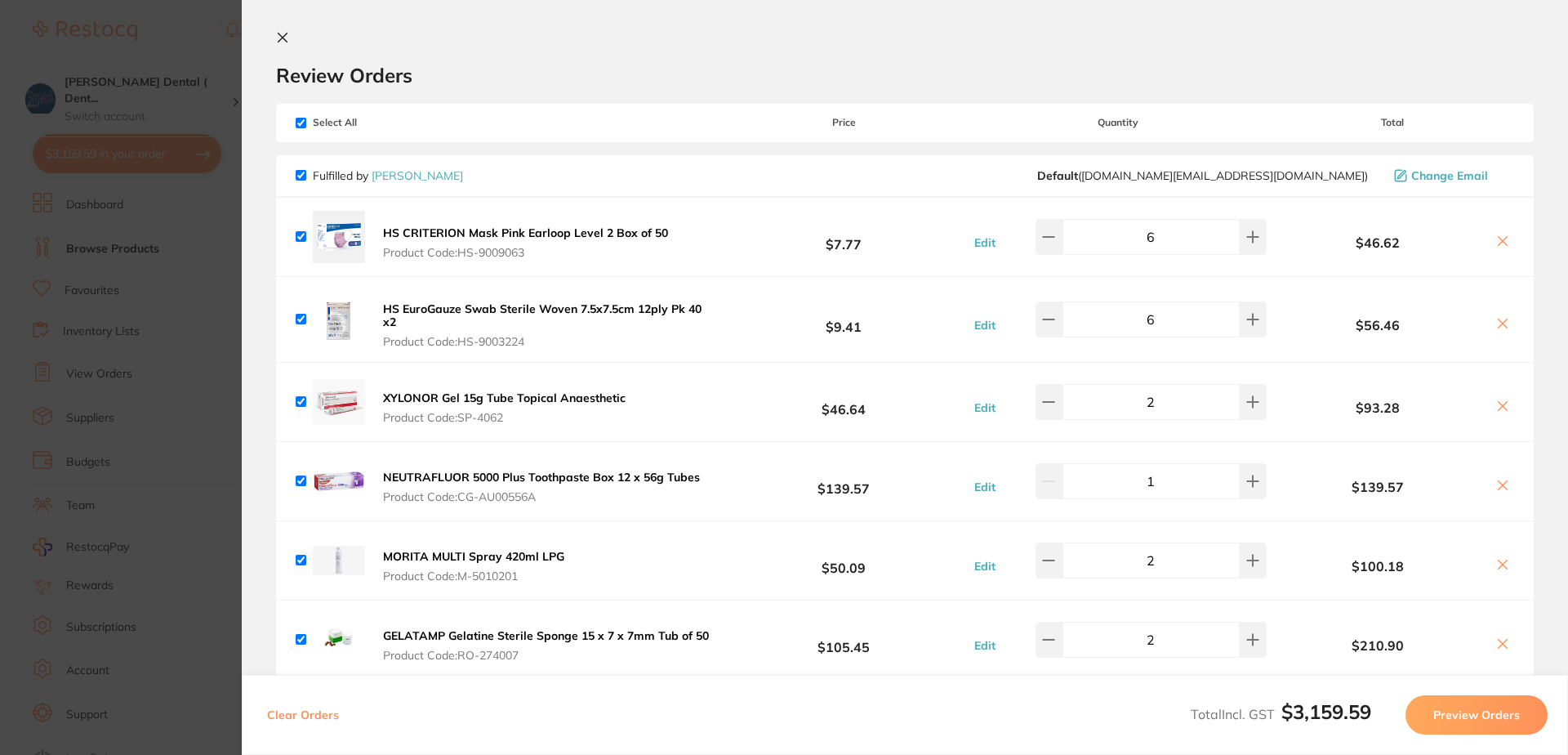
scroll to position [0, 0]
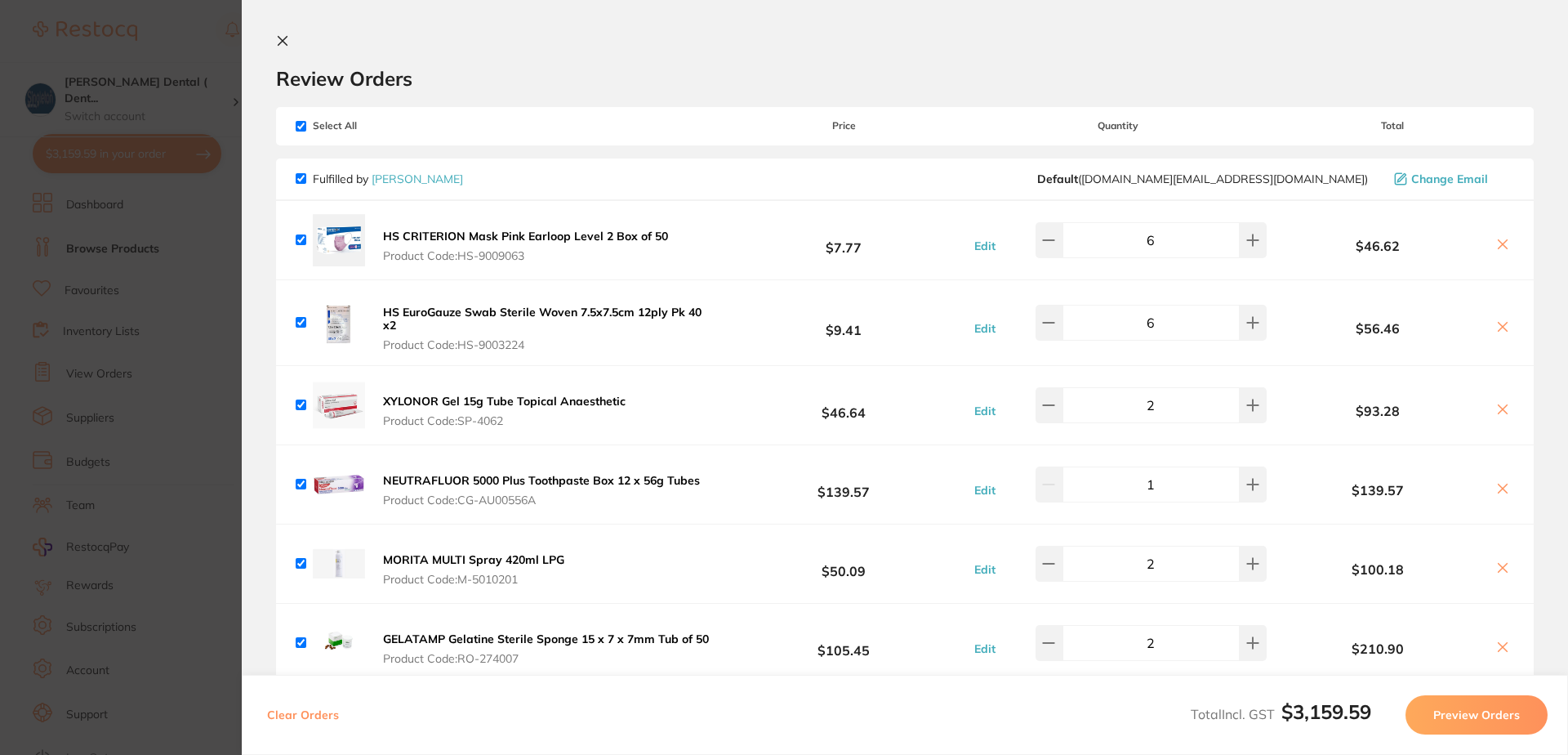
click at [284, 41] on icon at bounding box center [283, 41] width 9 height 9
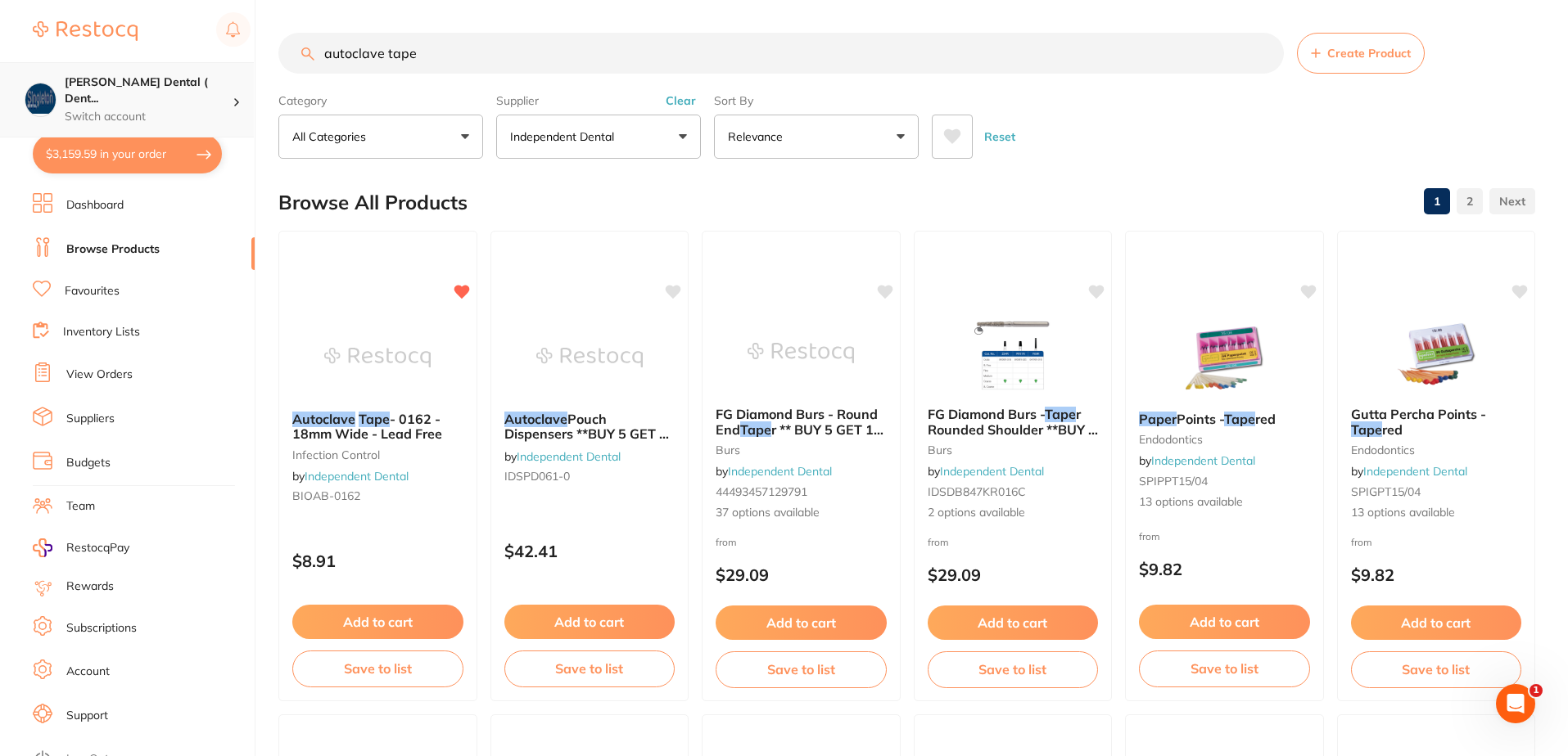
scroll to position [1, 0]
drag, startPoint x: 447, startPoint y: 63, endPoint x: 225, endPoint y: 70, distance: 222.1
click at [230, 68] on div "$3,159.59 [PERSON_NAME] Dental ( Dent... Switch account [PERSON_NAME] Dental ( …" at bounding box center [784, 378] width 1568 height 756
click at [684, 133] on button "Independent Dental" at bounding box center [598, 137] width 205 height 44
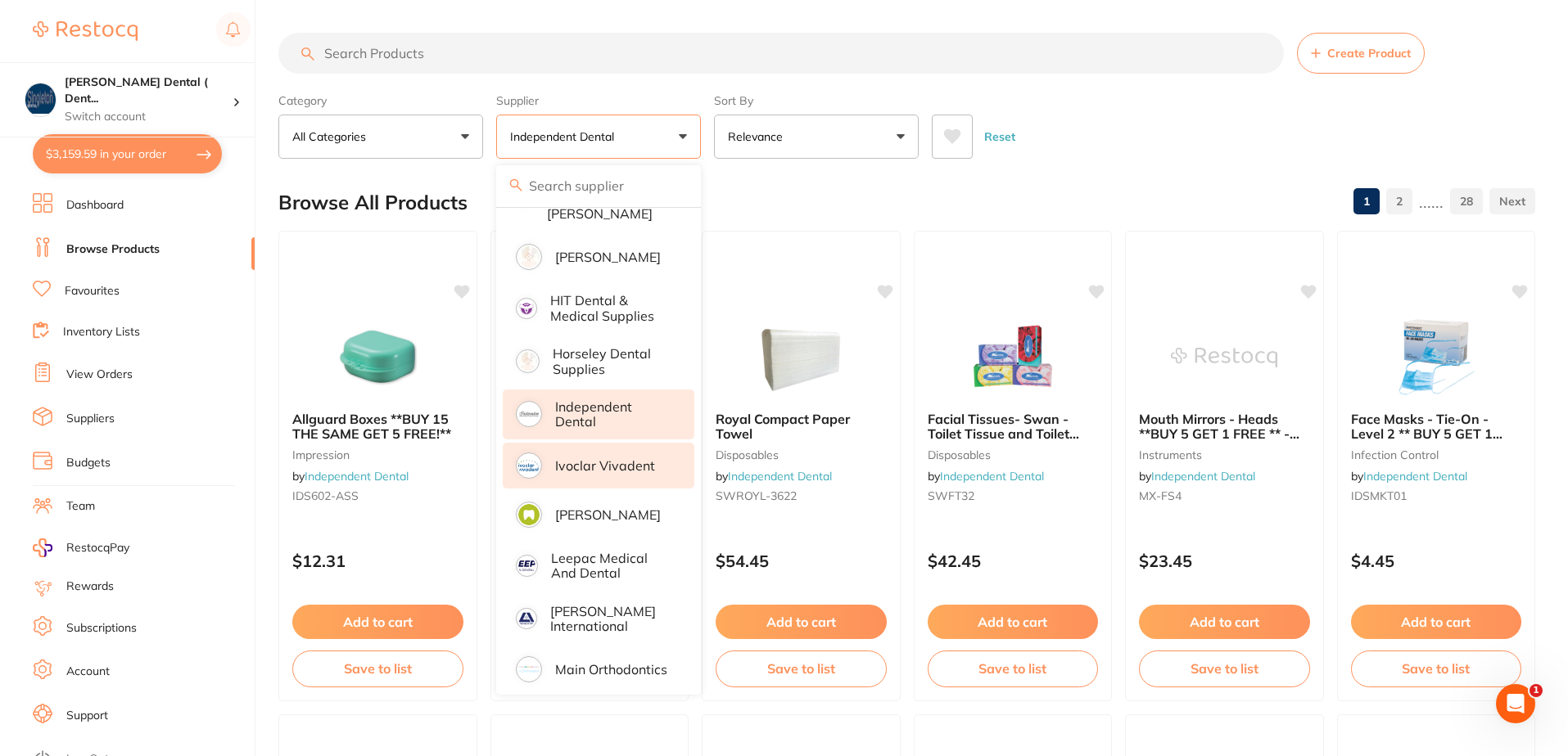
scroll to position [818, 0]
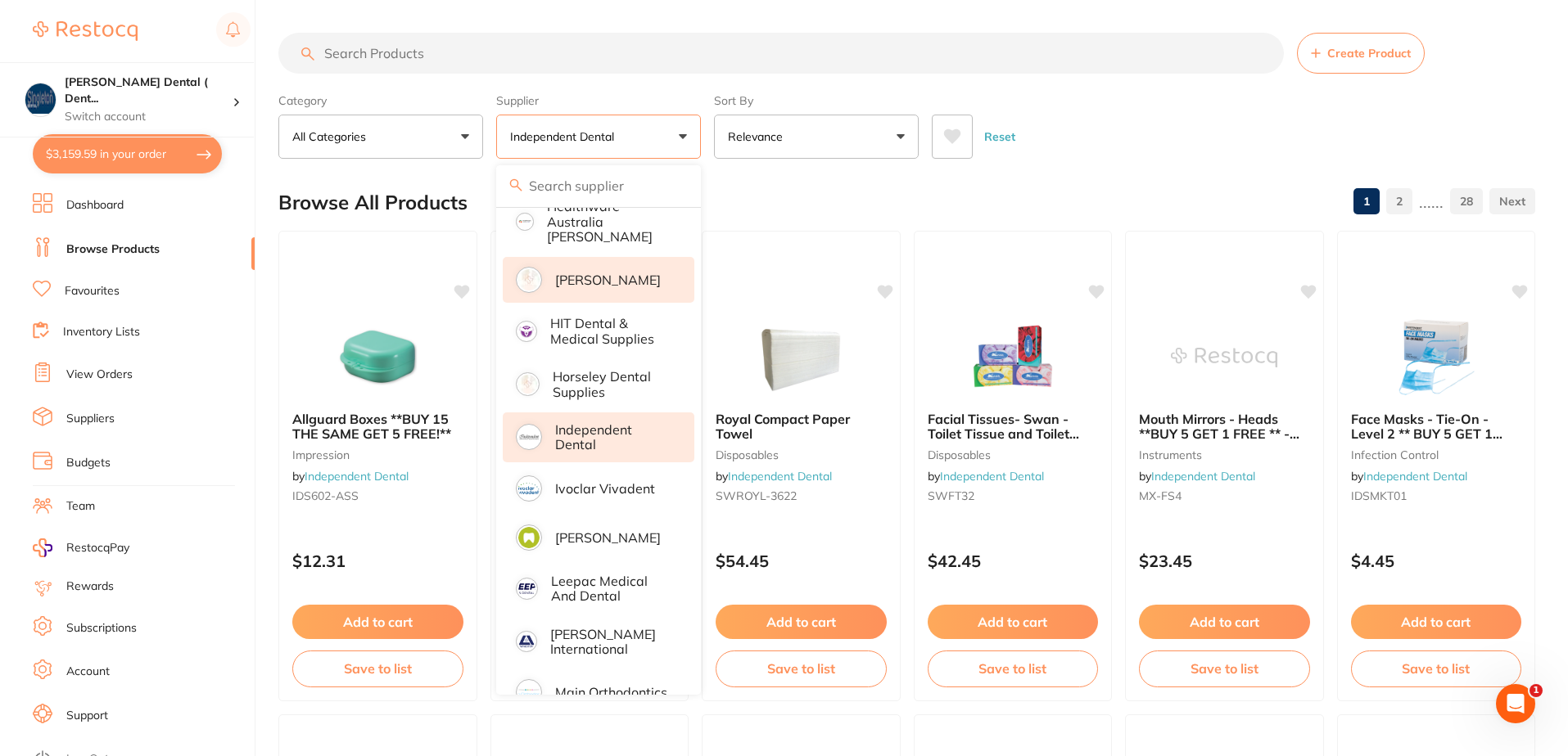
click at [592, 273] on p "[PERSON_NAME]" at bounding box center [608, 279] width 105 height 14
click at [599, 273] on p "[PERSON_NAME]" at bounding box center [608, 279] width 105 height 14
click at [436, 59] on input "search" at bounding box center [781, 53] width 1005 height 41
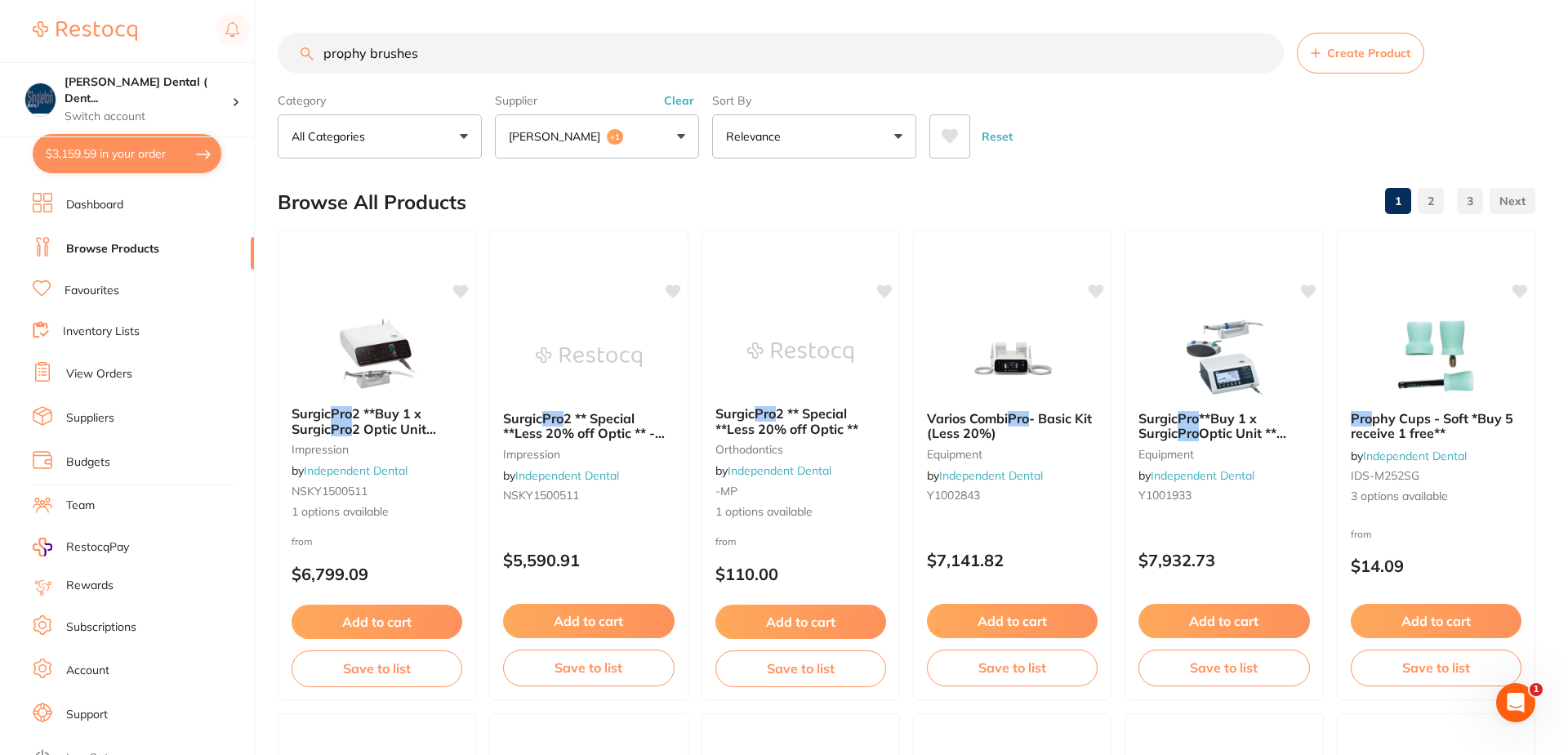
type input "prophy brushes"
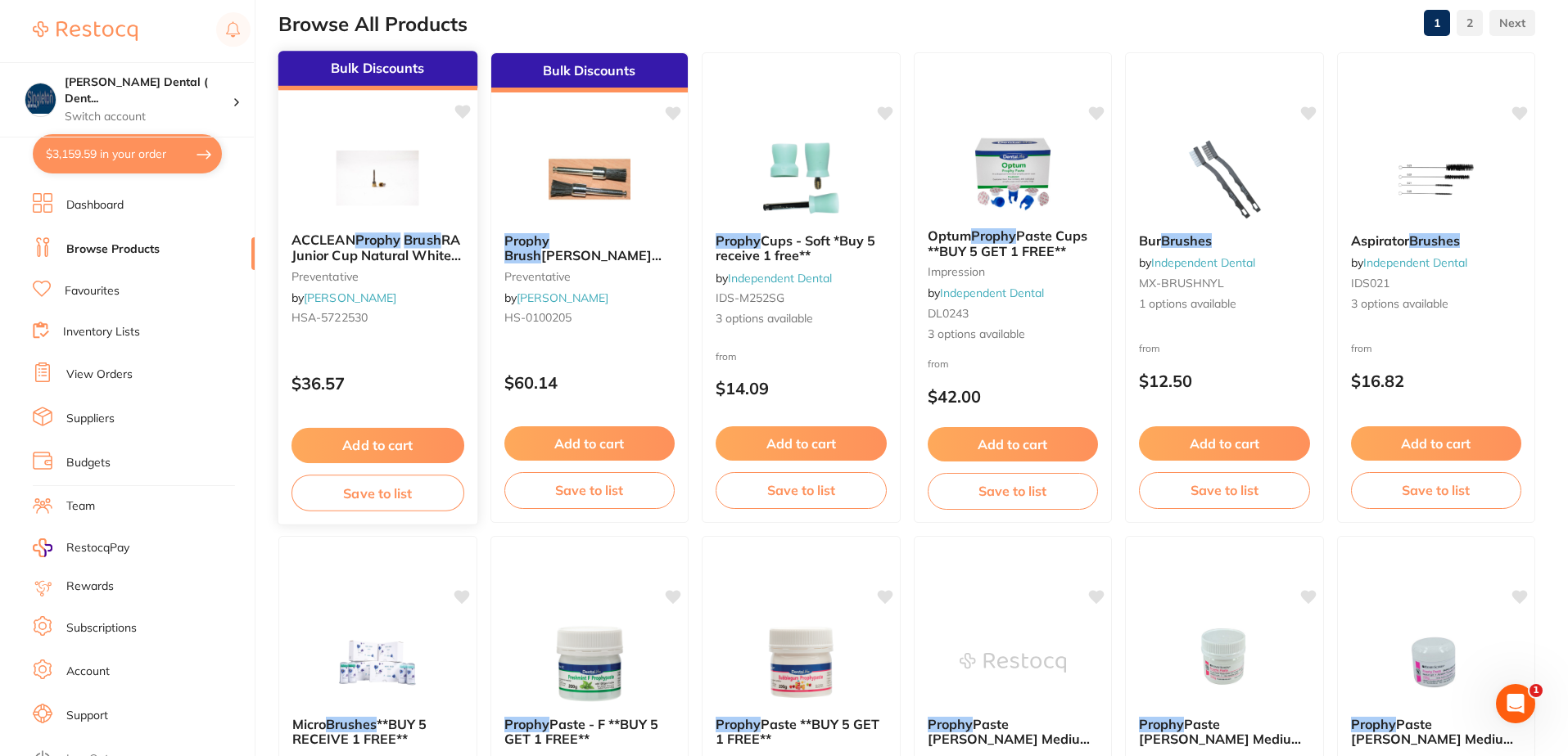
scroll to position [164, 0]
